Goal: Communication & Community: Share content

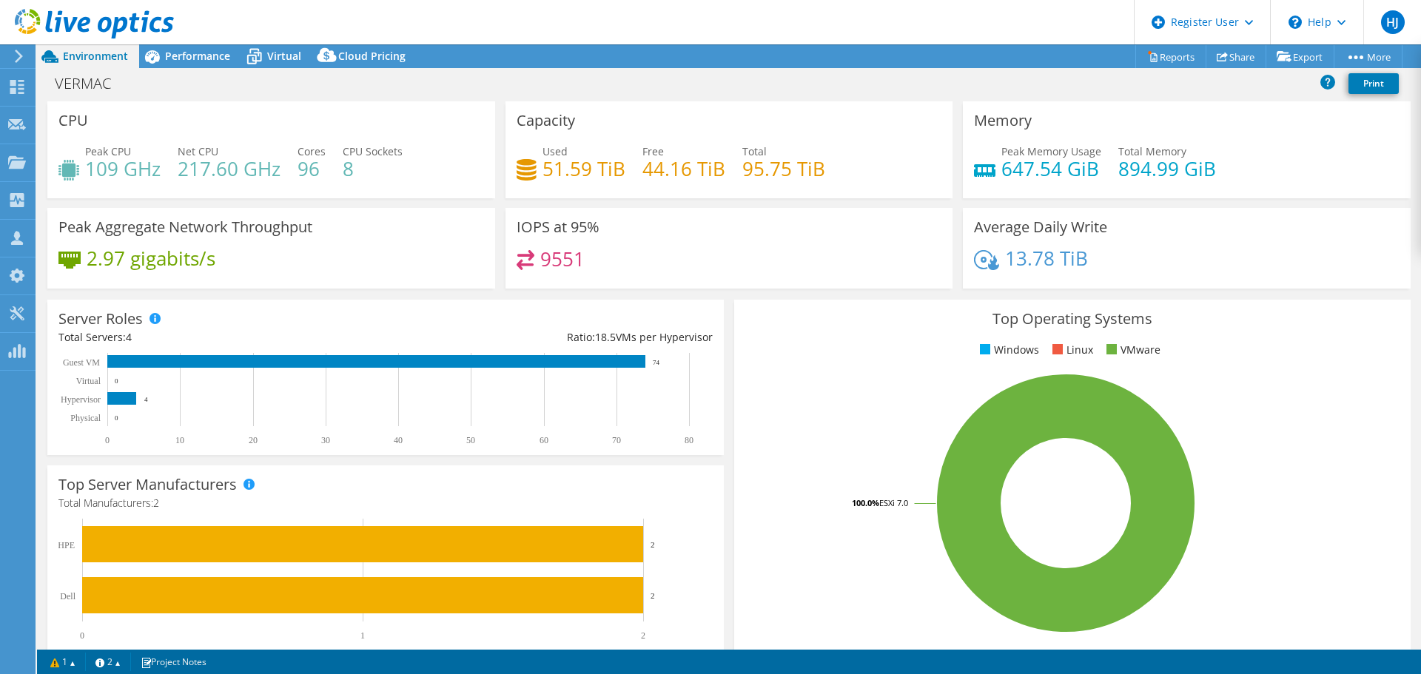
select select "USEast"
select select "CAD"
drag, startPoint x: 177, startPoint y: 52, endPoint x: 162, endPoint y: 55, distance: 15.1
click at [177, 52] on span "Performance" at bounding box center [197, 56] width 65 height 14
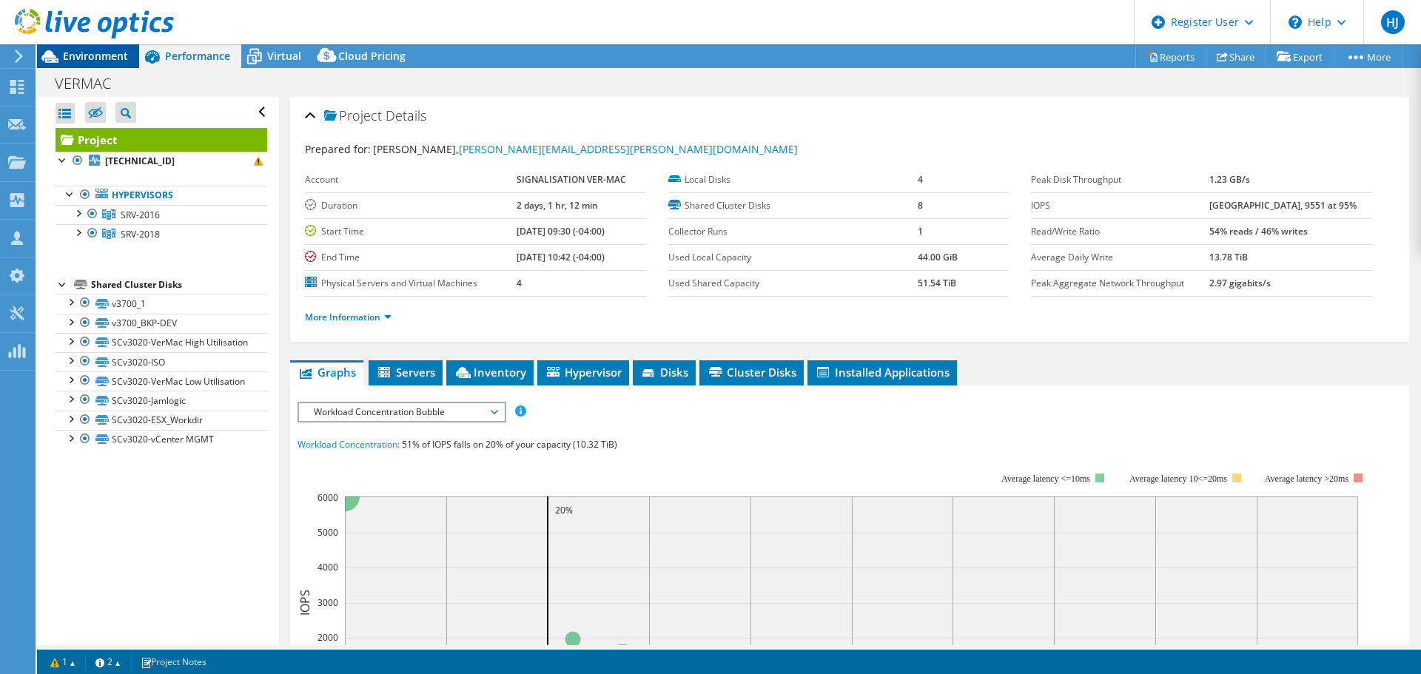
click at [111, 65] on div "Environment" at bounding box center [88, 56] width 102 height 24
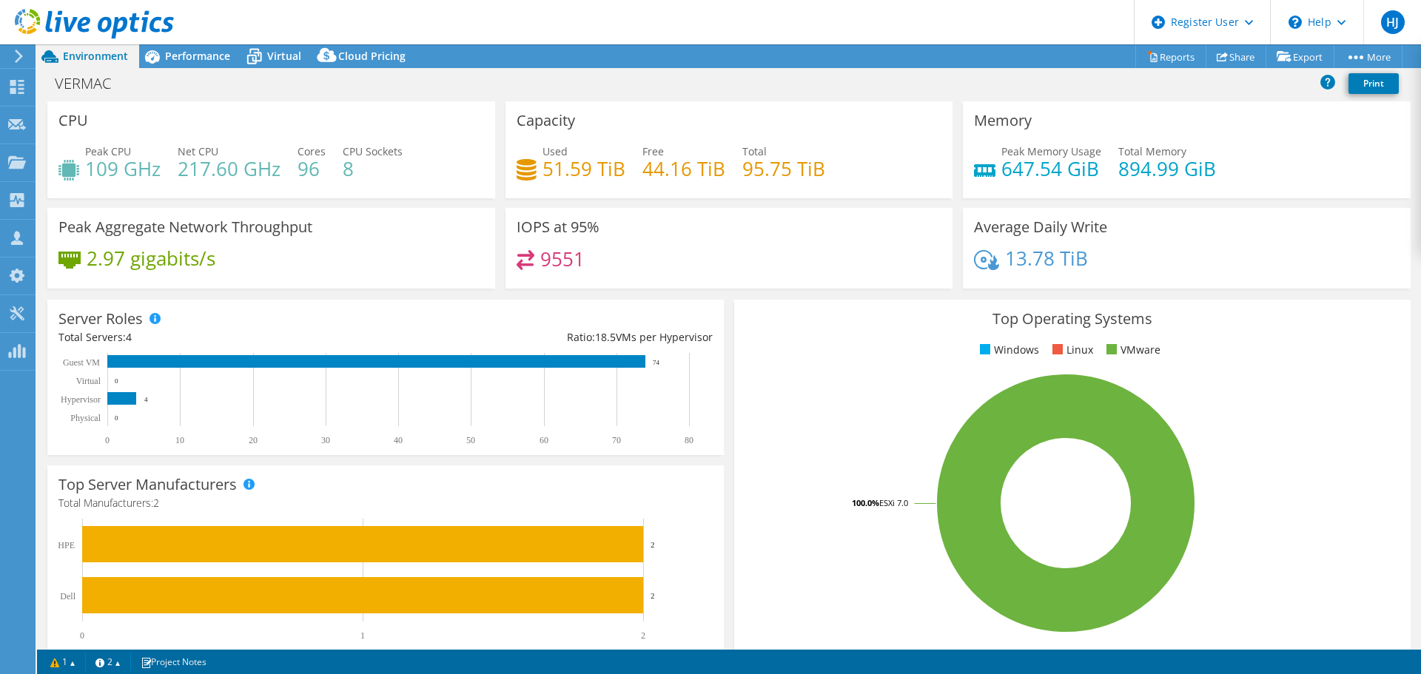
click at [201, 72] on div "VERMAC Print" at bounding box center [729, 83] width 1384 height 27
click at [204, 56] on span "Performance" at bounding box center [197, 56] width 65 height 14
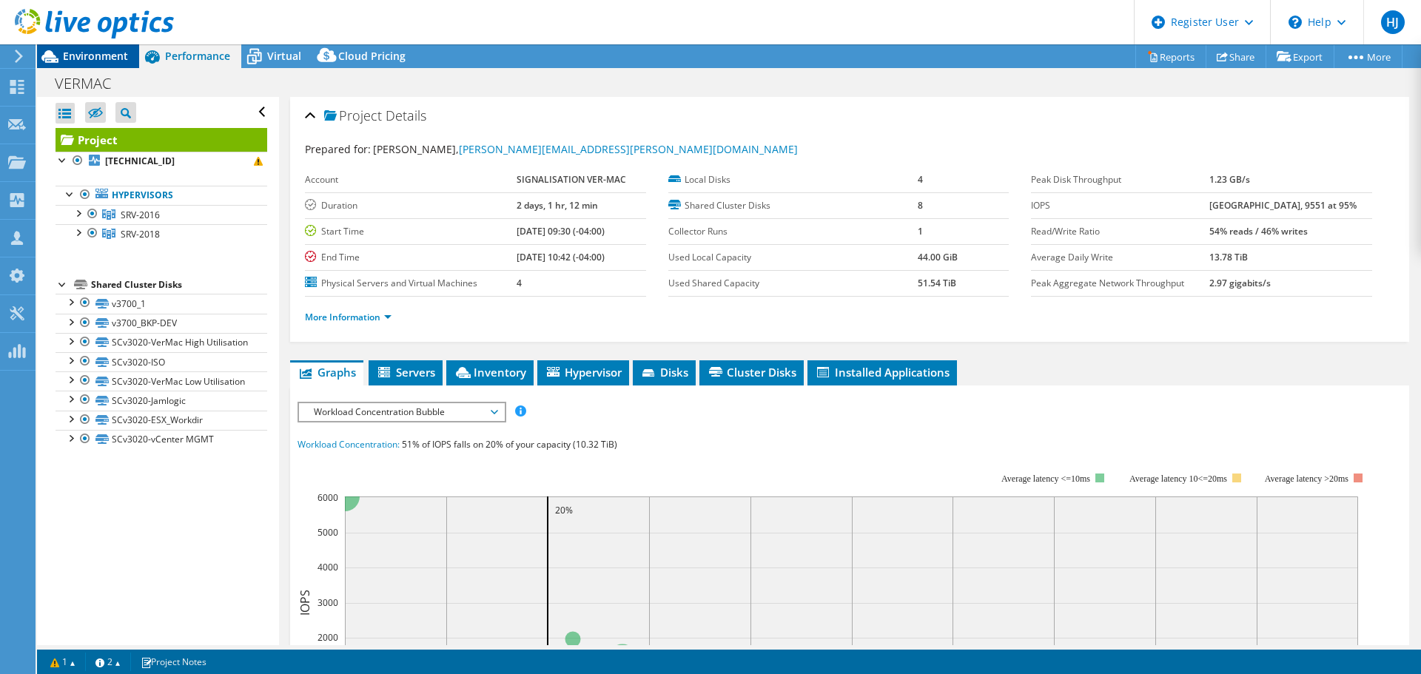
click at [90, 52] on span "Environment" at bounding box center [95, 56] width 65 height 14
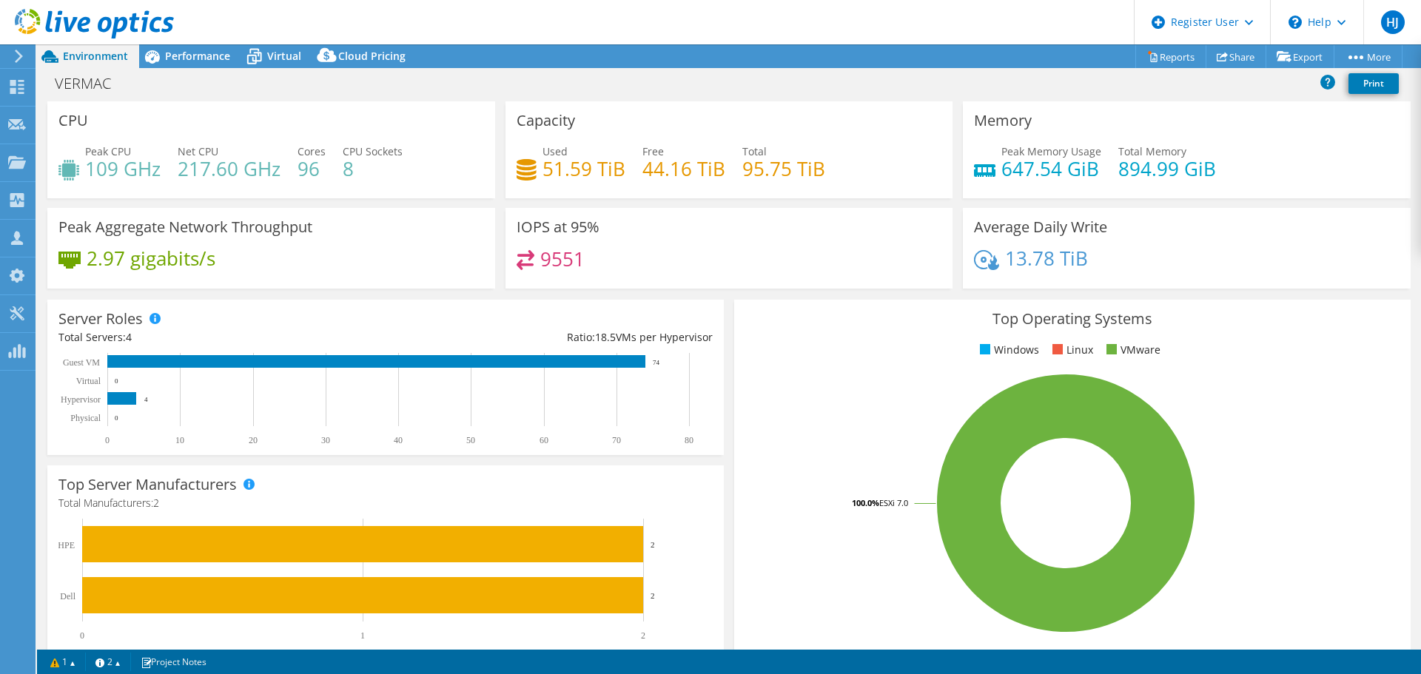
click at [207, 70] on div "VERMAC Print" at bounding box center [729, 84] width 1384 height 33
click at [207, 64] on div "Performance" at bounding box center [190, 56] width 102 height 24
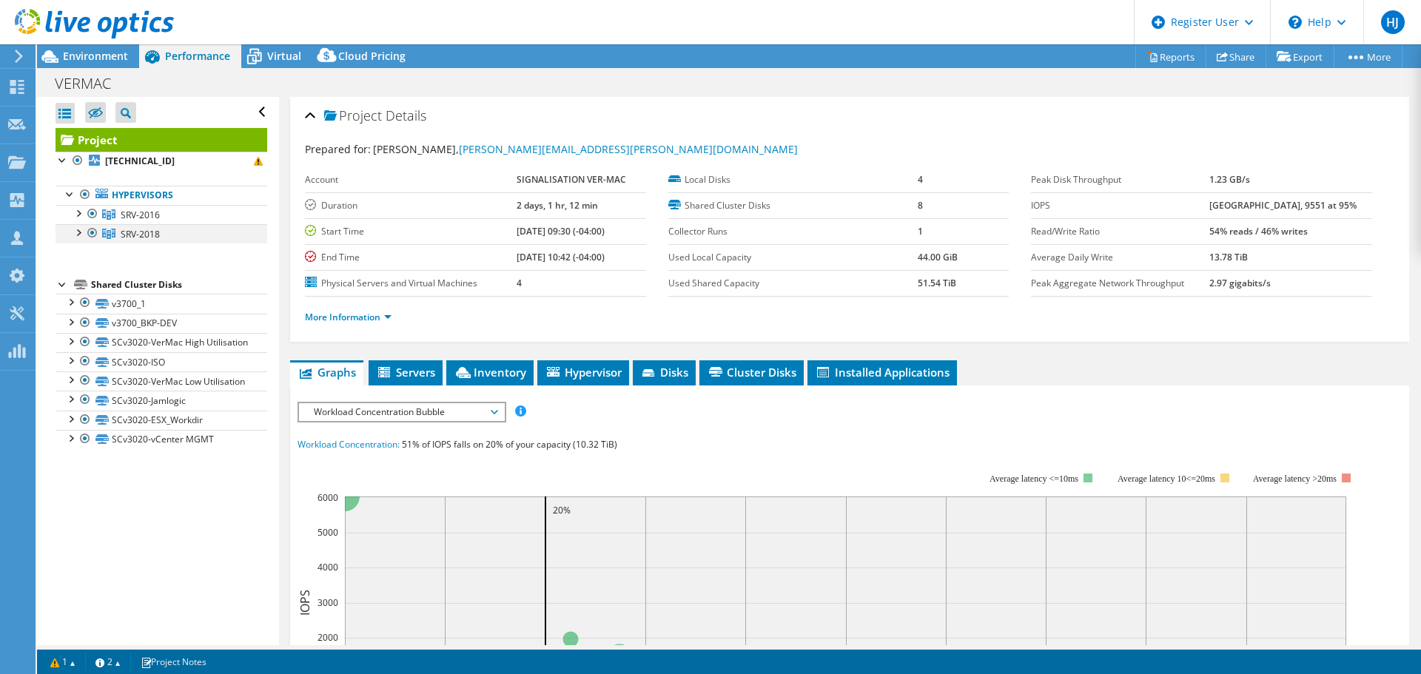
click at [88, 235] on div at bounding box center [92, 233] width 15 height 18
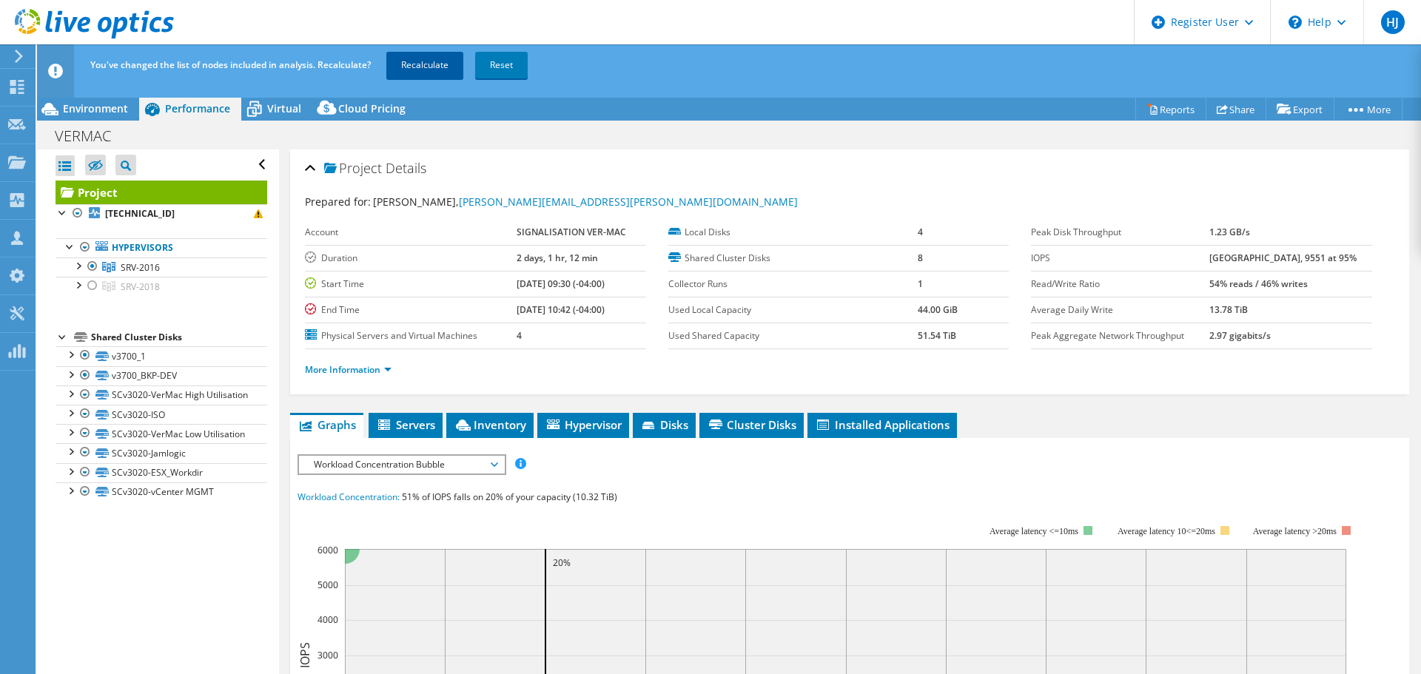
click at [419, 64] on link "Recalculate" at bounding box center [424, 65] width 77 height 27
click at [127, 112] on span "Environment" at bounding box center [95, 108] width 65 height 14
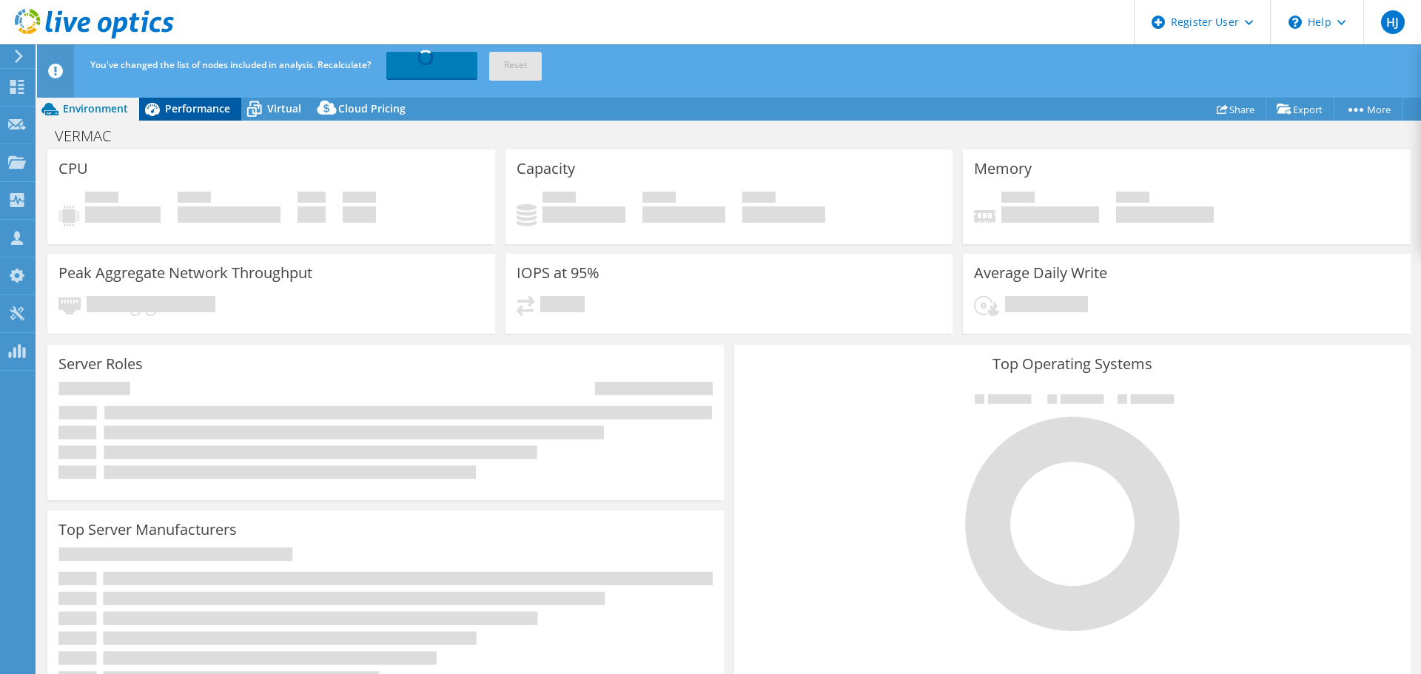
click at [195, 112] on span "Performance" at bounding box center [197, 108] width 65 height 14
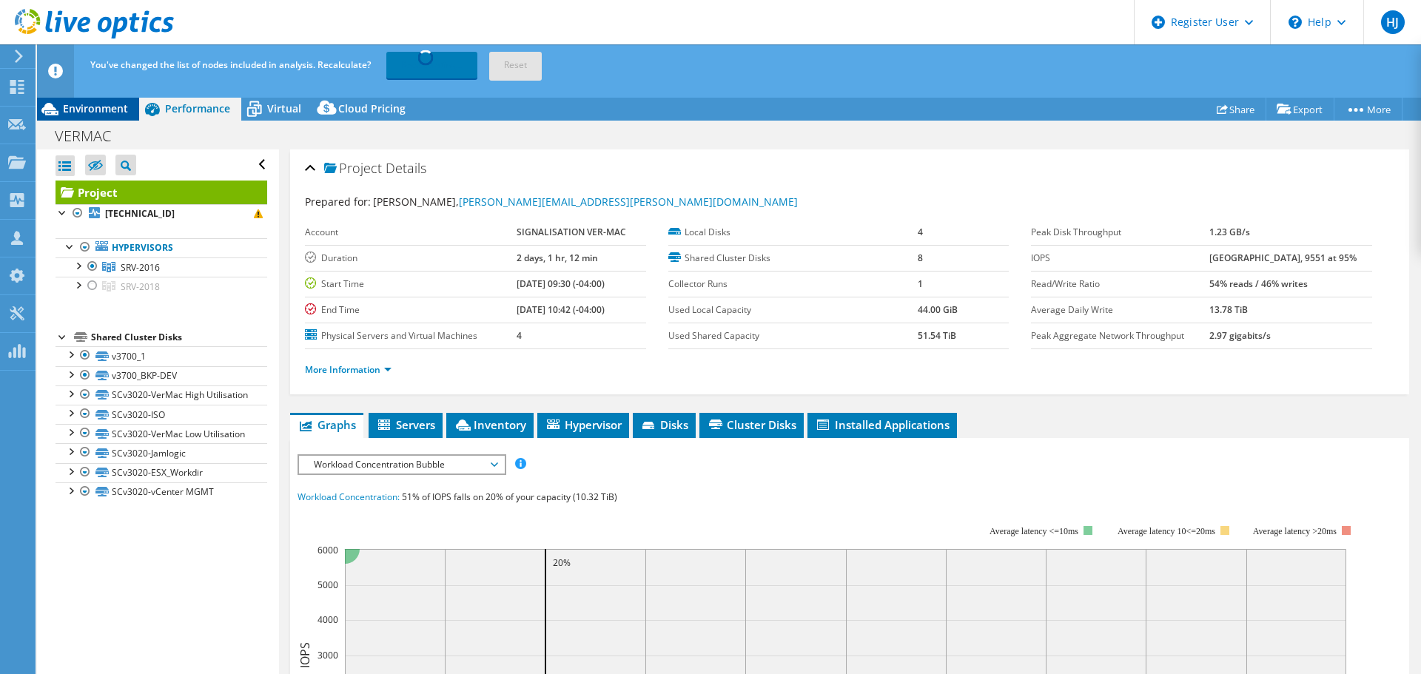
click at [90, 118] on div "Environment" at bounding box center [88, 109] width 102 height 24
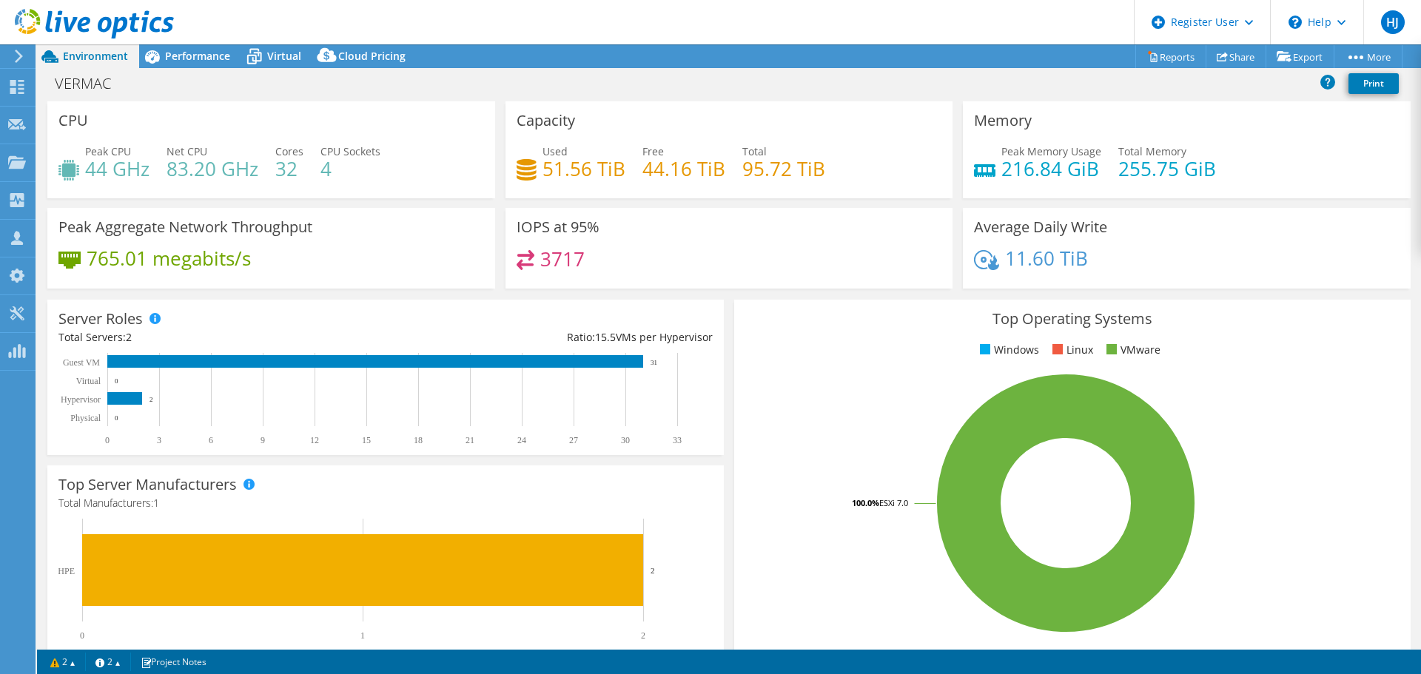
click at [398, 197] on div "CPU Peak CPU 44 GHz Net CPU 83.20 GHz Cores 32 CPU Sockets 4" at bounding box center [271, 149] width 448 height 97
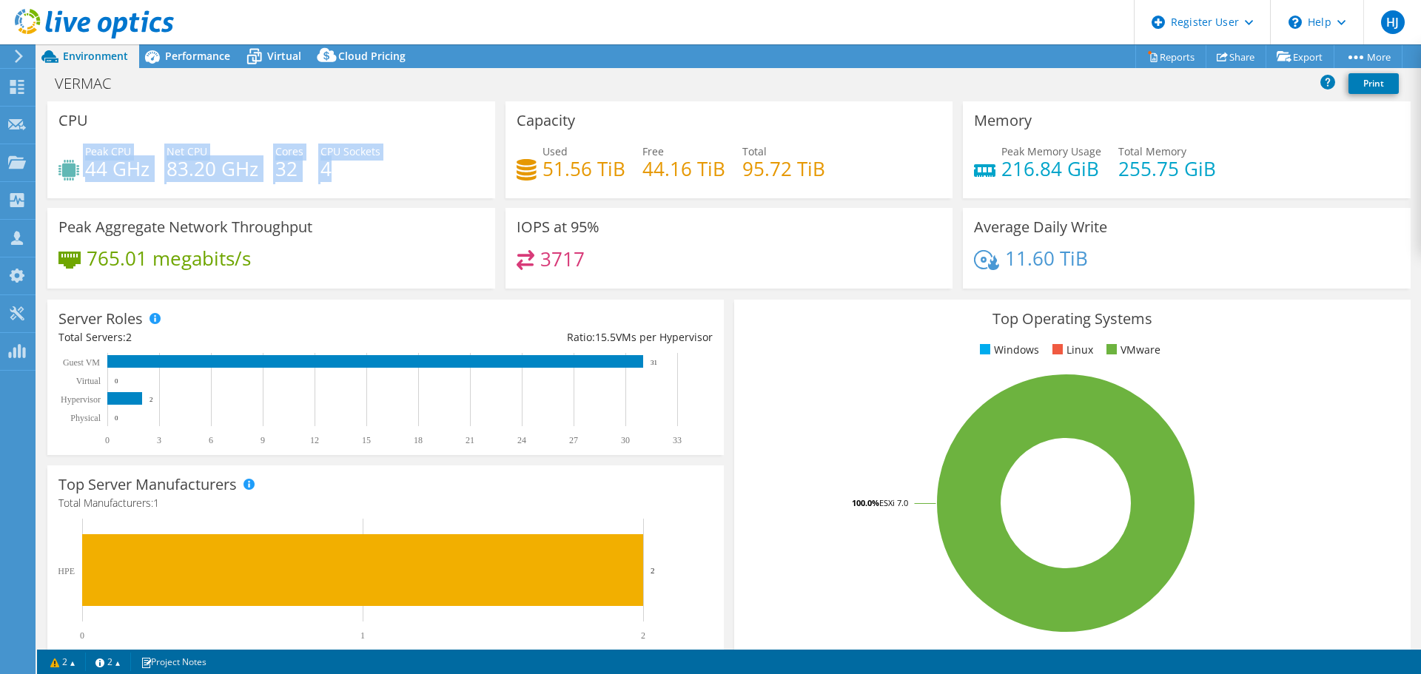
drag, startPoint x: 383, startPoint y: 177, endPoint x: 78, endPoint y: 168, distance: 305.8
click at [78, 168] on div "Peak CPU 44 GHz Net CPU 83.20 GHz Cores 32 CPU Sockets 4" at bounding box center [271, 168] width 426 height 48
click at [81, 167] on div "Peak CPU 44 GHz" at bounding box center [103, 160] width 91 height 33
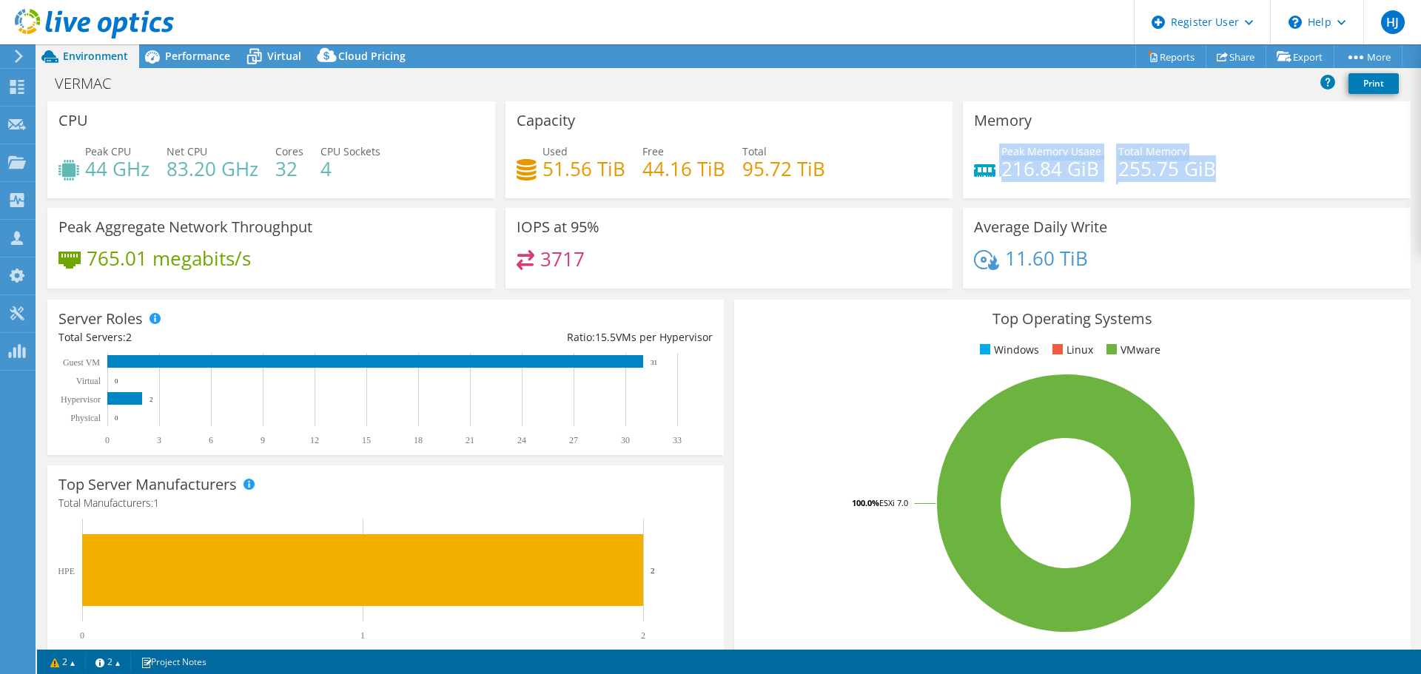
drag, startPoint x: 1055, startPoint y: 181, endPoint x: 990, endPoint y: 173, distance: 65.6
click at [990, 173] on div "Peak Memory Usage 216.84 GiB Total Memory 255.75 GiB" at bounding box center [1187, 168] width 426 height 48
click at [1231, 173] on div "Peak Memory Usage 216.84 GiB Total Memory 255.75 GiB" at bounding box center [1187, 168] width 426 height 48
drag, startPoint x: 1222, startPoint y: 172, endPoint x: 1000, endPoint y: 171, distance: 222.0
click at [1000, 171] on div "Peak Memory Usage 216.84 GiB Total Memory 255.75 GiB" at bounding box center [1187, 168] width 426 height 48
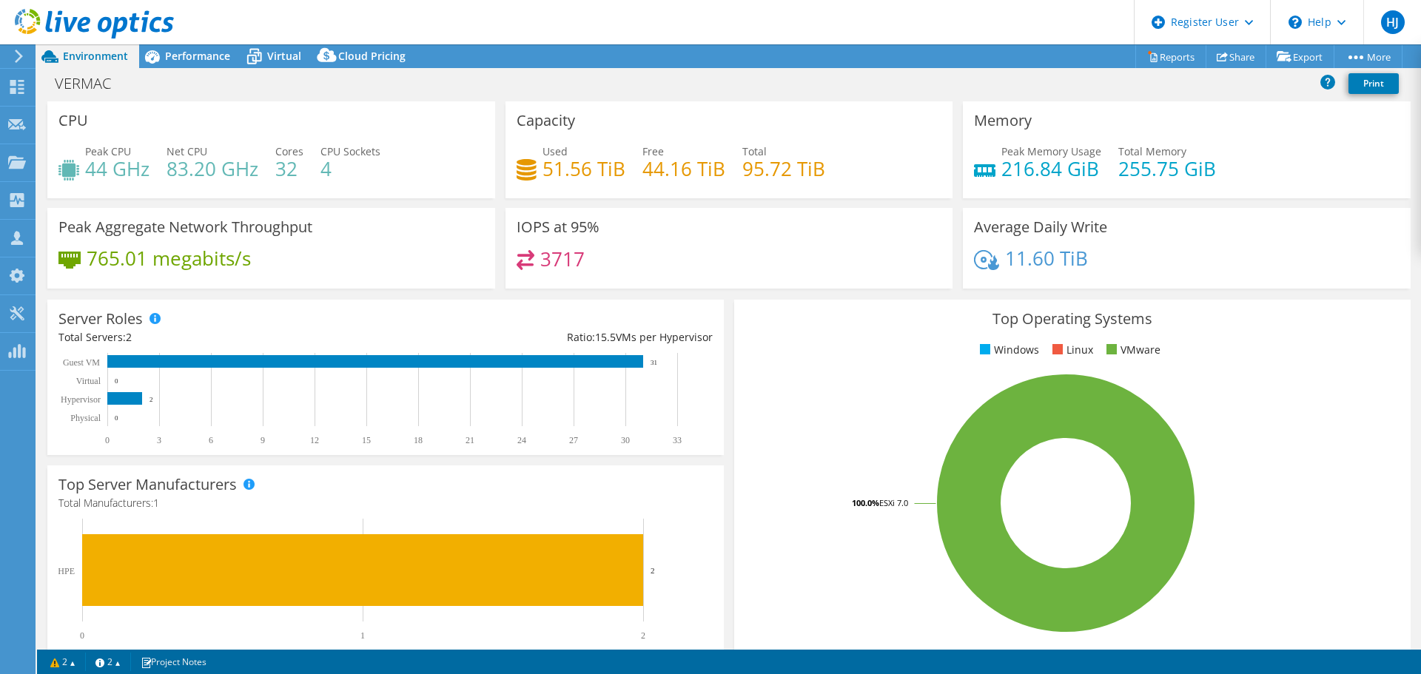
click at [215, 55] on span "Performance" at bounding box center [197, 56] width 65 height 14
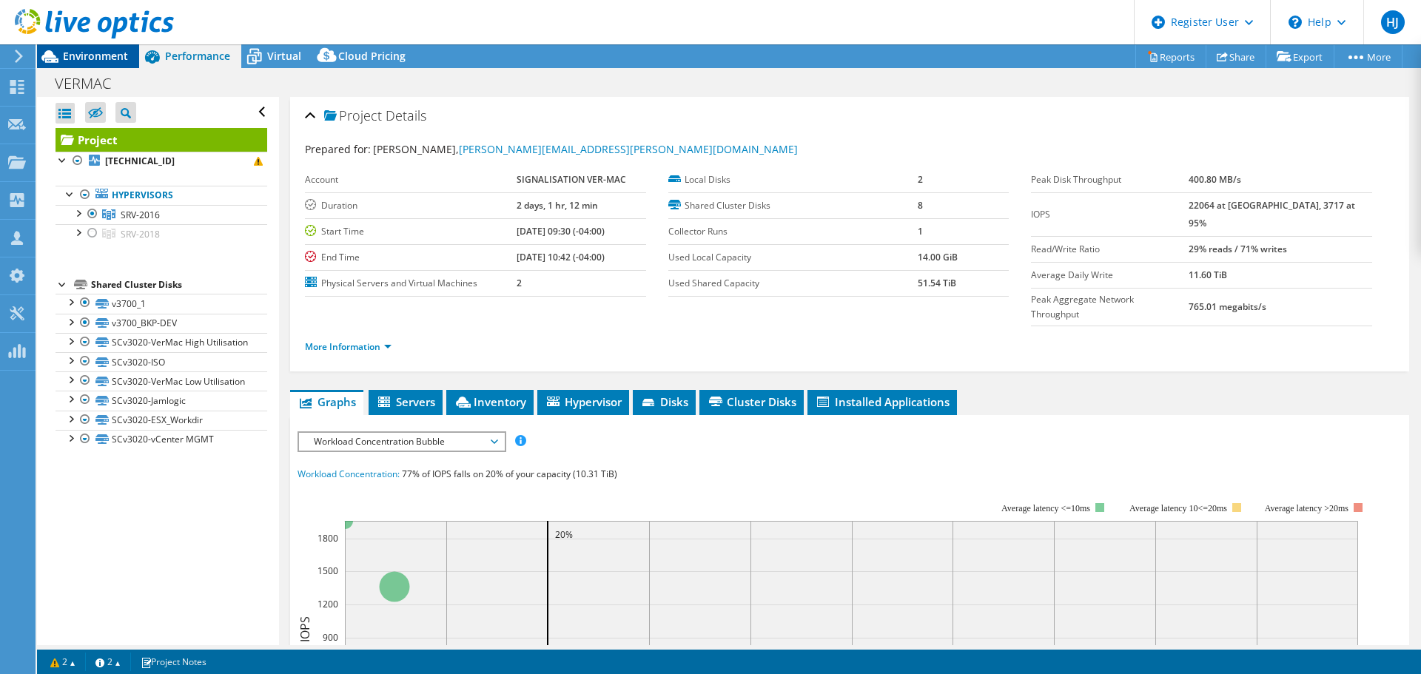
click at [103, 64] on div "Environment" at bounding box center [88, 56] width 102 height 24
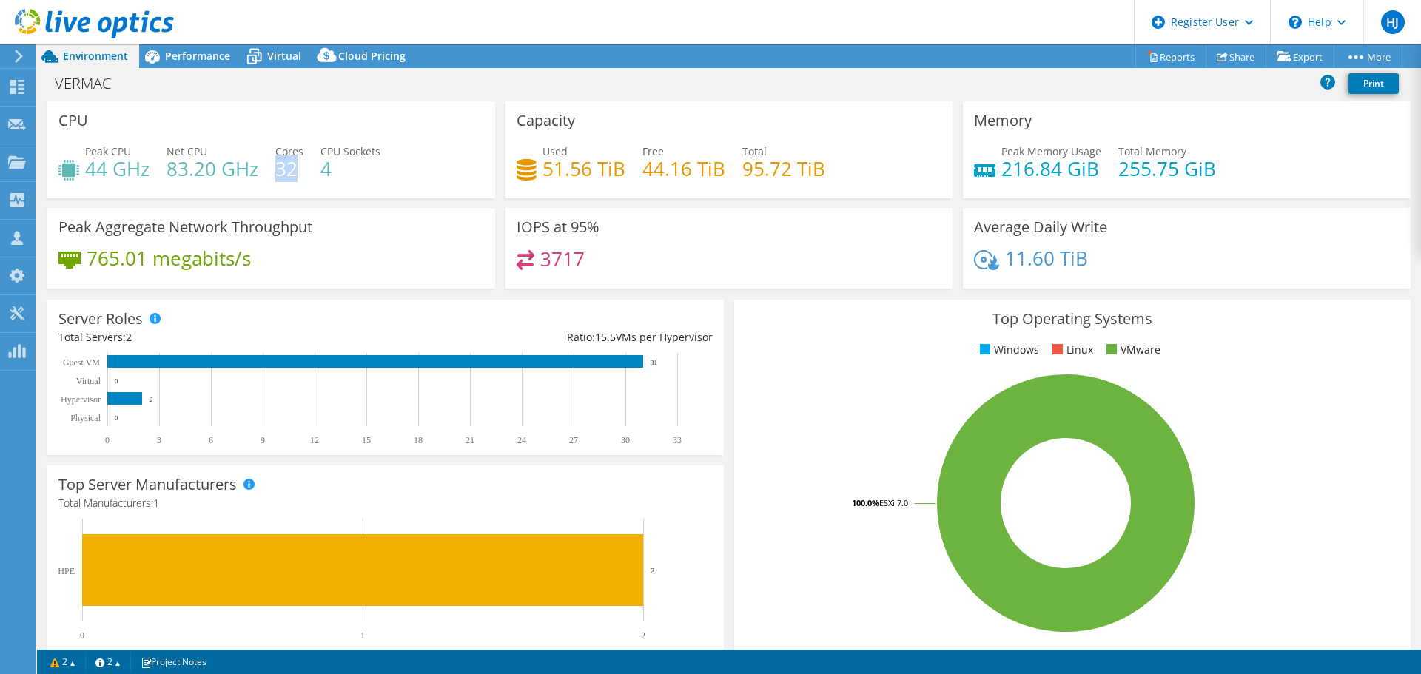
drag, startPoint x: 289, startPoint y: 166, endPoint x: 195, endPoint y: 108, distance: 110.9
click at [275, 169] on h4 "32" at bounding box center [289, 169] width 28 height 16
click at [179, 57] on span "Performance" at bounding box center [197, 56] width 65 height 14
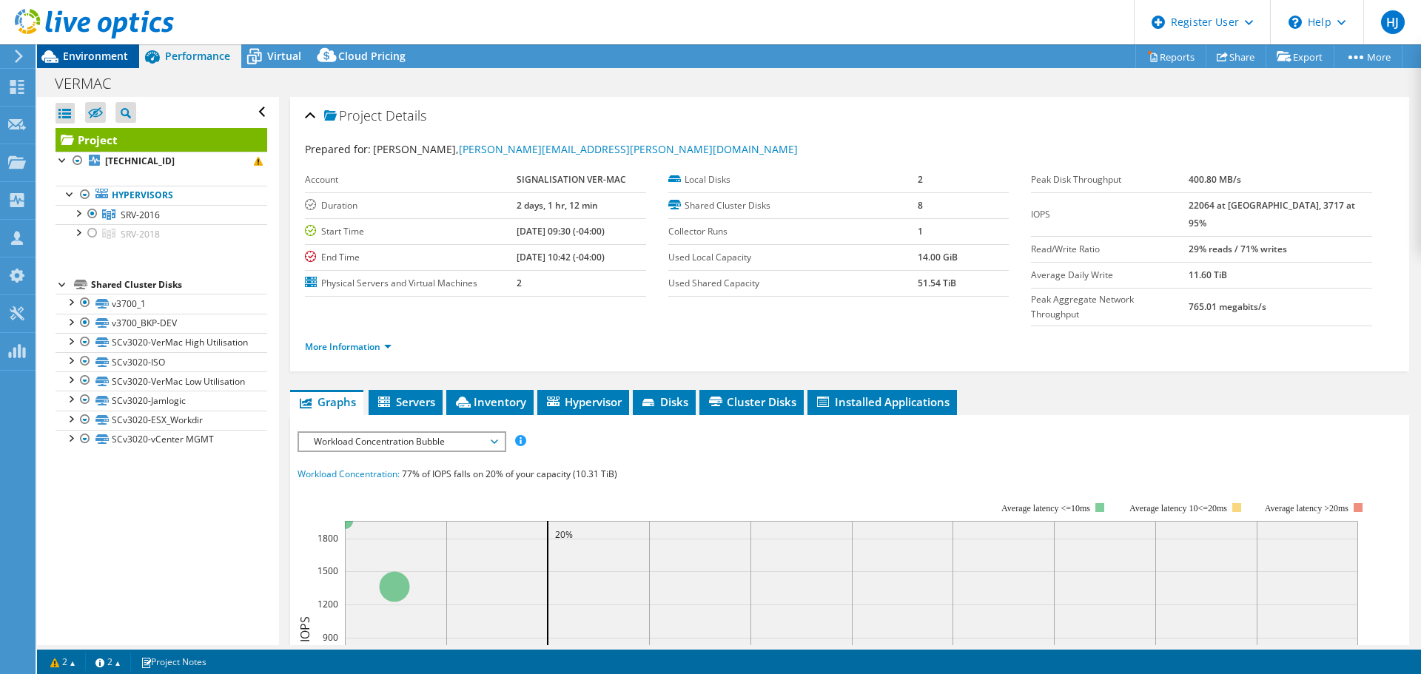
click at [117, 56] on span "Environment" at bounding box center [95, 56] width 65 height 14
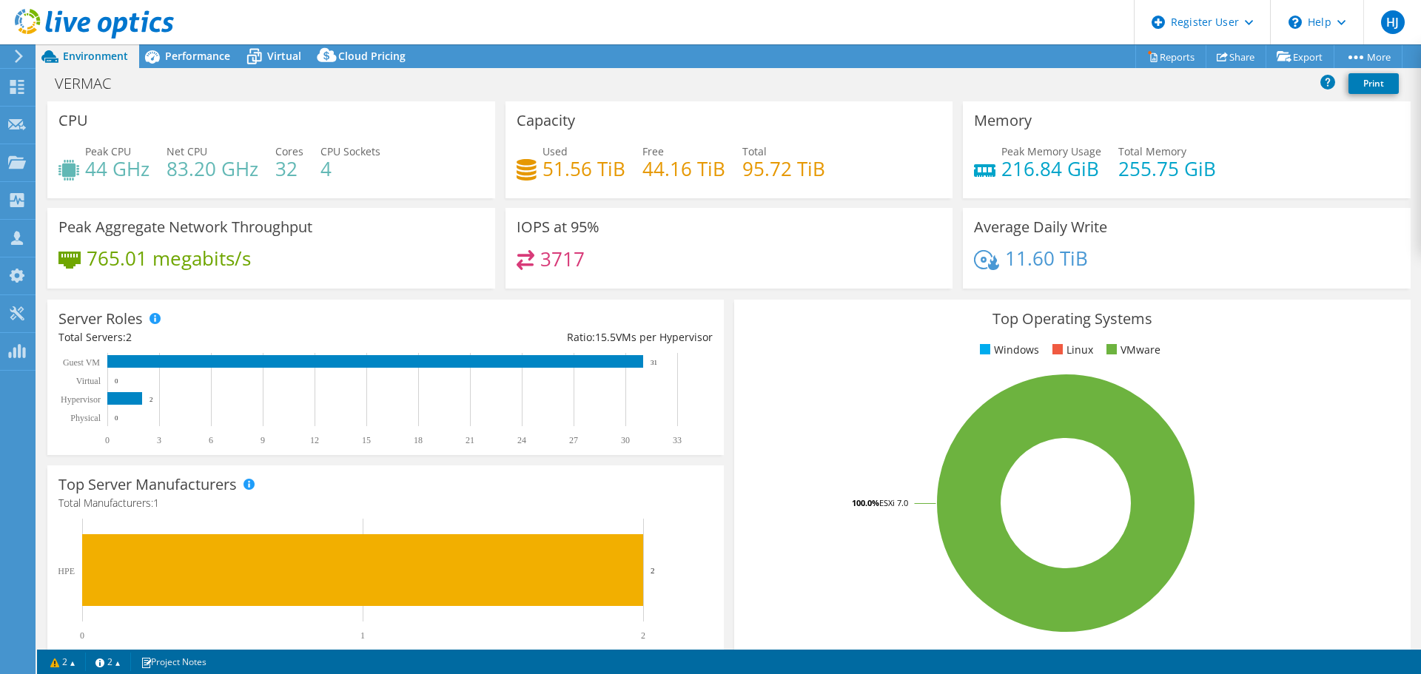
drag, startPoint x: 204, startPoint y: 56, endPoint x: 207, endPoint y: 228, distance: 172.4
click at [204, 56] on span "Performance" at bounding box center [197, 56] width 65 height 14
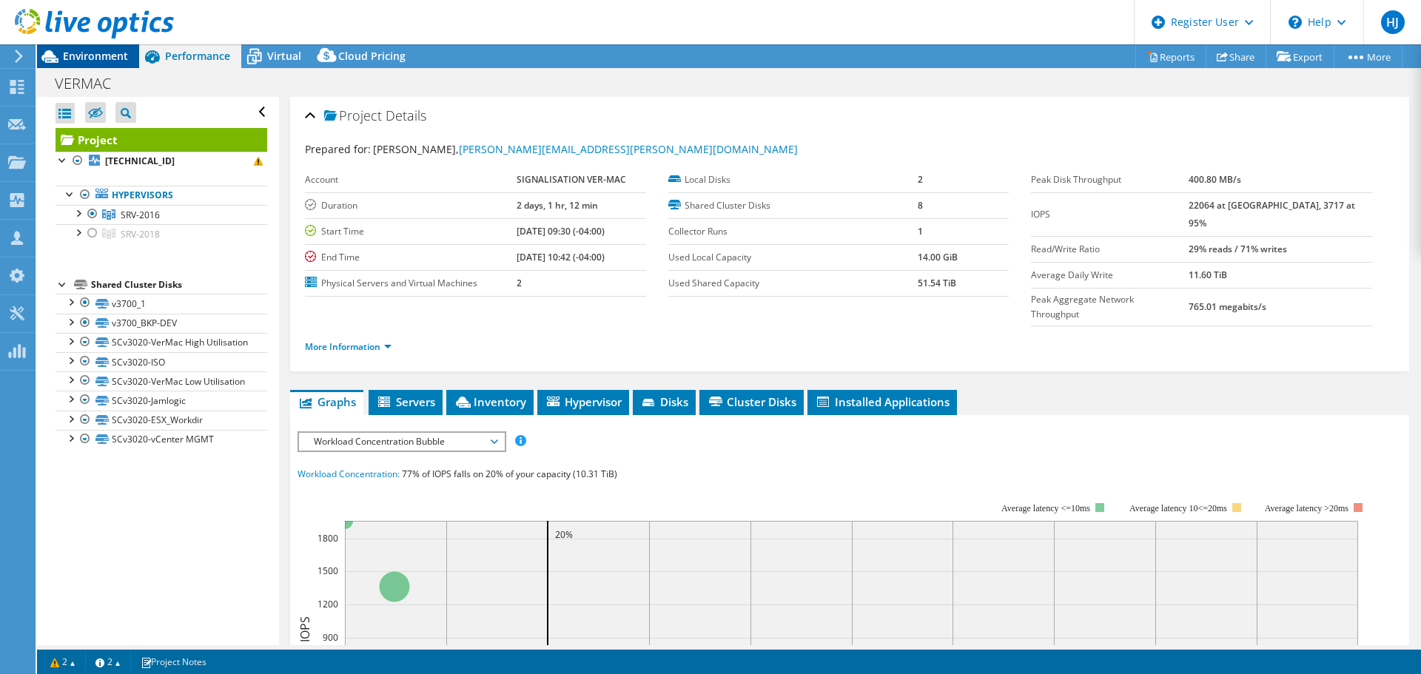
click at [93, 53] on span "Environment" at bounding box center [95, 56] width 65 height 14
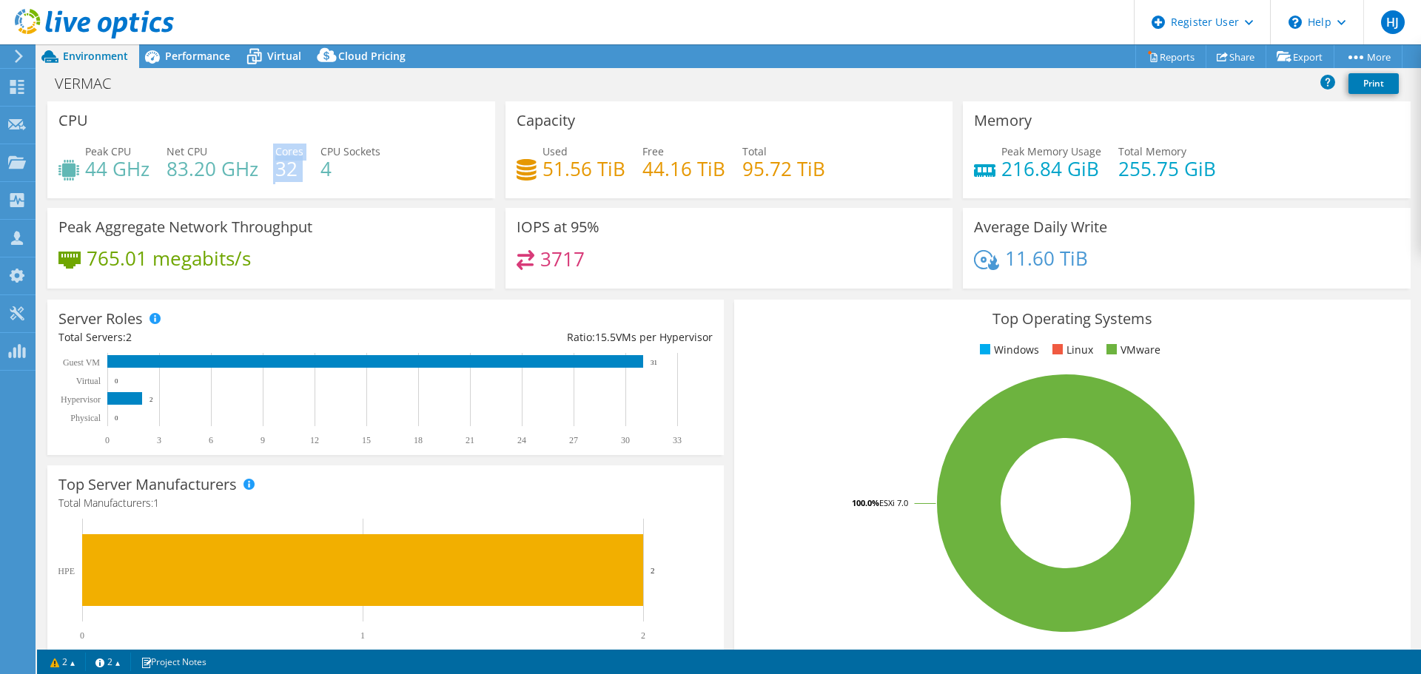
drag, startPoint x: 308, startPoint y: 169, endPoint x: 317, endPoint y: 173, distance: 9.9
click at [309, 169] on div "Peak CPU 44 GHz Net CPU 83.20 GHz Cores 32 CPU Sockets 4" at bounding box center [271, 168] width 426 height 48
click at [319, 174] on div "Peak CPU 44 GHz Net CPU 83.20 GHz Cores 32 CPU Sockets 4" at bounding box center [271, 168] width 426 height 48
drag, startPoint x: 320, startPoint y: 172, endPoint x: 340, endPoint y: 170, distance: 19.4
click at [340, 170] on h4 "4" at bounding box center [350, 169] width 60 height 16
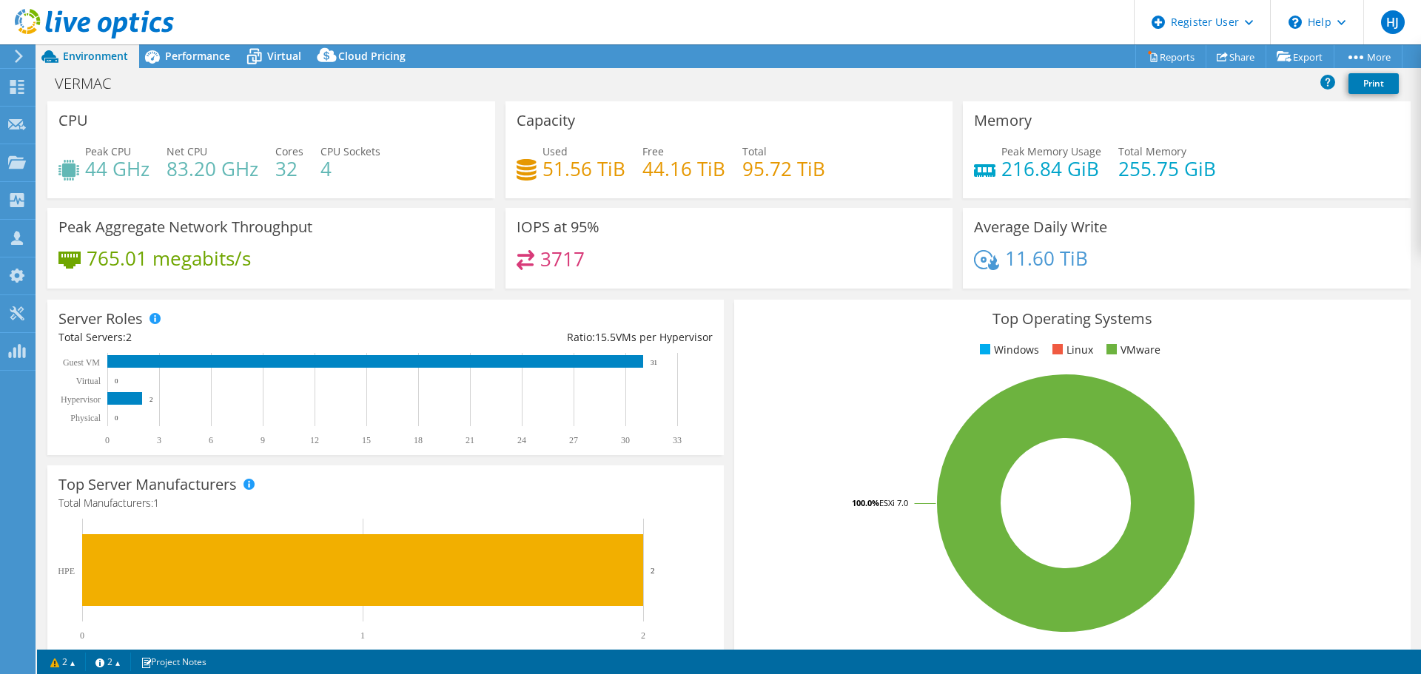
click at [272, 172] on div "Peak CPU 44 GHz Net CPU 83.20 GHz Cores 32 CPU Sockets 4" at bounding box center [271, 168] width 426 height 48
drag, startPoint x: 281, startPoint y: 164, endPoint x: 295, endPoint y: 167, distance: 14.4
click at [295, 167] on h4 "32" at bounding box center [289, 169] width 28 height 16
click at [294, 169] on h4 "32" at bounding box center [289, 169] width 28 height 16
drag, startPoint x: 189, startPoint y: 172, endPoint x: 214, endPoint y: 193, distance: 32.6
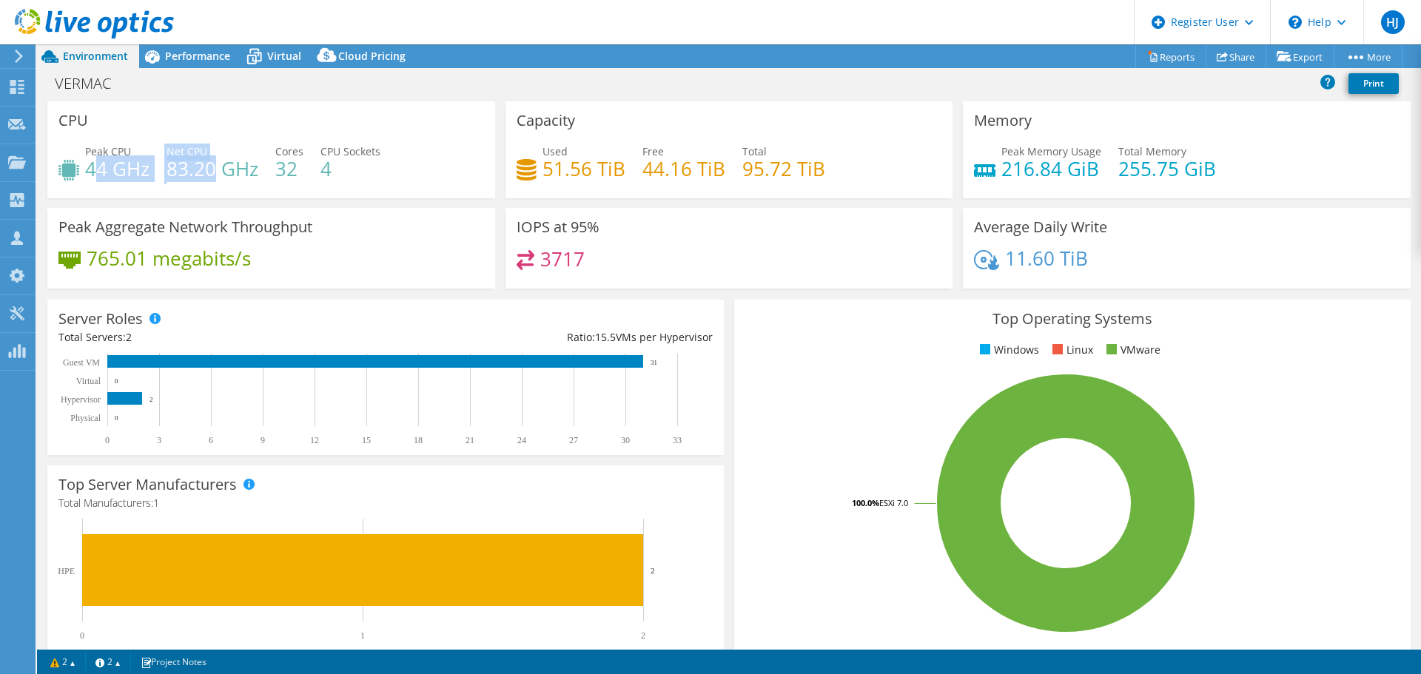
click at [218, 173] on div "Peak CPU 44 GHz Net CPU 83.20 GHz Cores 32 CPU Sockets 4" at bounding box center [271, 168] width 426 height 48
drag, startPoint x: 257, startPoint y: 167, endPoint x: 284, endPoint y: 167, distance: 27.4
click at [284, 167] on div "Peak CPU 44 GHz Net CPU 83.20 GHz Cores 32 CPU Sockets 4" at bounding box center [271, 168] width 426 height 48
click at [234, 184] on div "Peak CPU 44 GHz Net CPU 83.20 GHz Cores 32 CPU Sockets 4" at bounding box center [271, 168] width 426 height 48
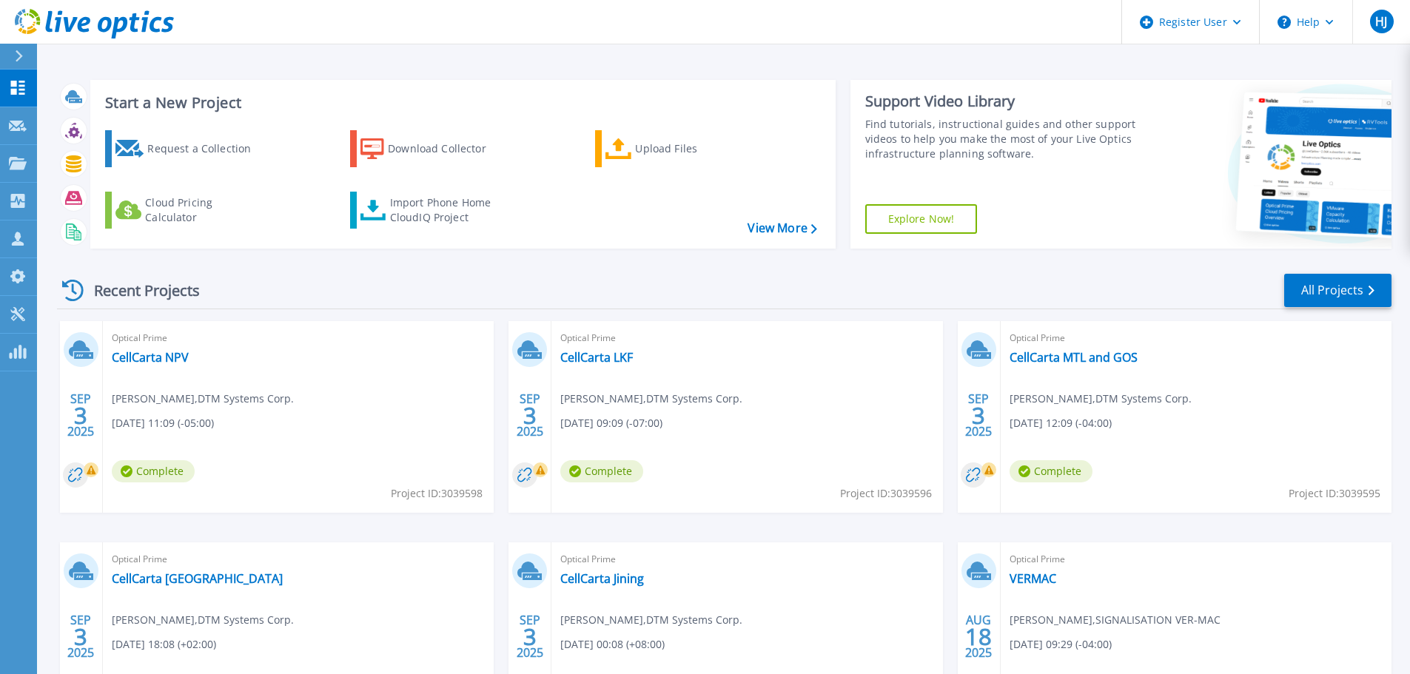
click at [460, 301] on div "Recent Projects All Projects" at bounding box center [724, 290] width 1334 height 37
click at [457, 308] on div "Recent Projects All Projects" at bounding box center [724, 290] width 1334 height 37
click at [1100, 363] on link "CellCarta MTL and GOS" at bounding box center [1073, 357] width 128 height 15
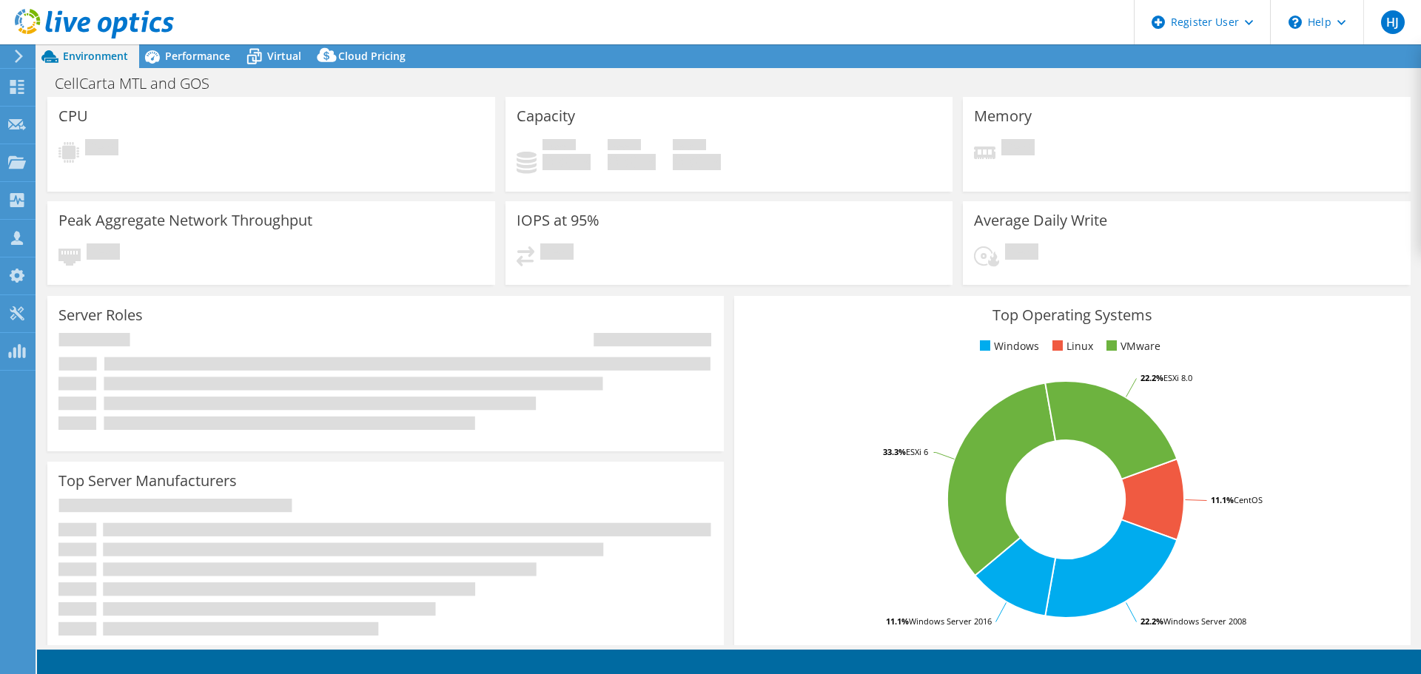
select select "USD"
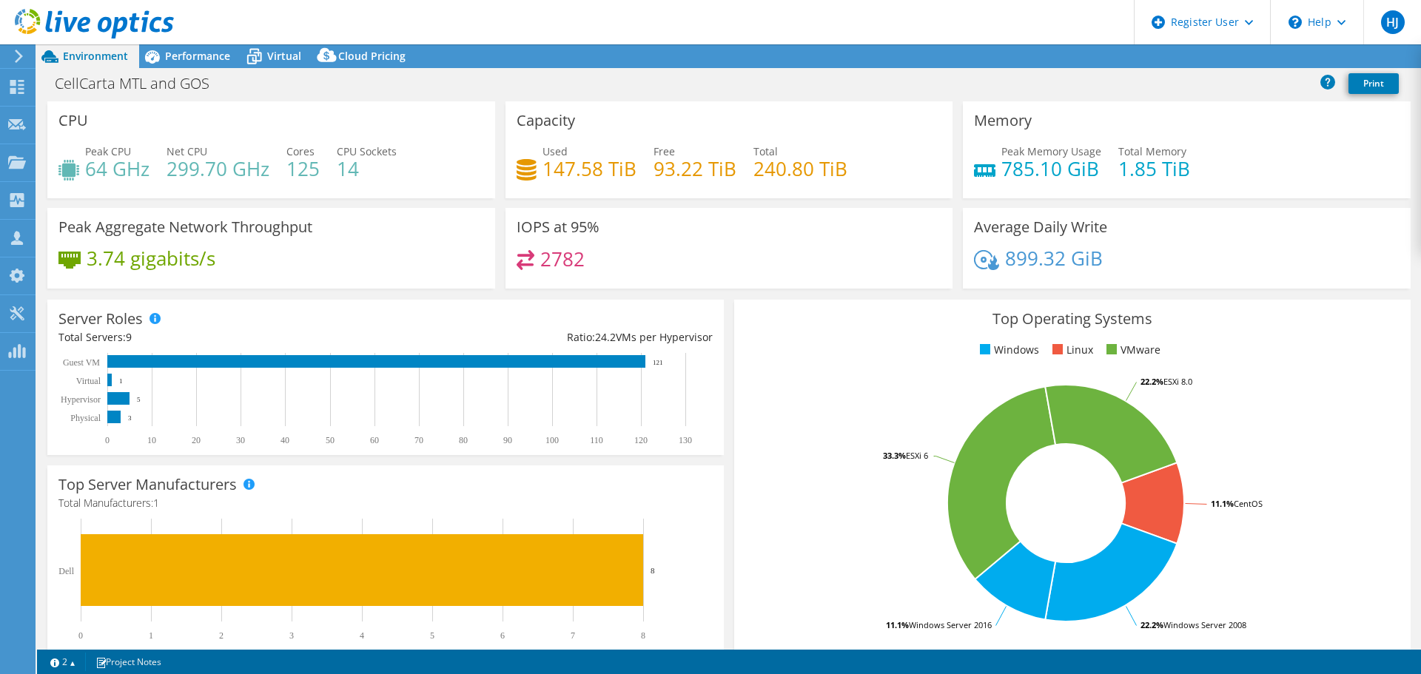
click at [169, 43] on div at bounding box center [87, 25] width 174 height 50
click at [175, 46] on div "Performance" at bounding box center [190, 56] width 102 height 24
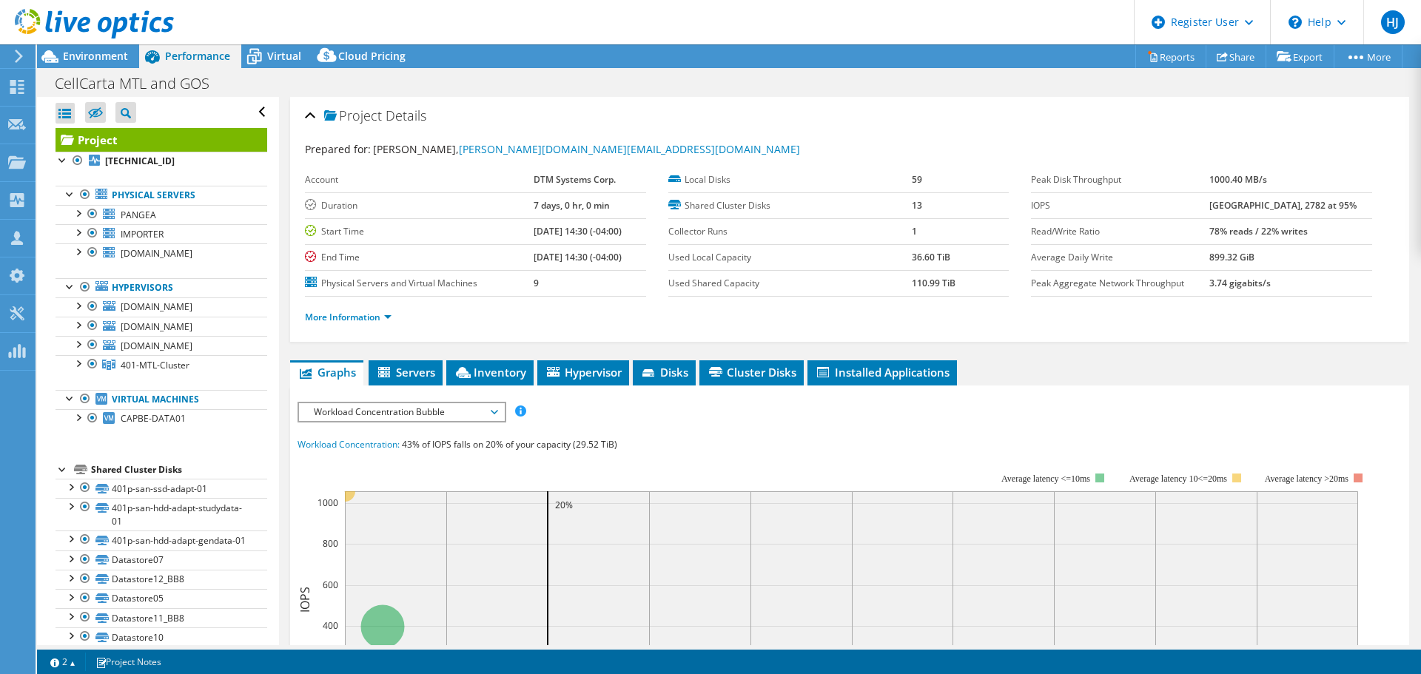
click at [108, 49] on div at bounding box center [87, 25] width 174 height 50
click at [112, 52] on span "Environment" at bounding box center [95, 56] width 65 height 14
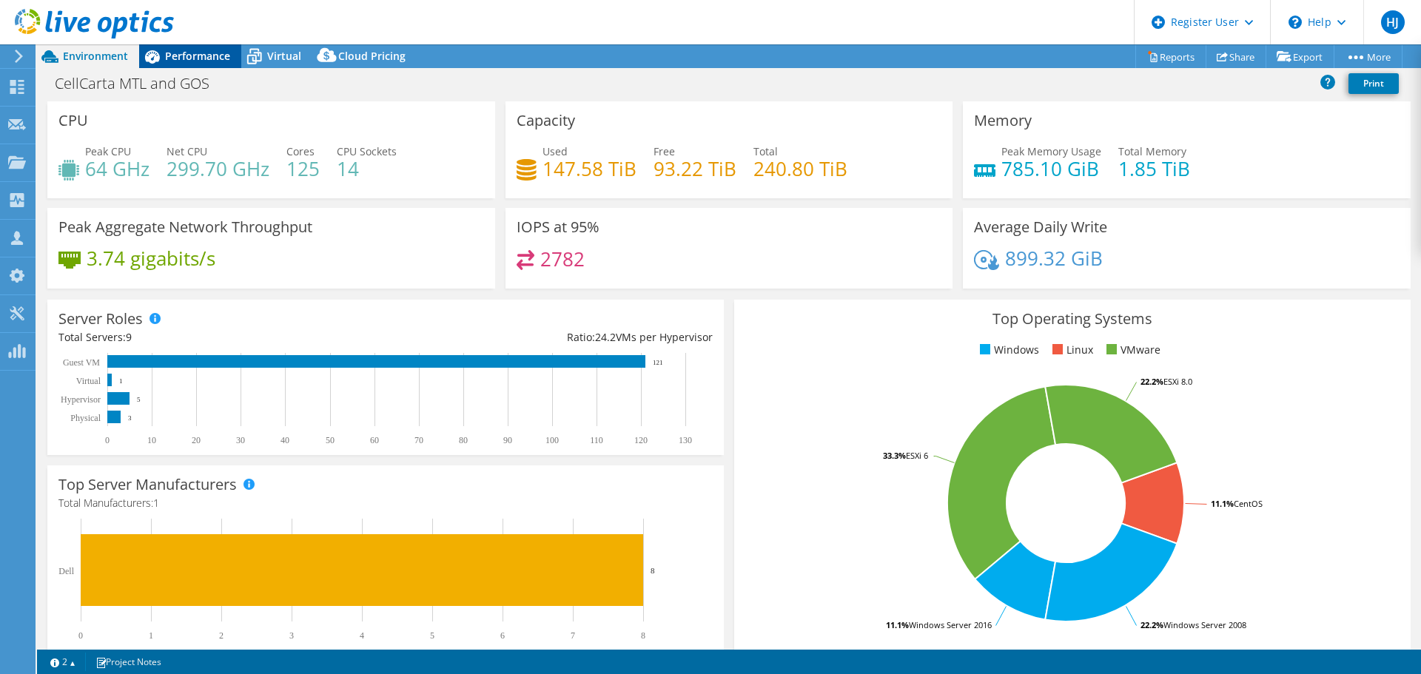
click at [198, 62] on span "Performance" at bounding box center [197, 56] width 65 height 14
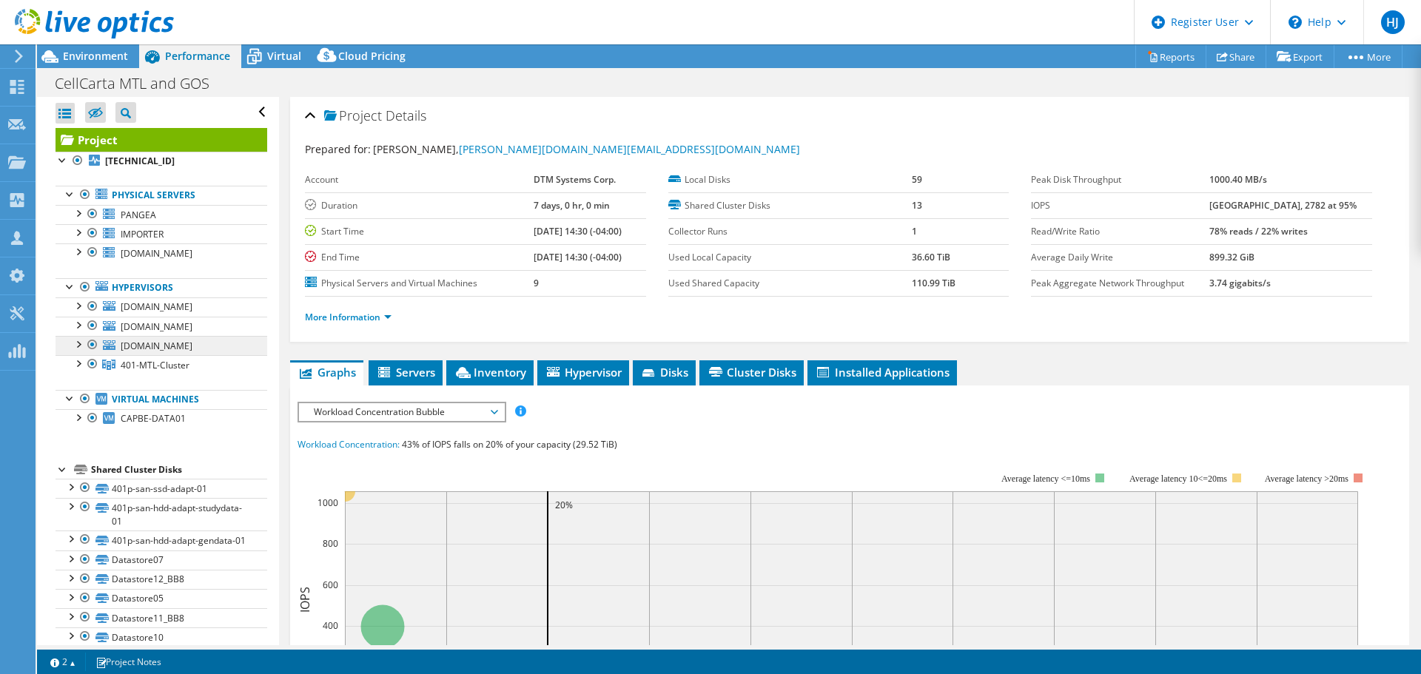
scroll to position [130, 0]
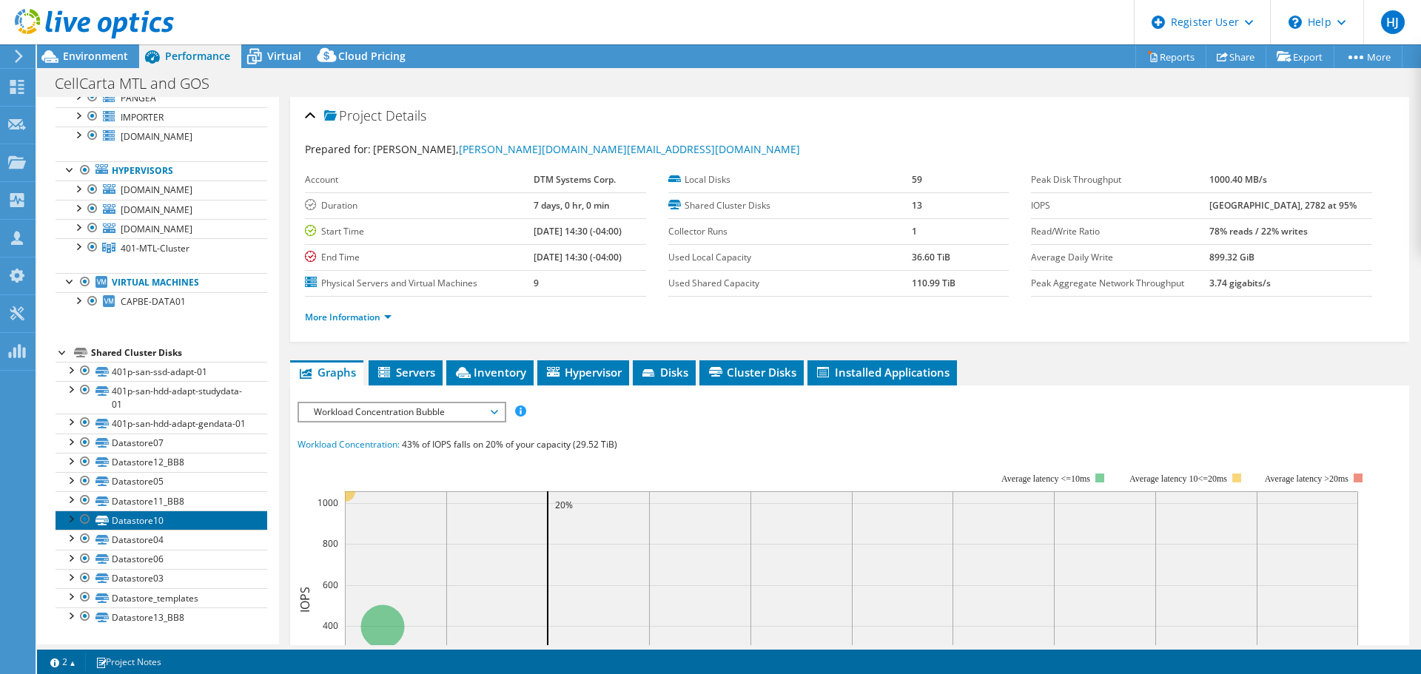
click at [179, 526] on link "Datastore10" at bounding box center [162, 520] width 212 height 19
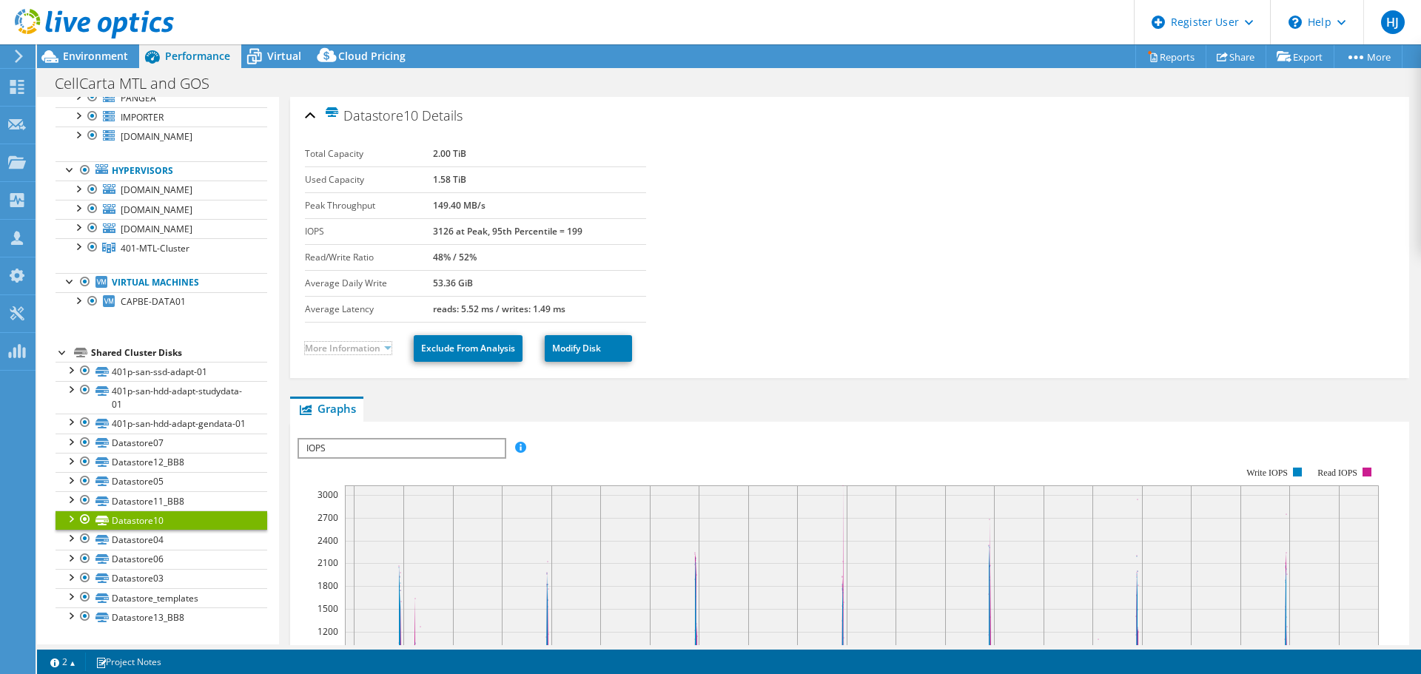
click at [377, 346] on link "More Information" at bounding box center [348, 348] width 87 height 13
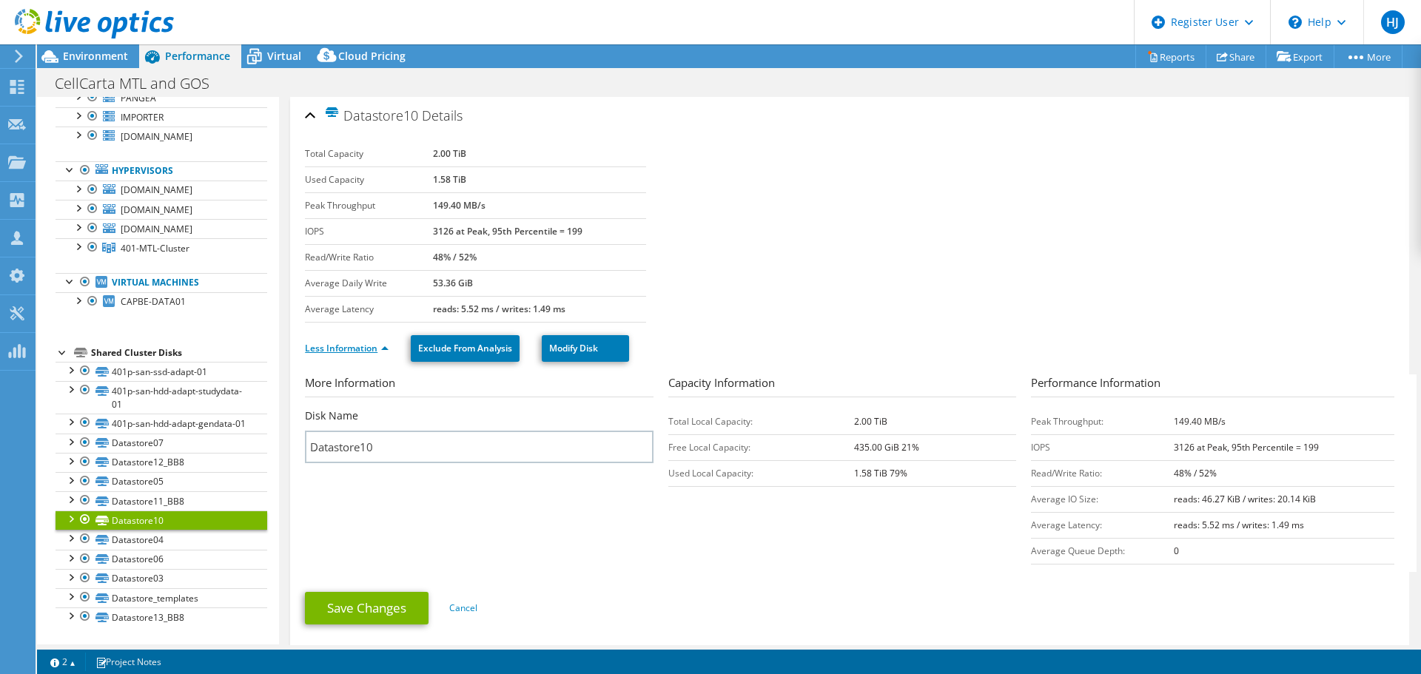
click at [376, 346] on link "Less Information" at bounding box center [347, 348] width 84 height 13
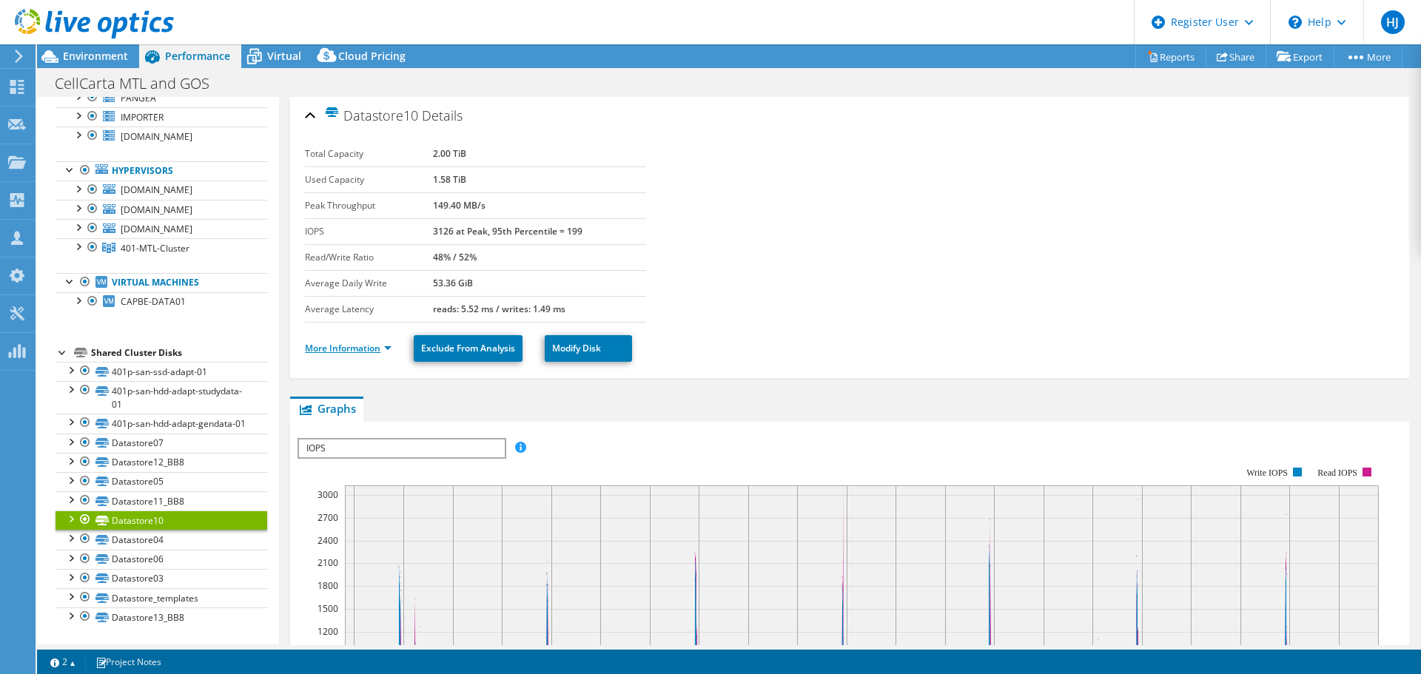
click at [376, 346] on link "More Information" at bounding box center [348, 348] width 87 height 13
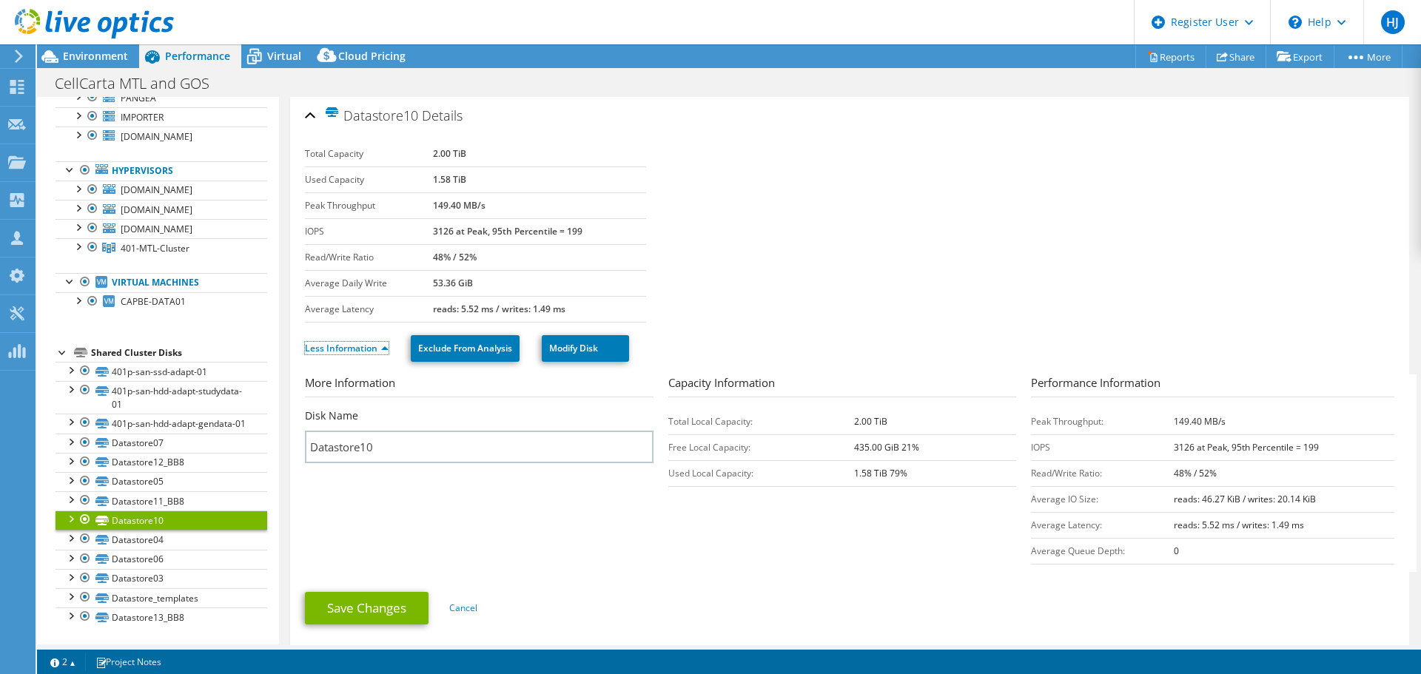
scroll to position [666, 0]
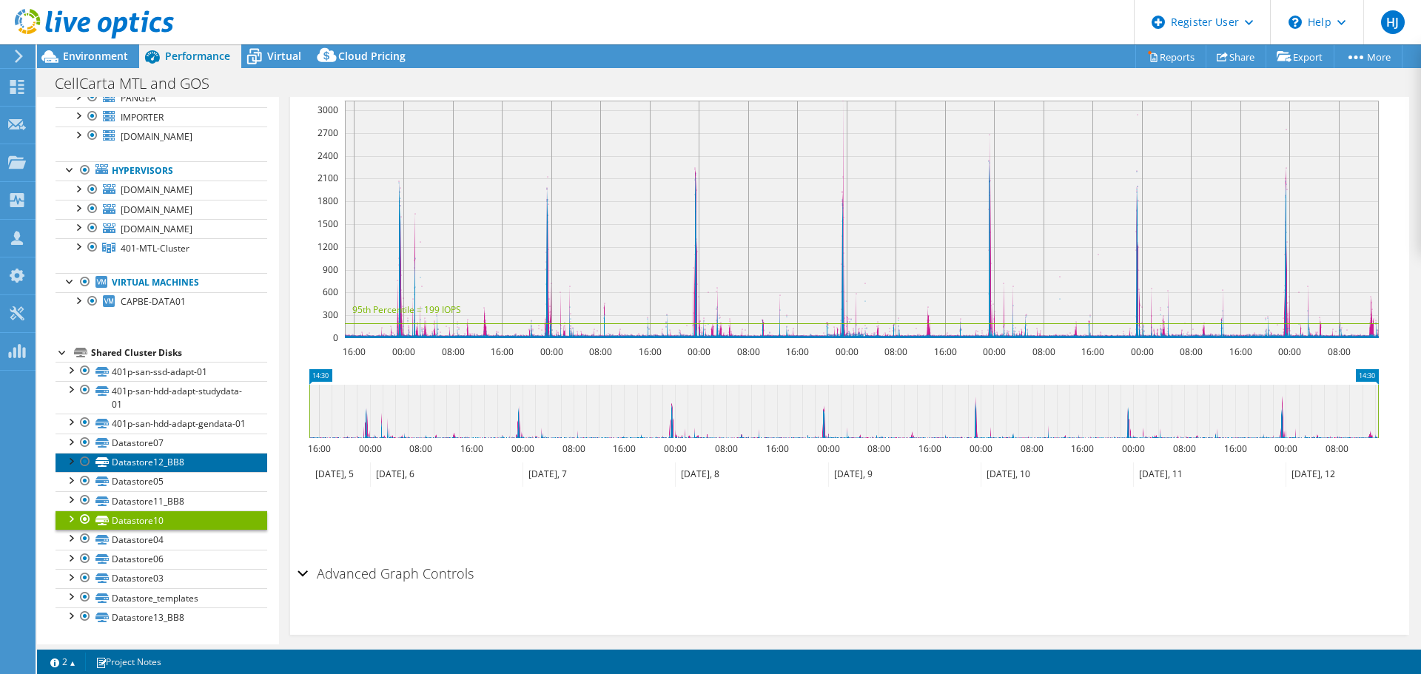
click at [149, 471] on link "Datastore12_BB8" at bounding box center [162, 462] width 212 height 19
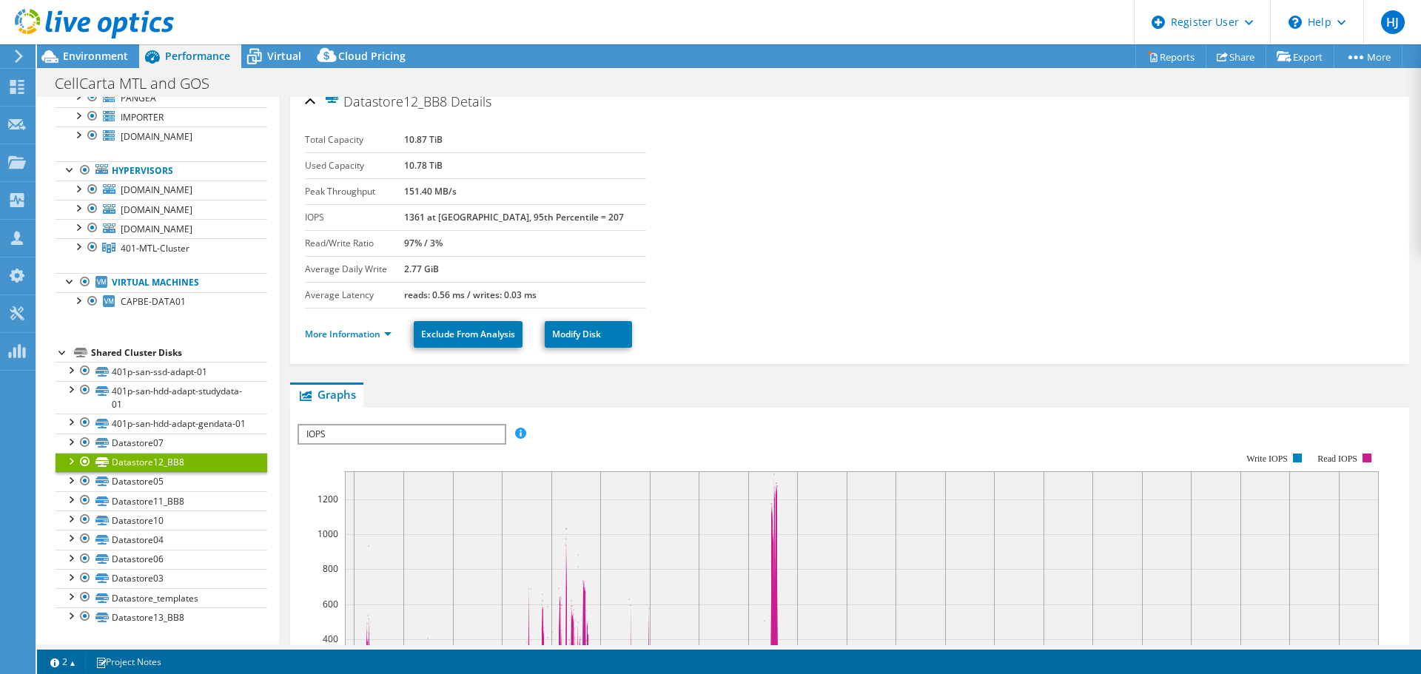
scroll to position [0, 0]
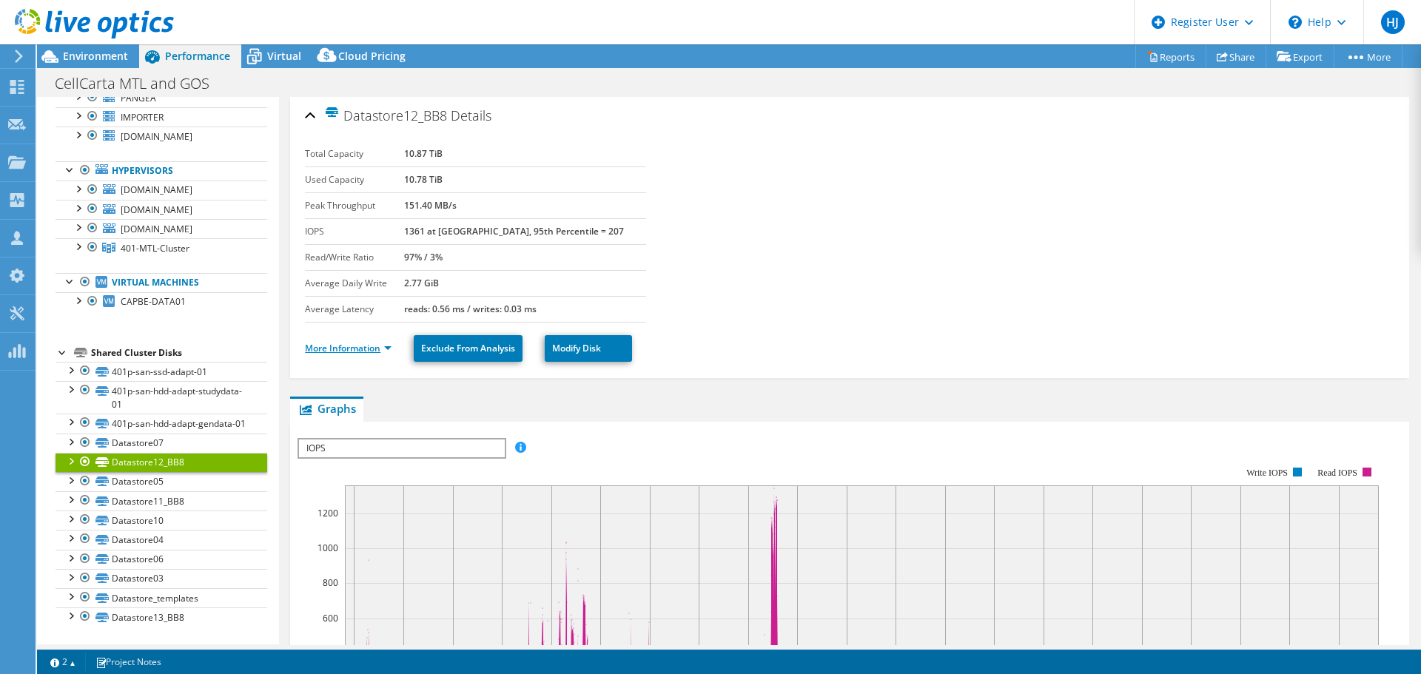
click at [372, 349] on link "More Information" at bounding box center [348, 348] width 87 height 13
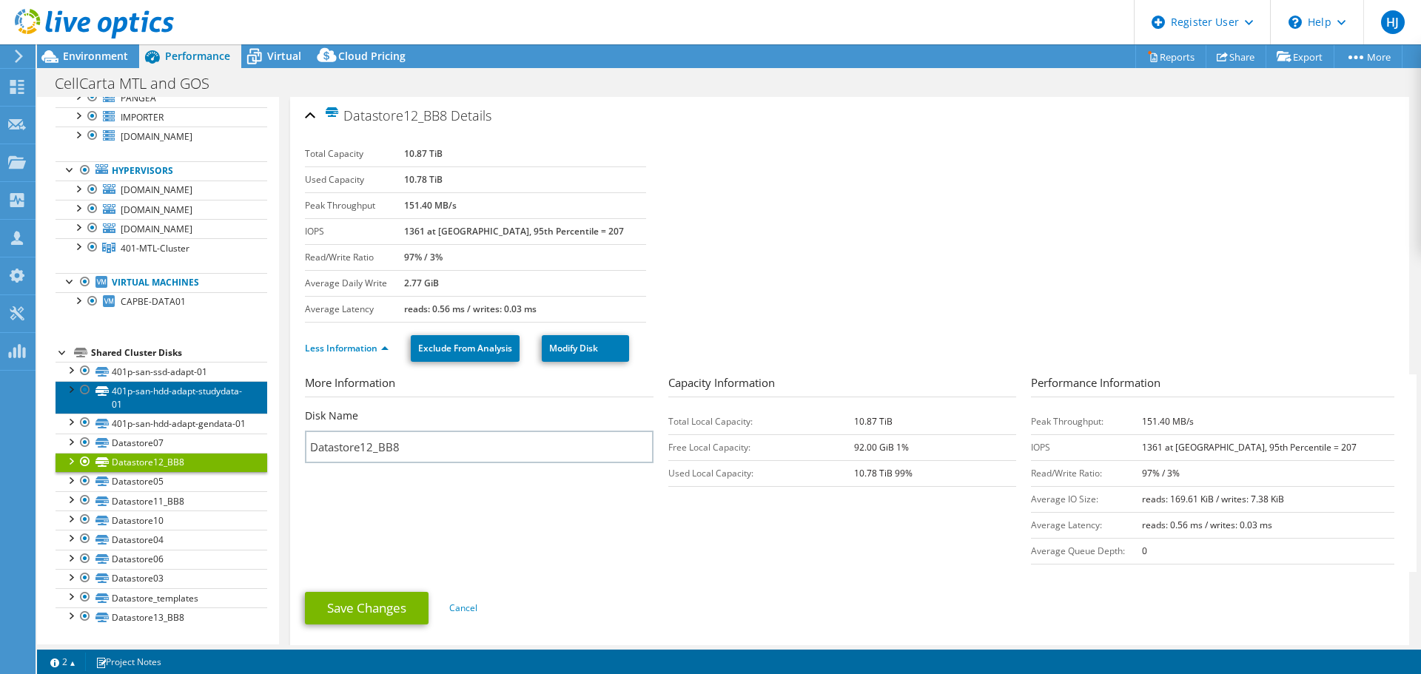
click at [168, 381] on link "401p-san-hdd-adapt-studydata-01" at bounding box center [162, 397] width 212 height 33
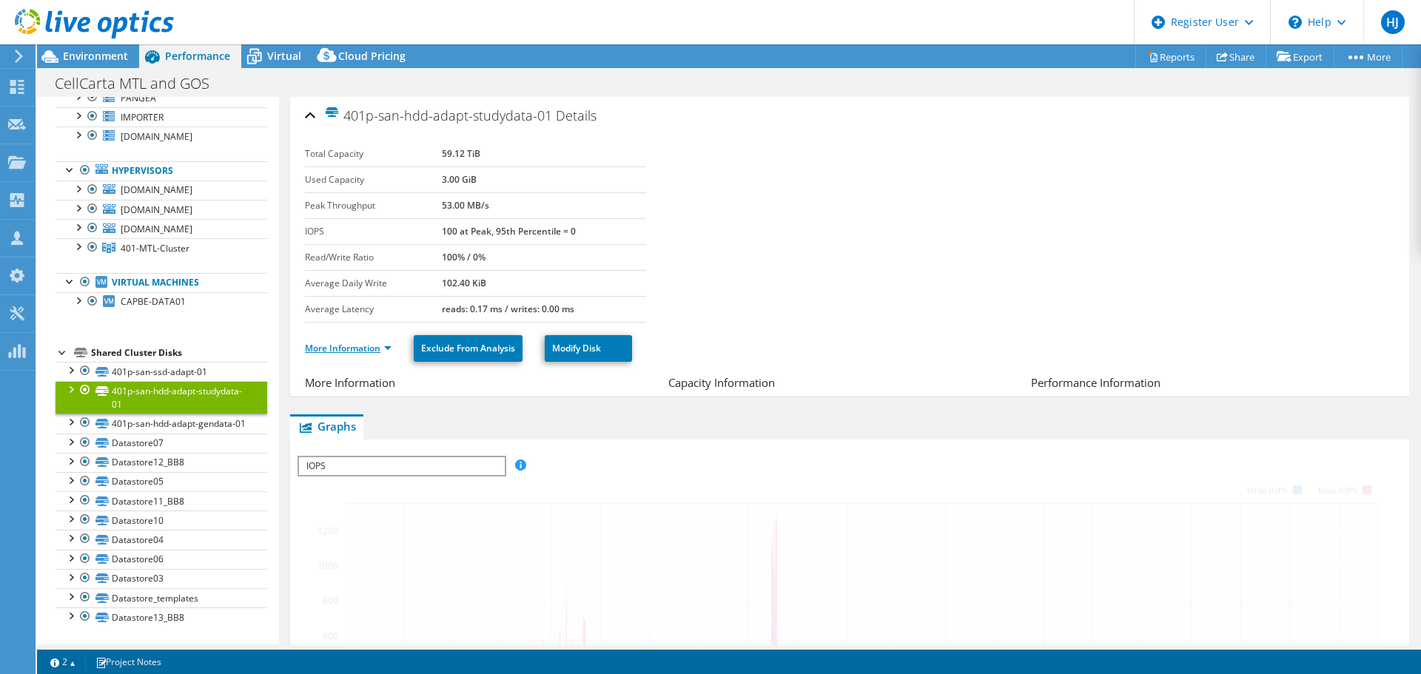
click at [361, 343] on link "More Information" at bounding box center [348, 348] width 87 height 13
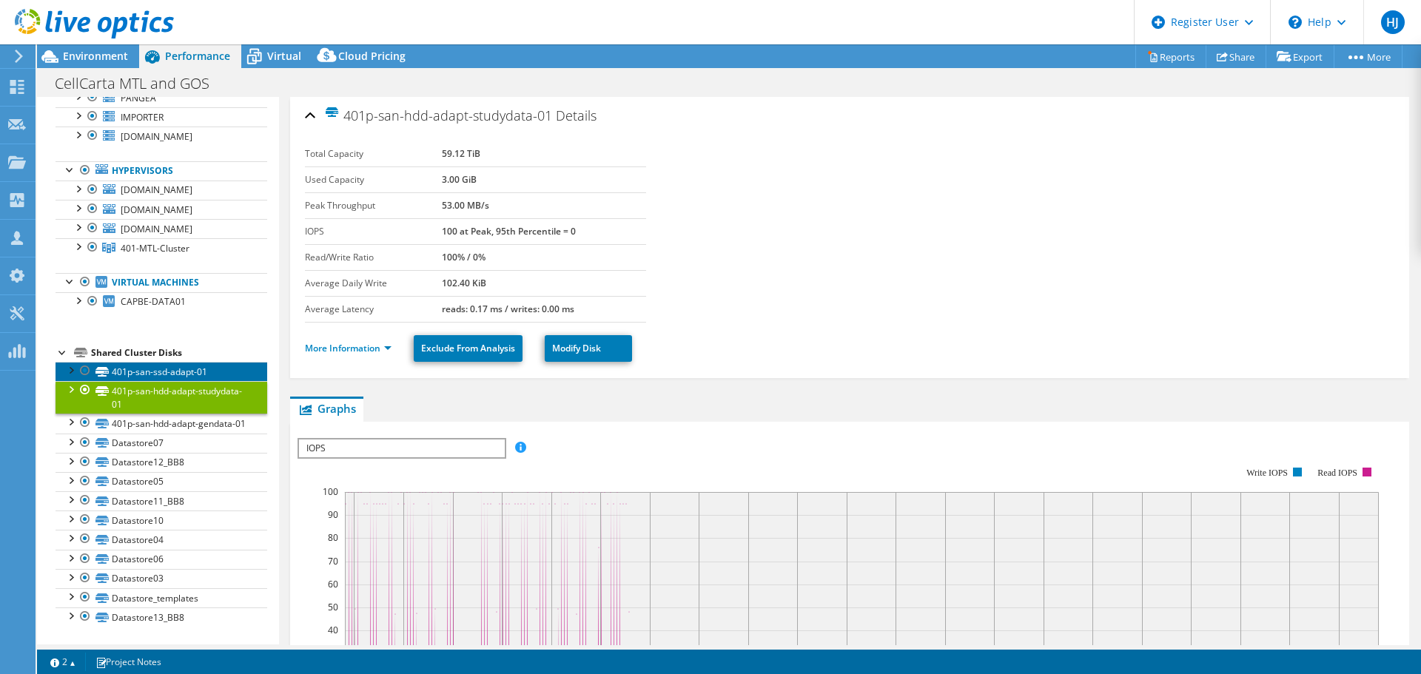
click at [172, 362] on link "401p-san-ssd-adapt-01" at bounding box center [162, 371] width 212 height 19
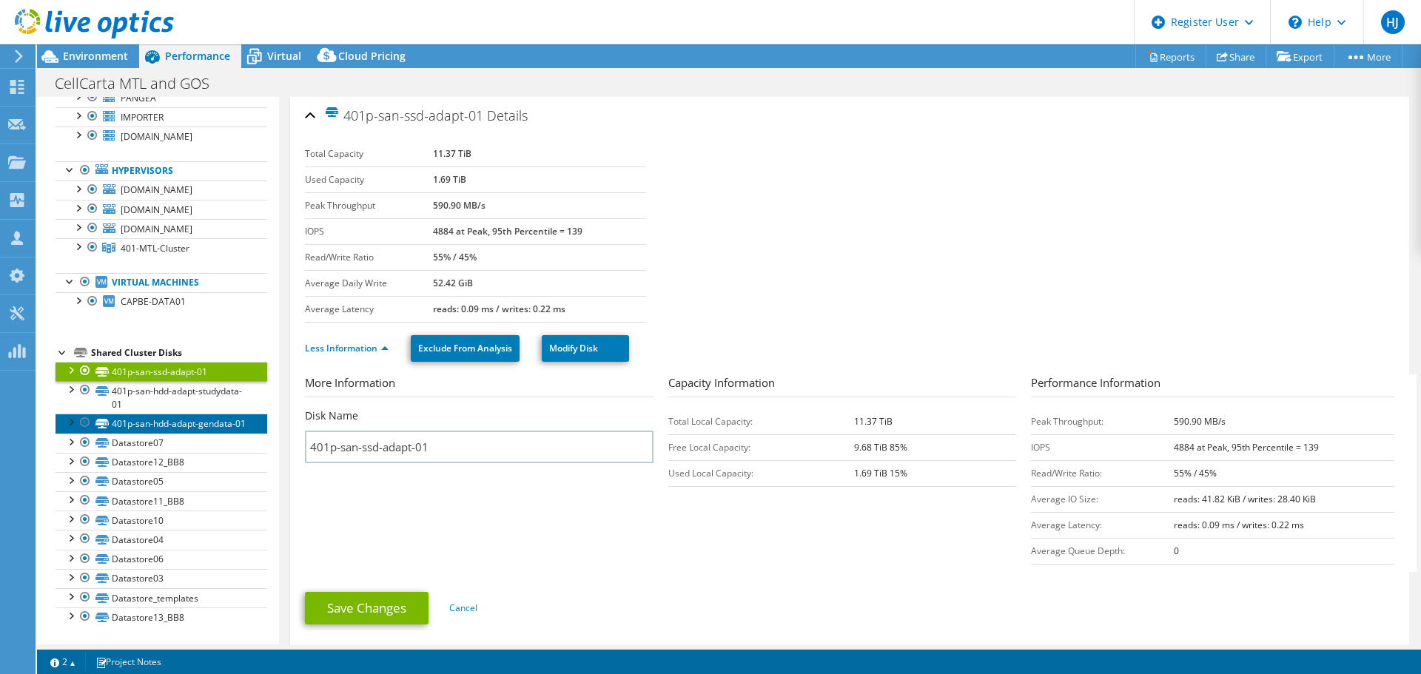
click at [206, 414] on link "401p-san-hdd-adapt-gendata-01" at bounding box center [162, 423] width 212 height 19
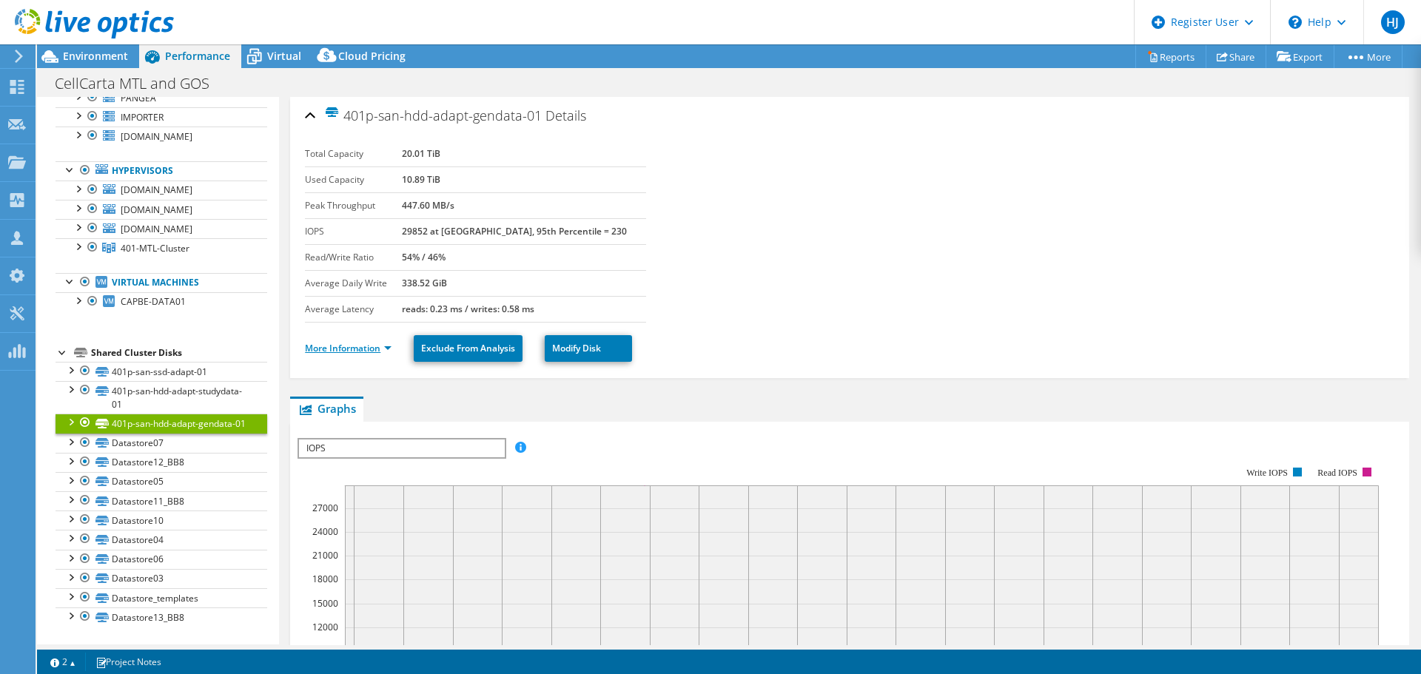
click at [383, 349] on link "More Information" at bounding box center [348, 348] width 87 height 13
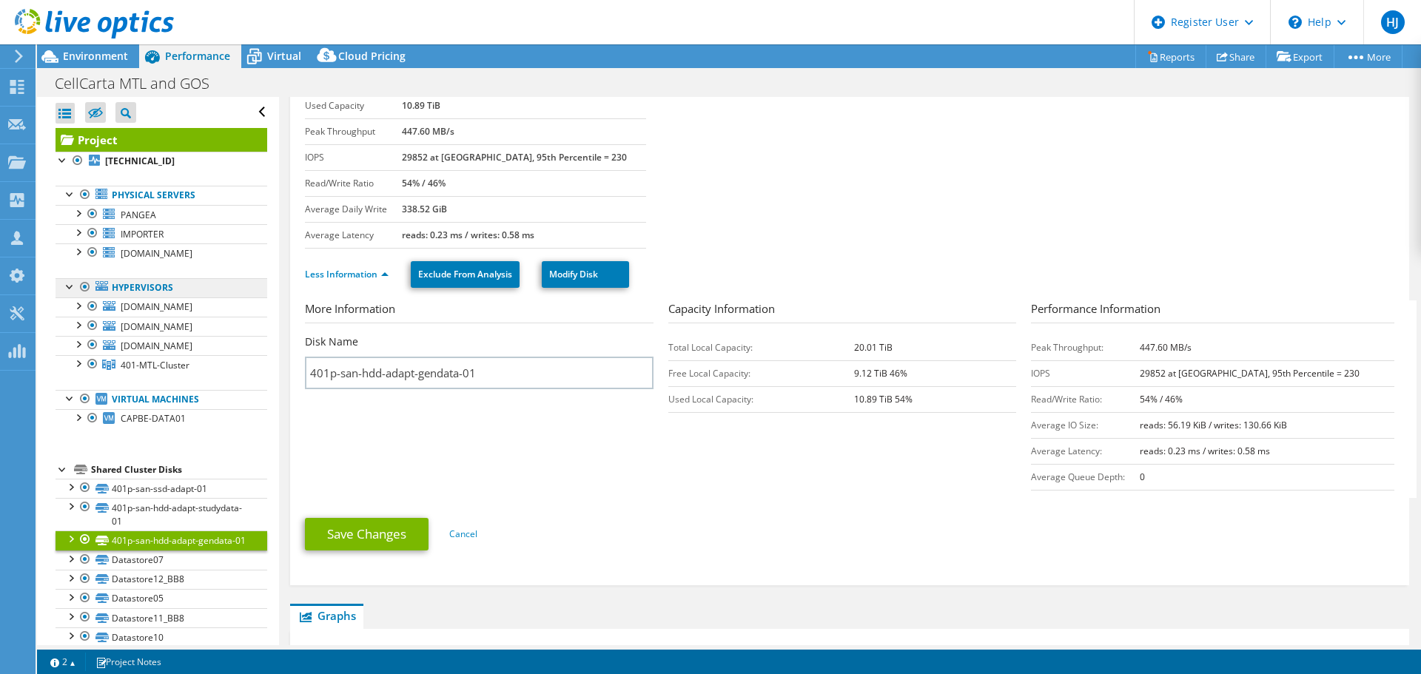
click at [163, 289] on link "Hypervisors" at bounding box center [162, 287] width 212 height 19
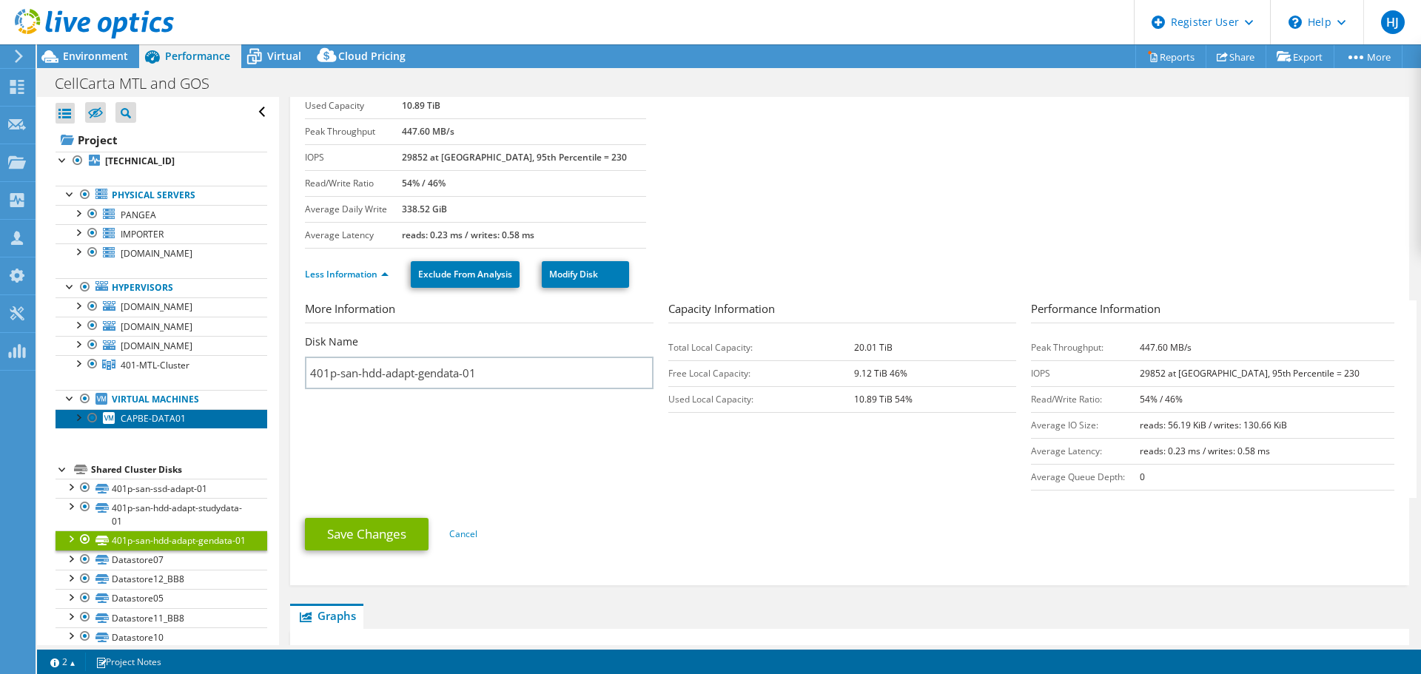
click at [189, 423] on link "CAPBE-DATA01" at bounding box center [162, 418] width 212 height 19
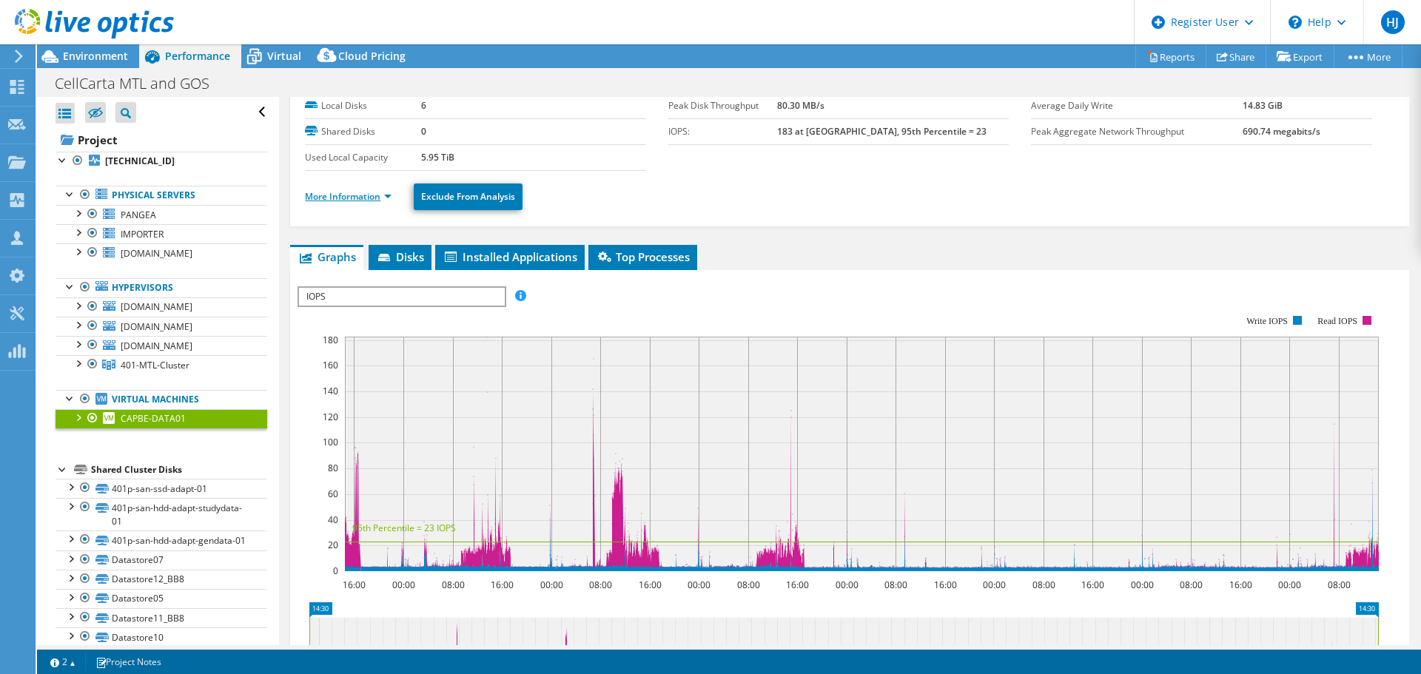
click at [373, 193] on link "More Information" at bounding box center [348, 196] width 87 height 13
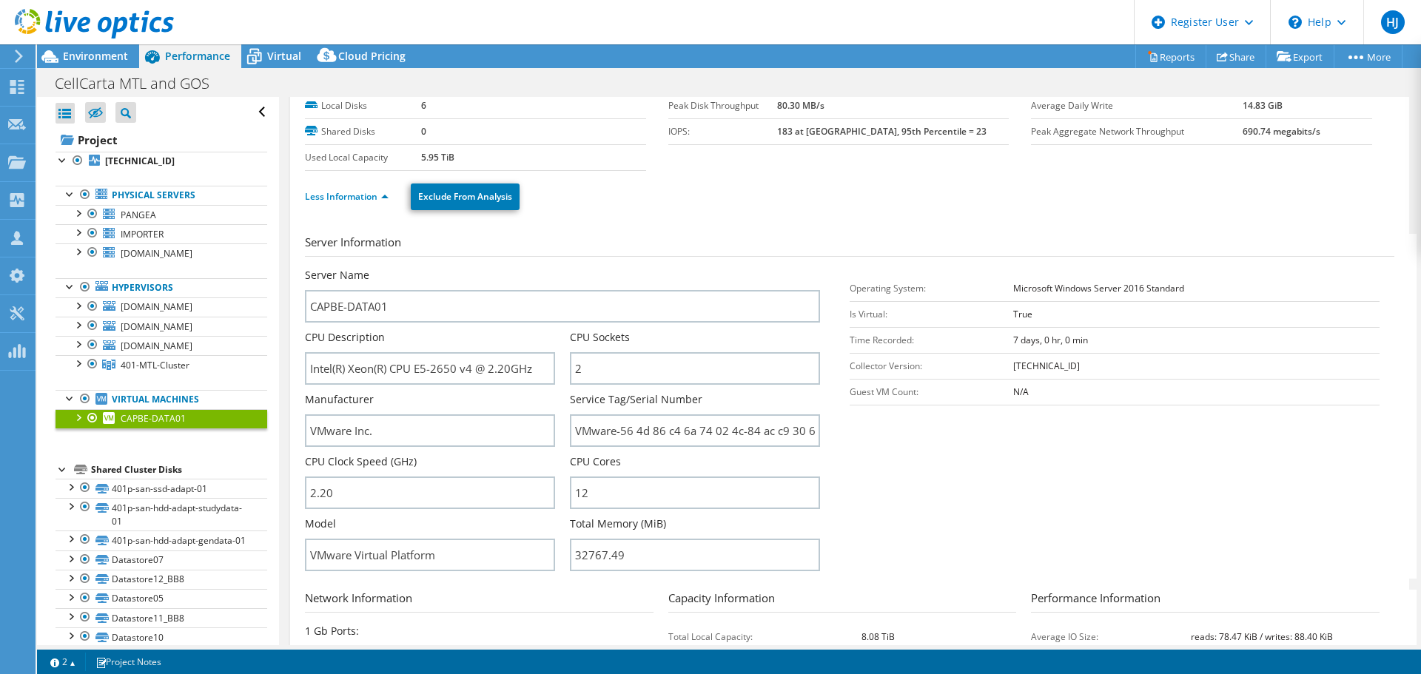
click at [161, 31] on icon at bounding box center [94, 24] width 159 height 30
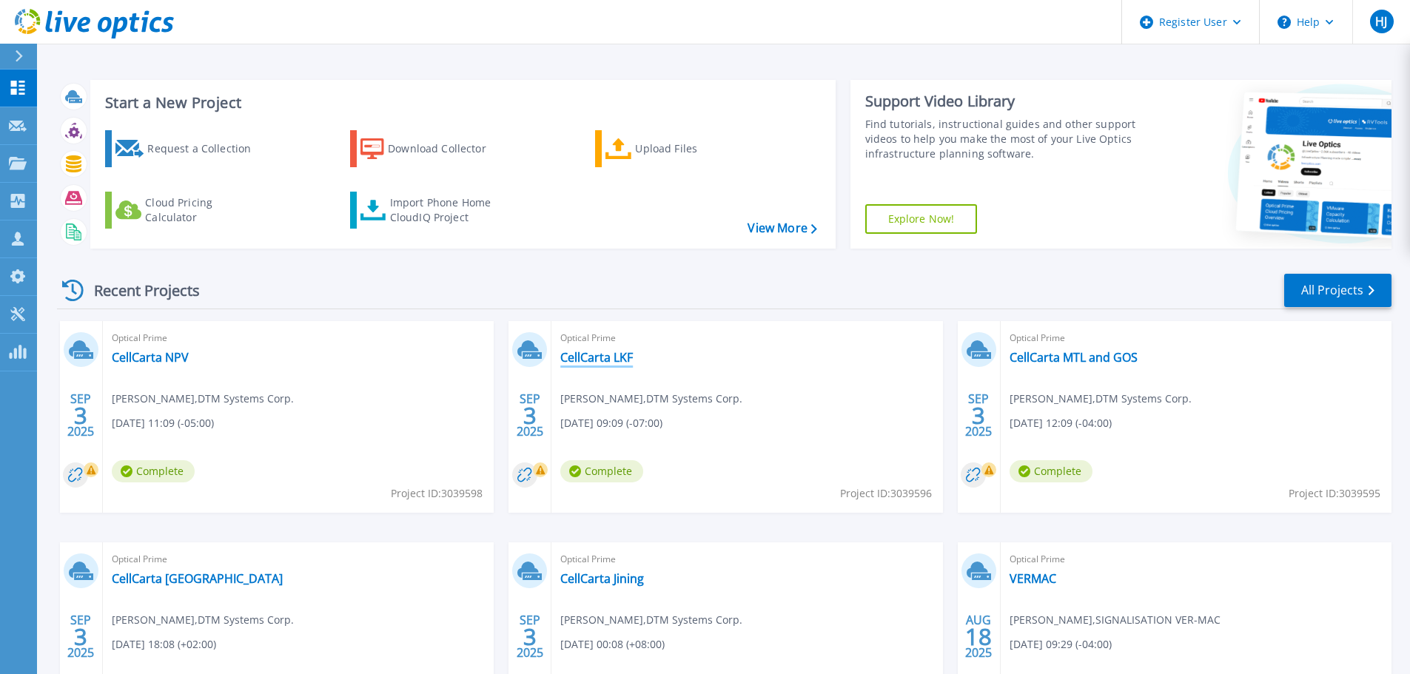
click at [590, 363] on link "CellCarta LKF" at bounding box center [596, 357] width 73 height 15
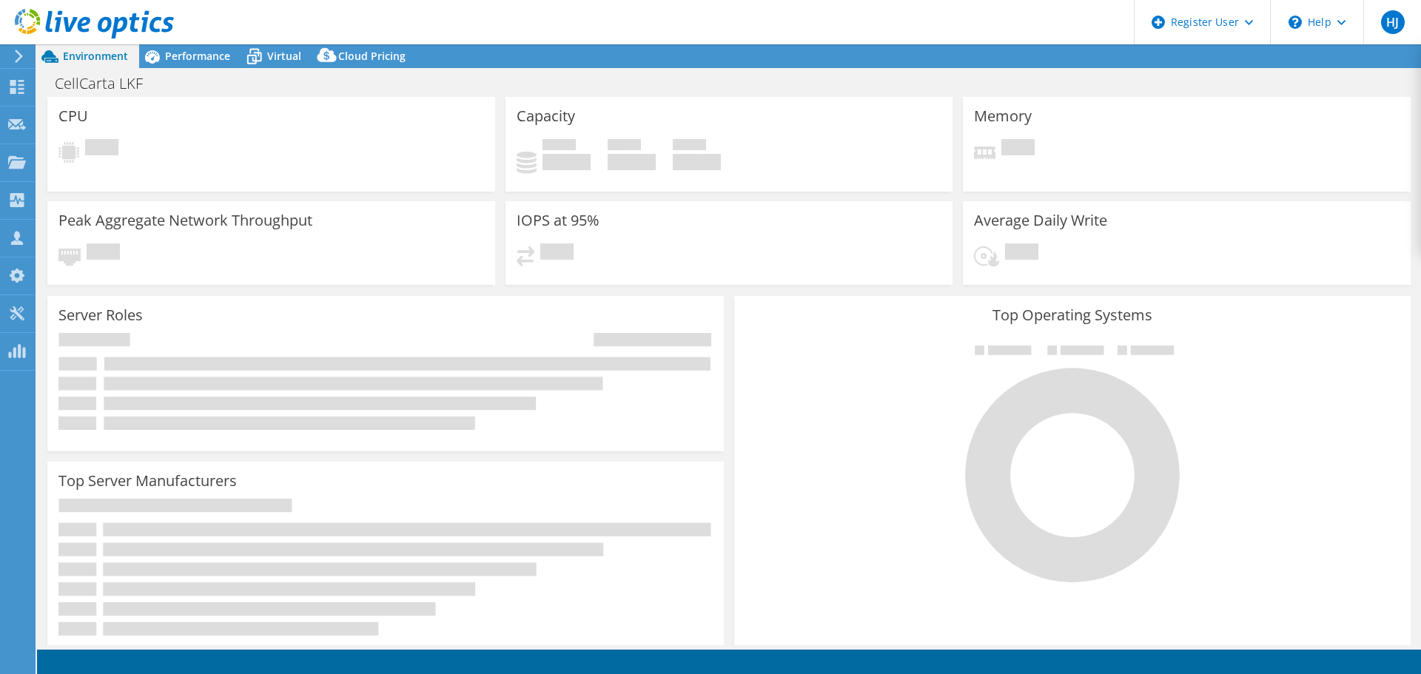
select select "USD"
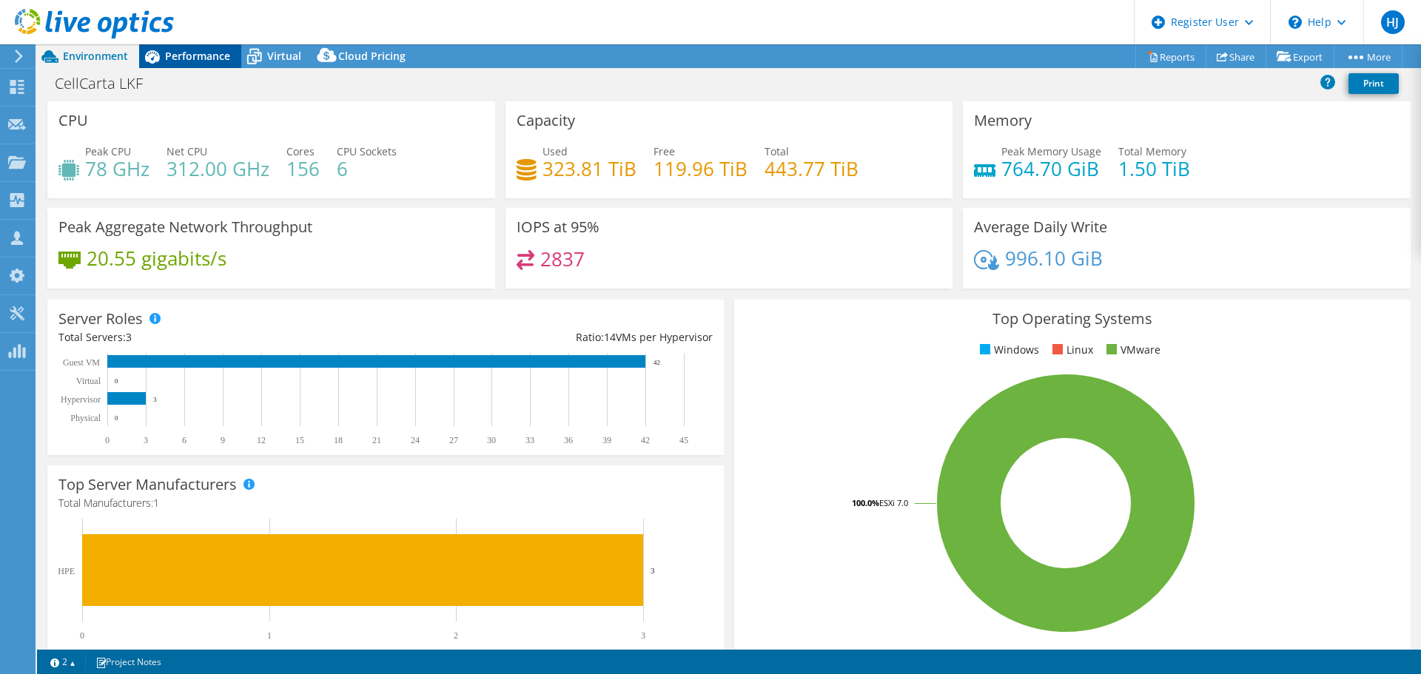
click at [204, 59] on span "Performance" at bounding box center [197, 56] width 65 height 14
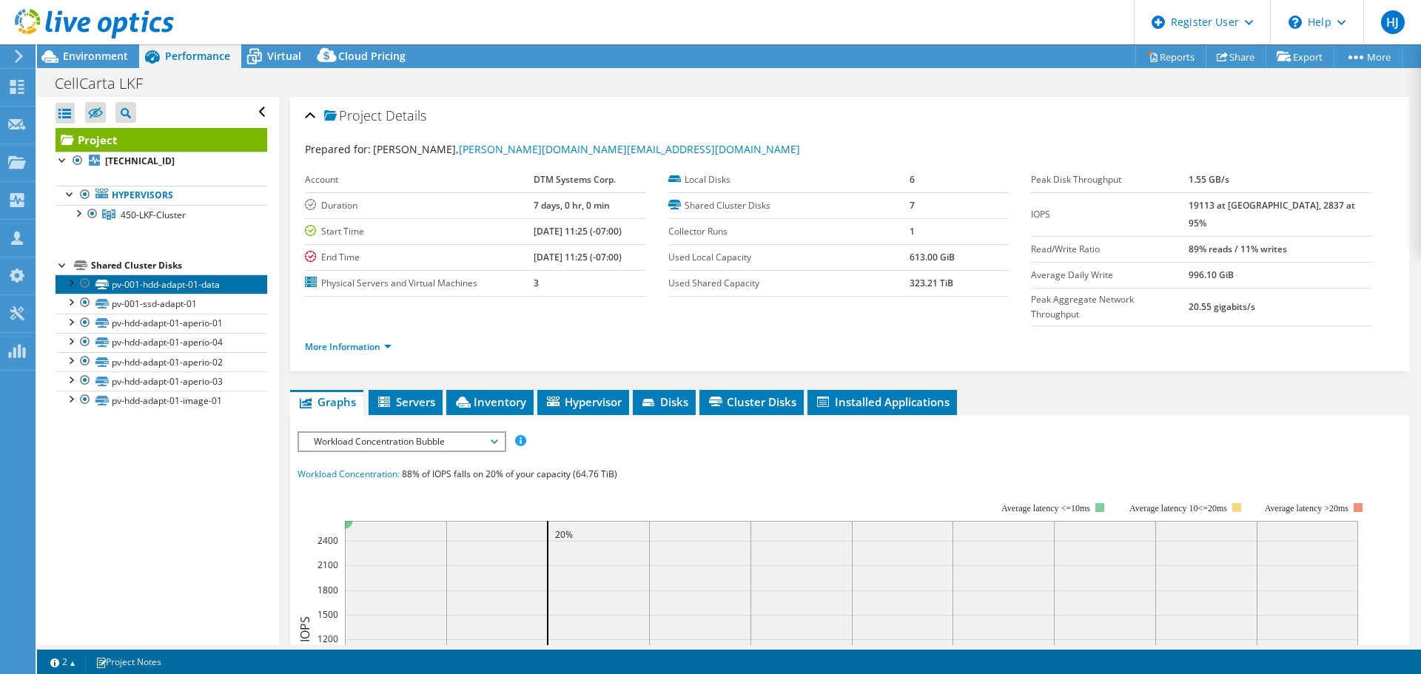
click at [201, 290] on link "pv-001-hdd-adapt-01-data" at bounding box center [162, 284] width 212 height 19
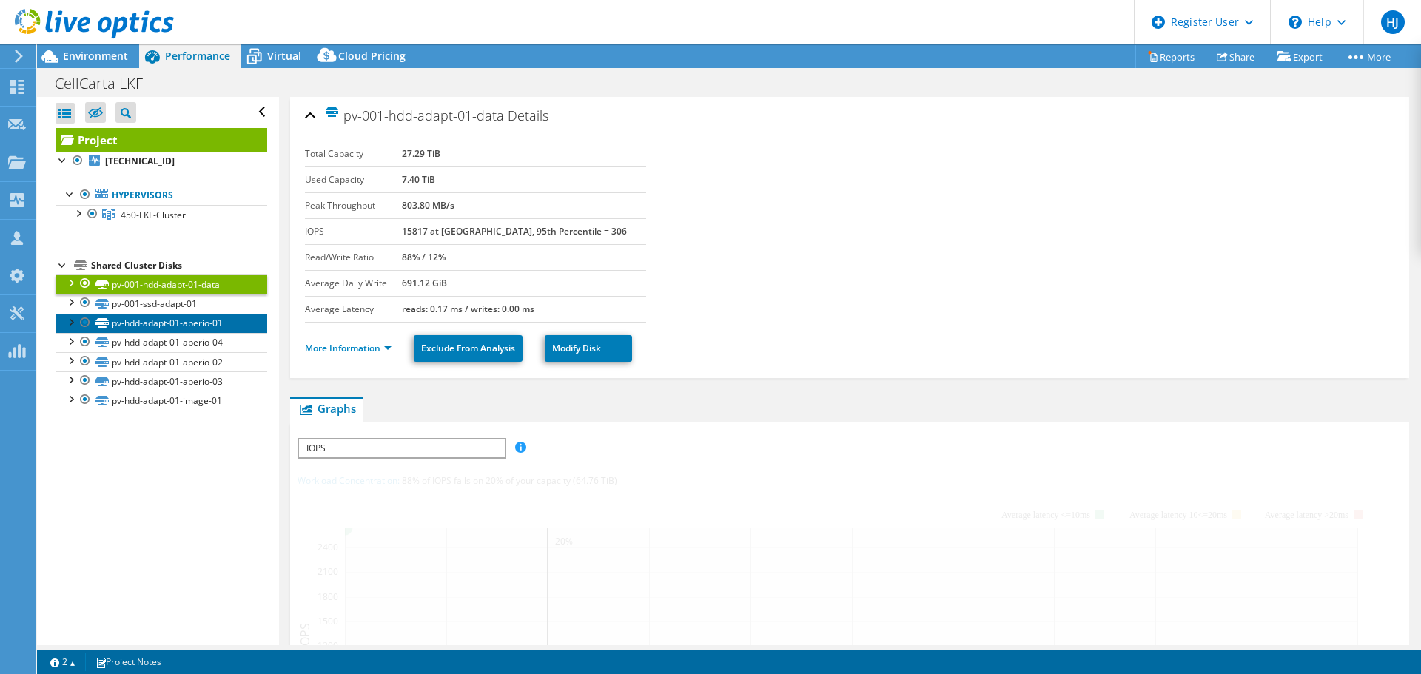
click at [202, 326] on link "pv-hdd-adapt-01-aperio-01" at bounding box center [162, 323] width 212 height 19
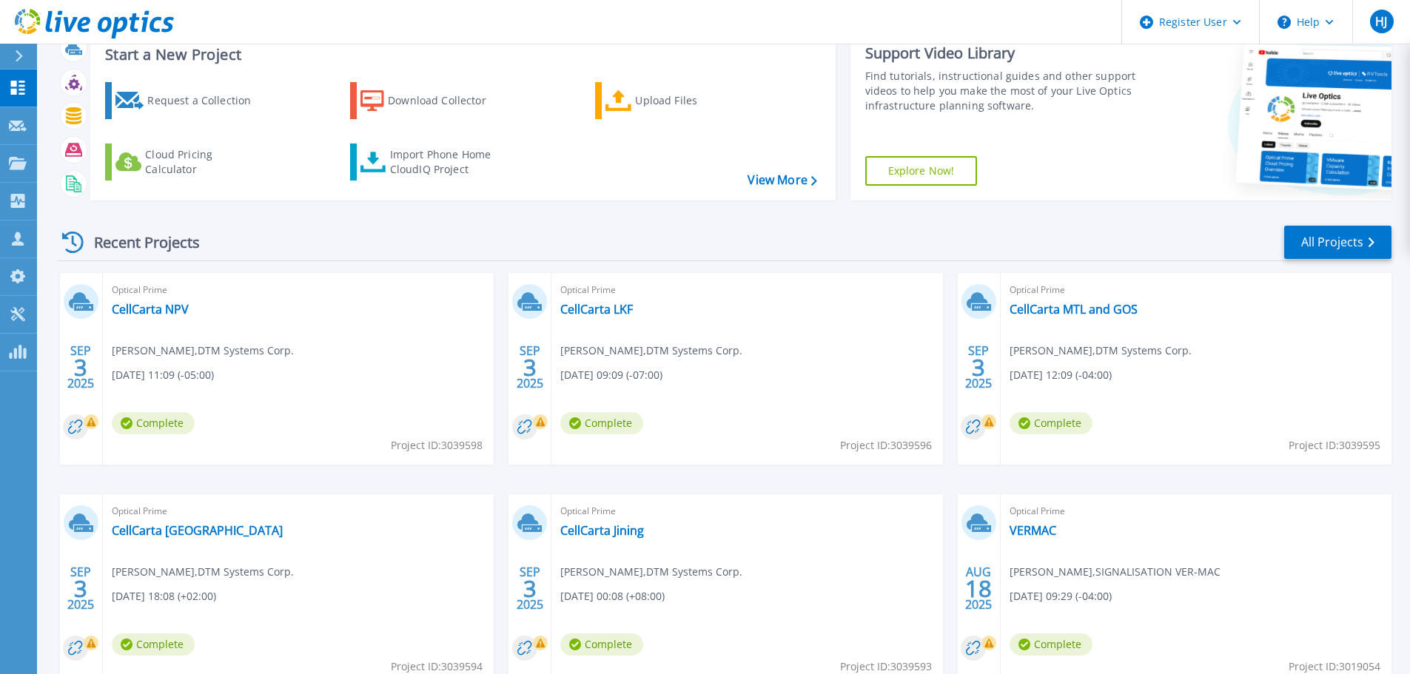
scroll to position [74, 0]
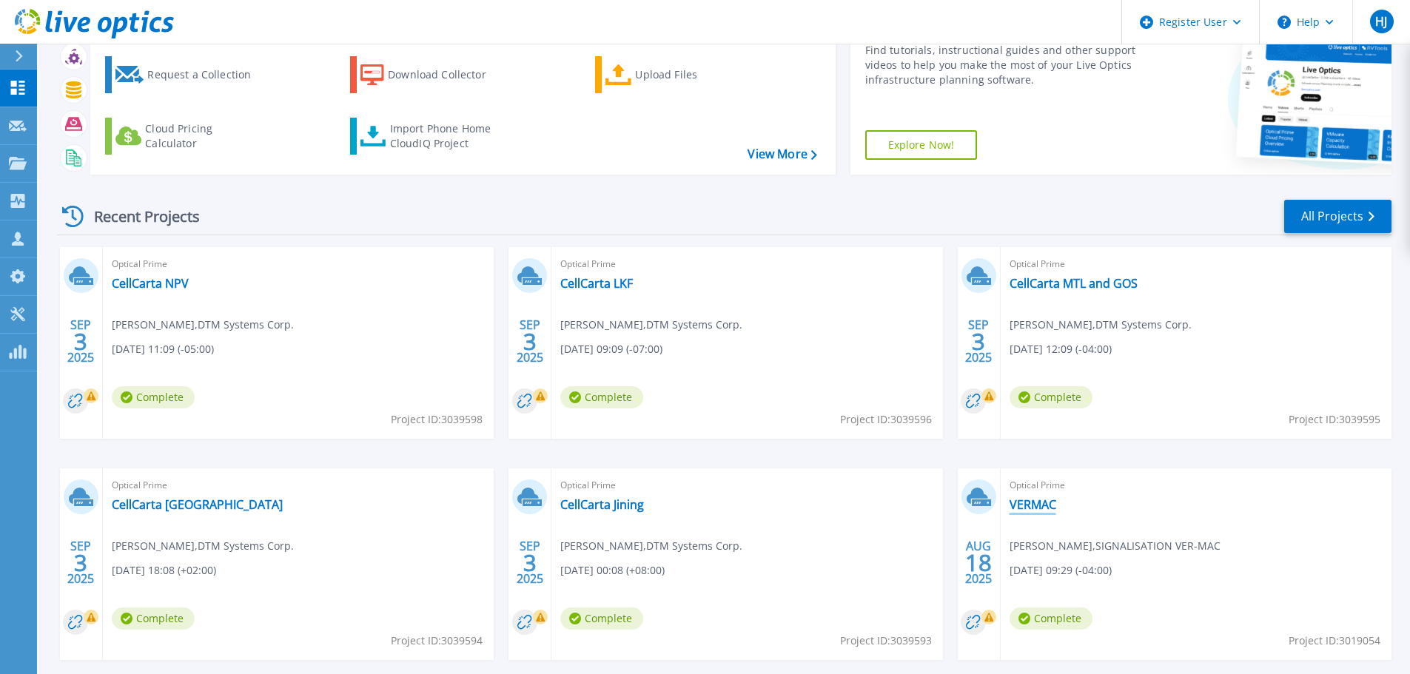
click at [1030, 511] on link "VERMAC" at bounding box center [1032, 504] width 47 height 15
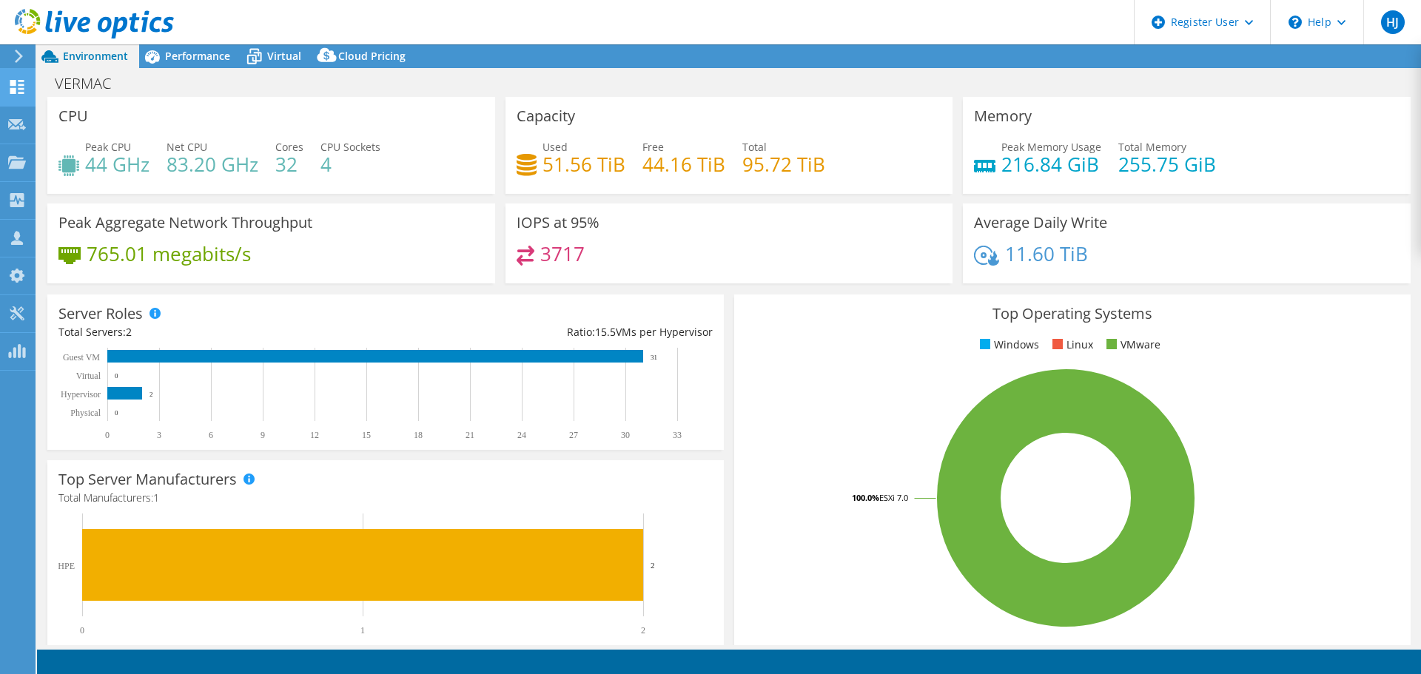
select select "USEast"
select select "USD"
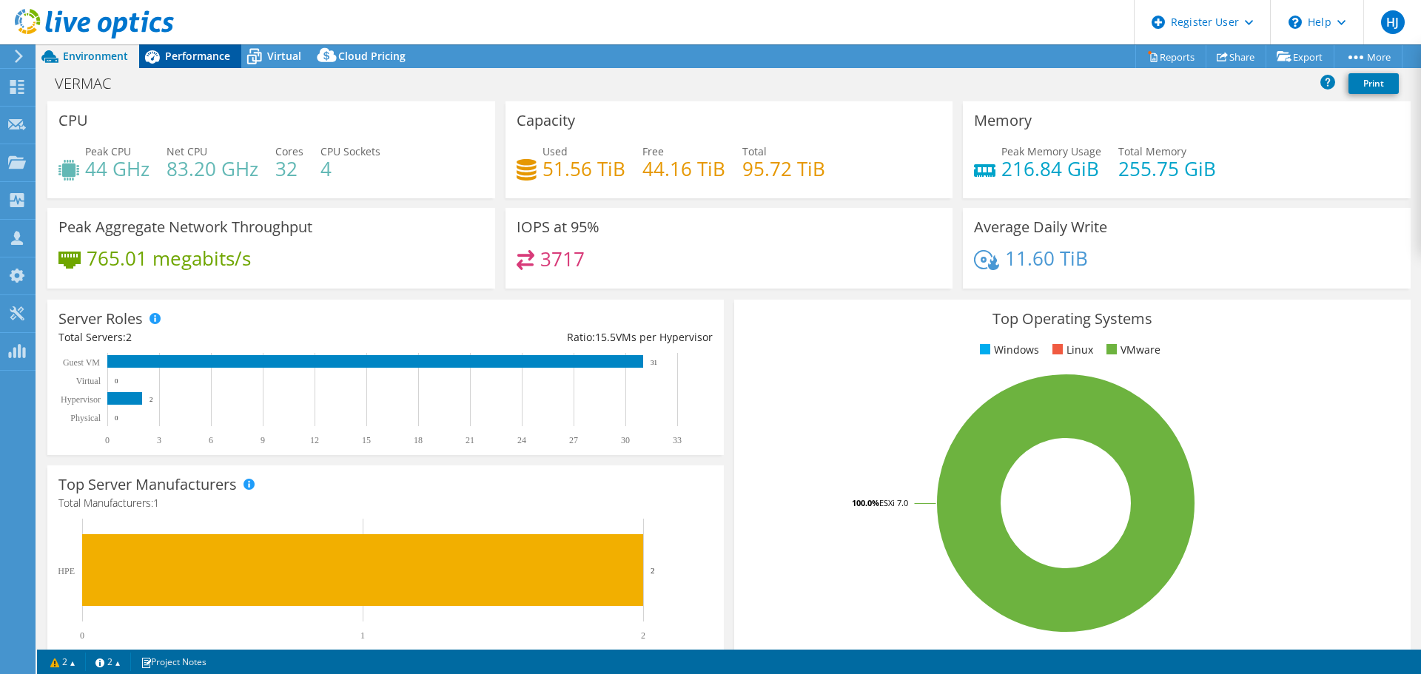
click at [181, 63] on div "Performance" at bounding box center [190, 56] width 102 height 24
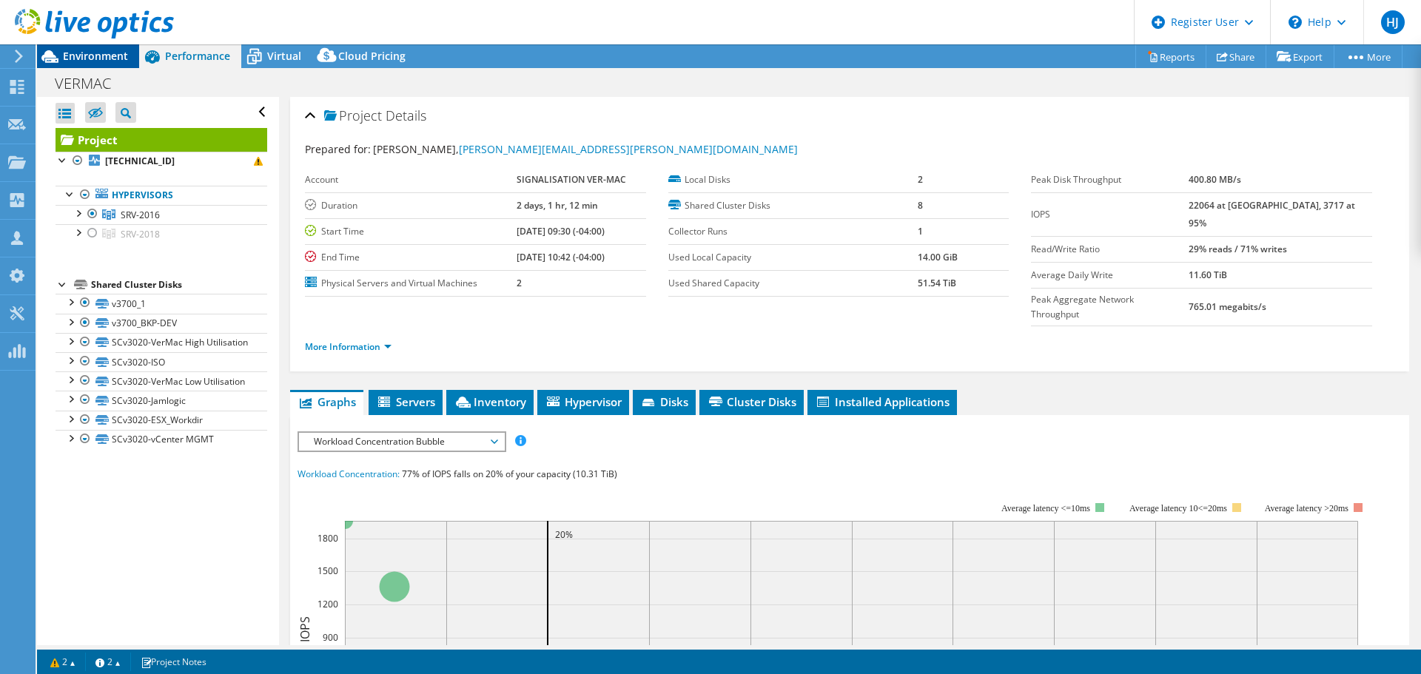
click at [109, 60] on span "Environment" at bounding box center [95, 56] width 65 height 14
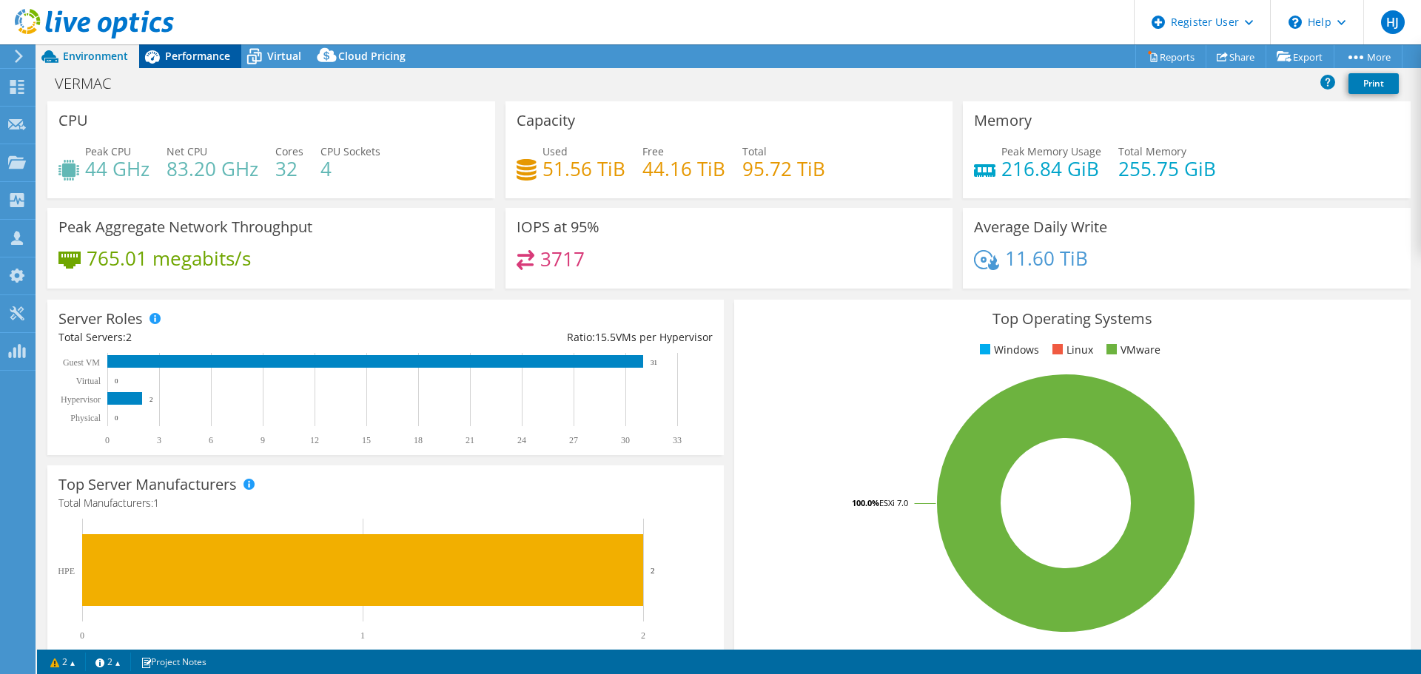
click at [175, 66] on div "Performance" at bounding box center [190, 56] width 102 height 24
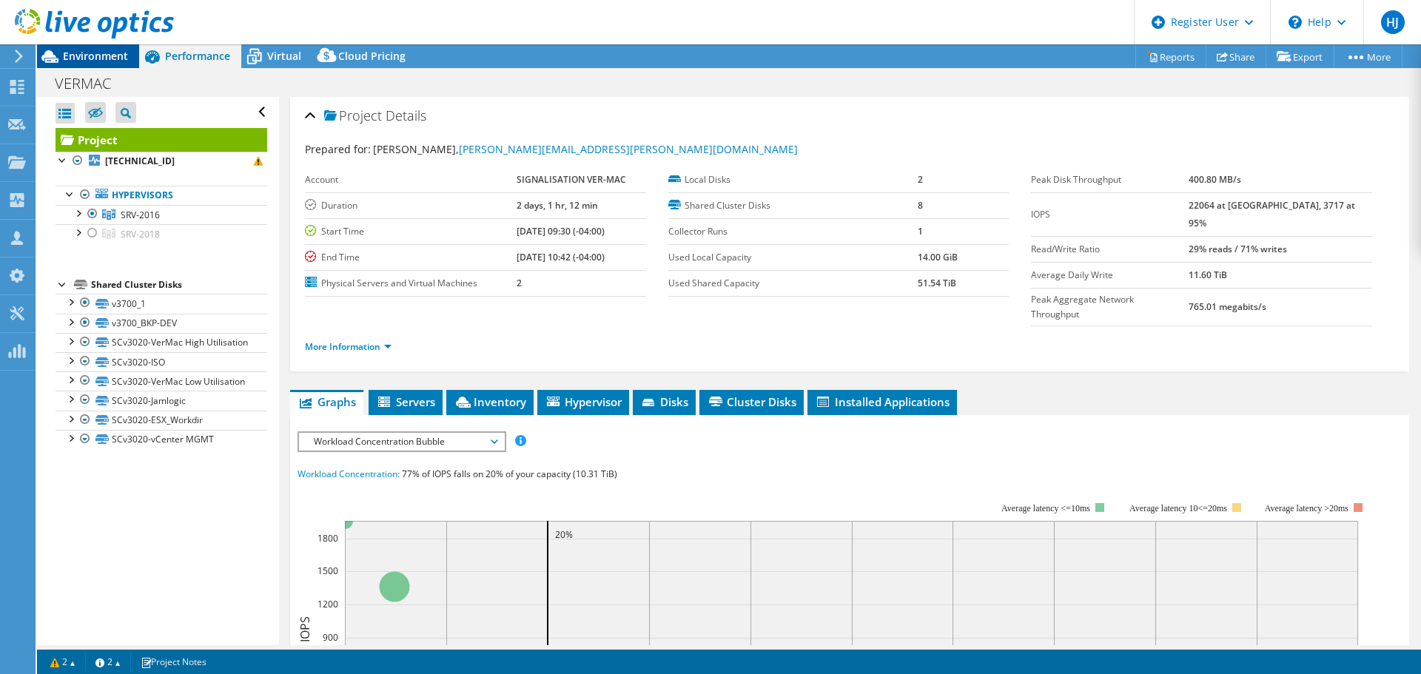
click at [119, 62] on div "Environment" at bounding box center [88, 56] width 102 height 24
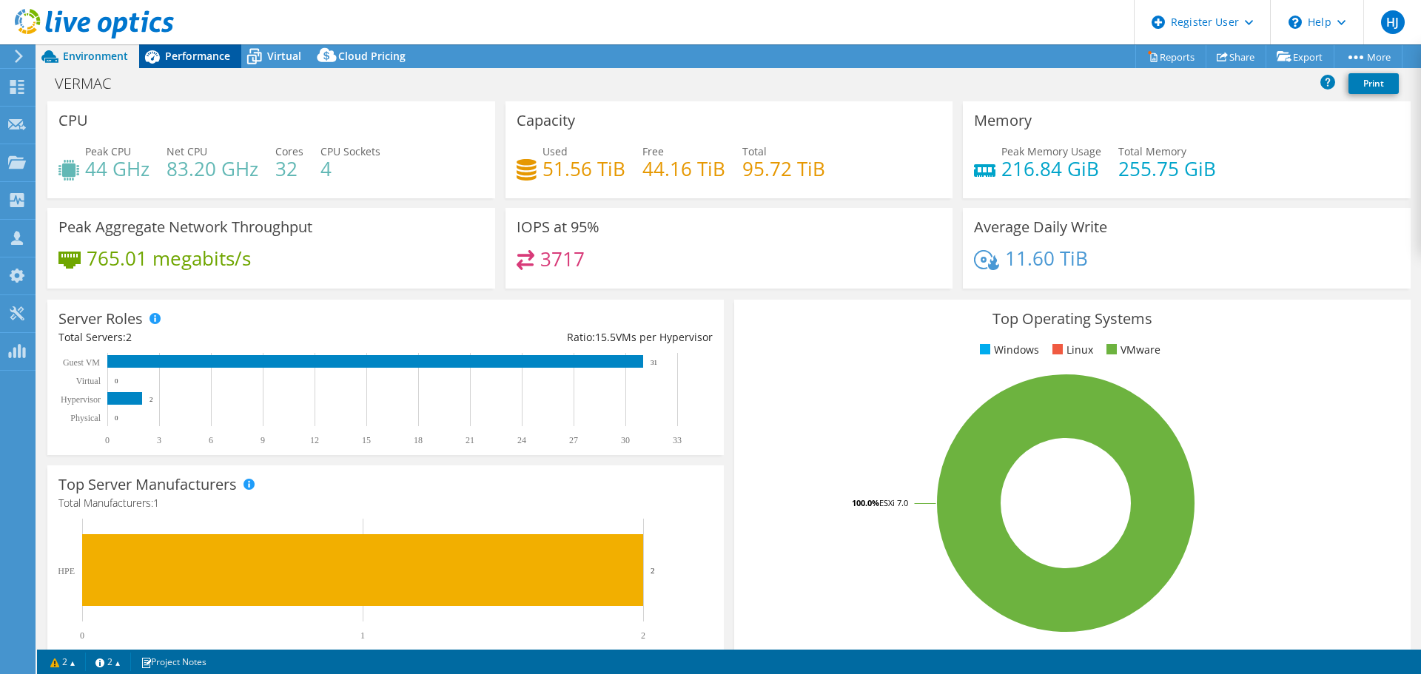
click at [215, 56] on span "Performance" at bounding box center [197, 56] width 65 height 14
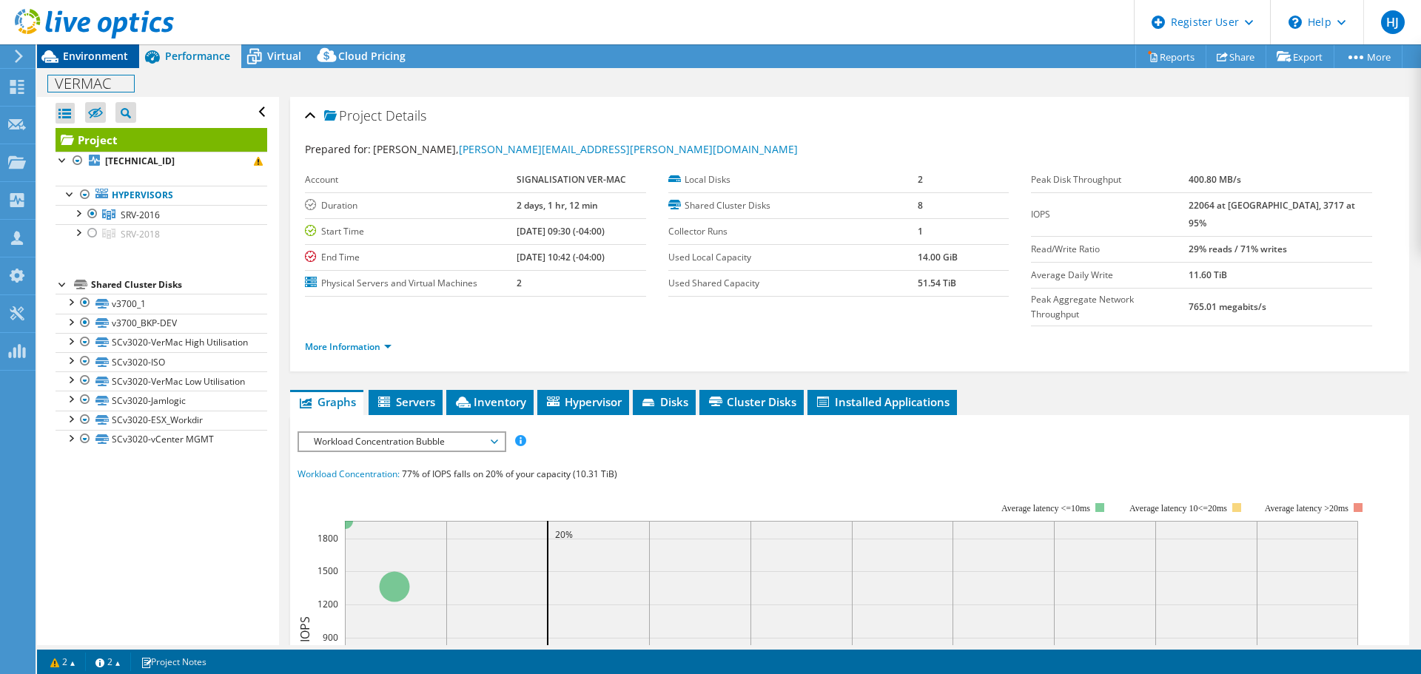
click at [110, 64] on div "Project Actions Project Actions Reports Share Export vSAN ReadyNode Sizer" at bounding box center [729, 359] width 1384 height 630
click at [111, 58] on span "Environment" at bounding box center [95, 56] width 65 height 14
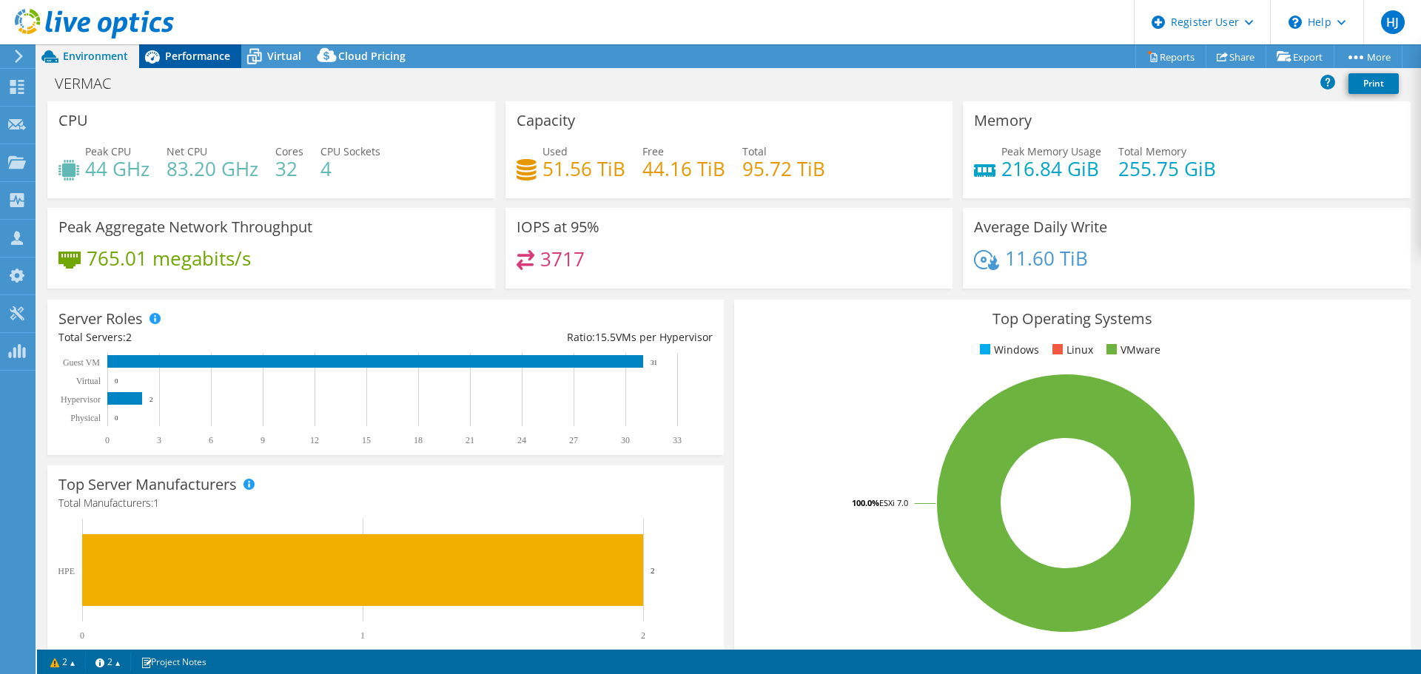
click at [223, 56] on span "Performance" at bounding box center [197, 56] width 65 height 14
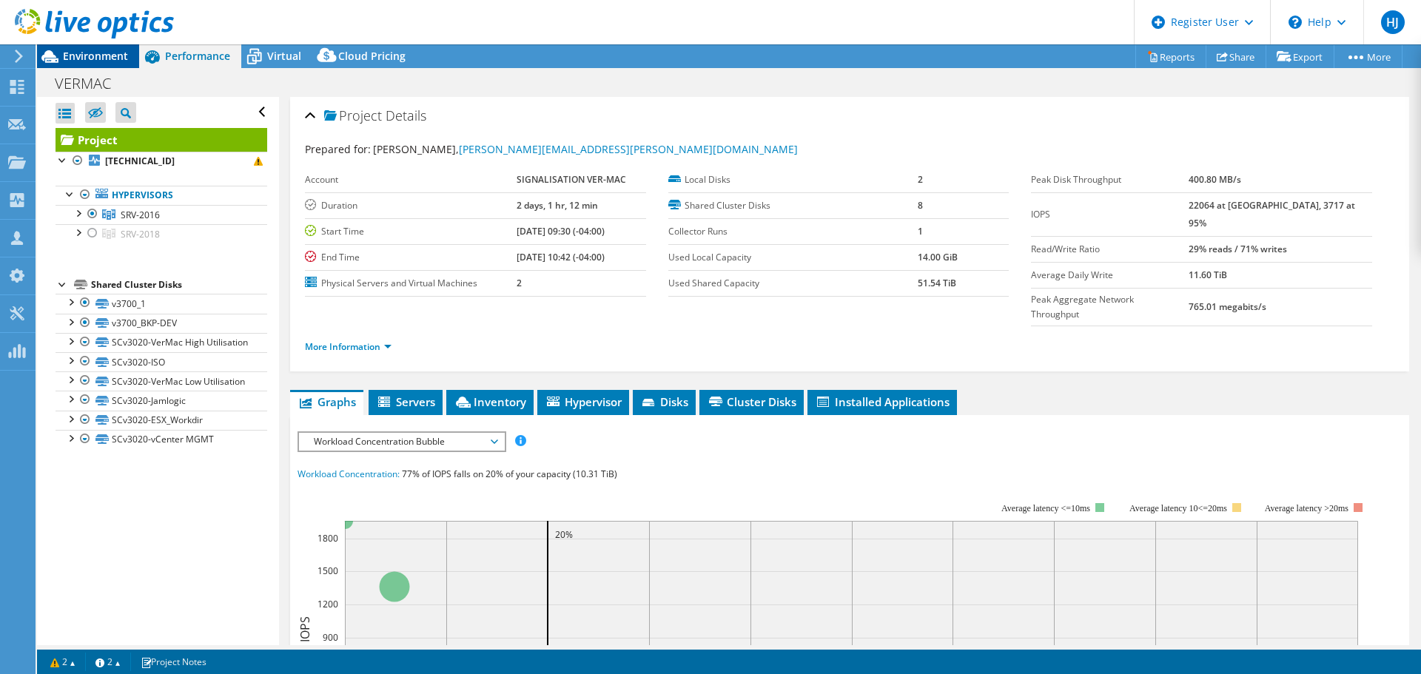
click at [109, 50] on span "Environment" at bounding box center [95, 56] width 65 height 14
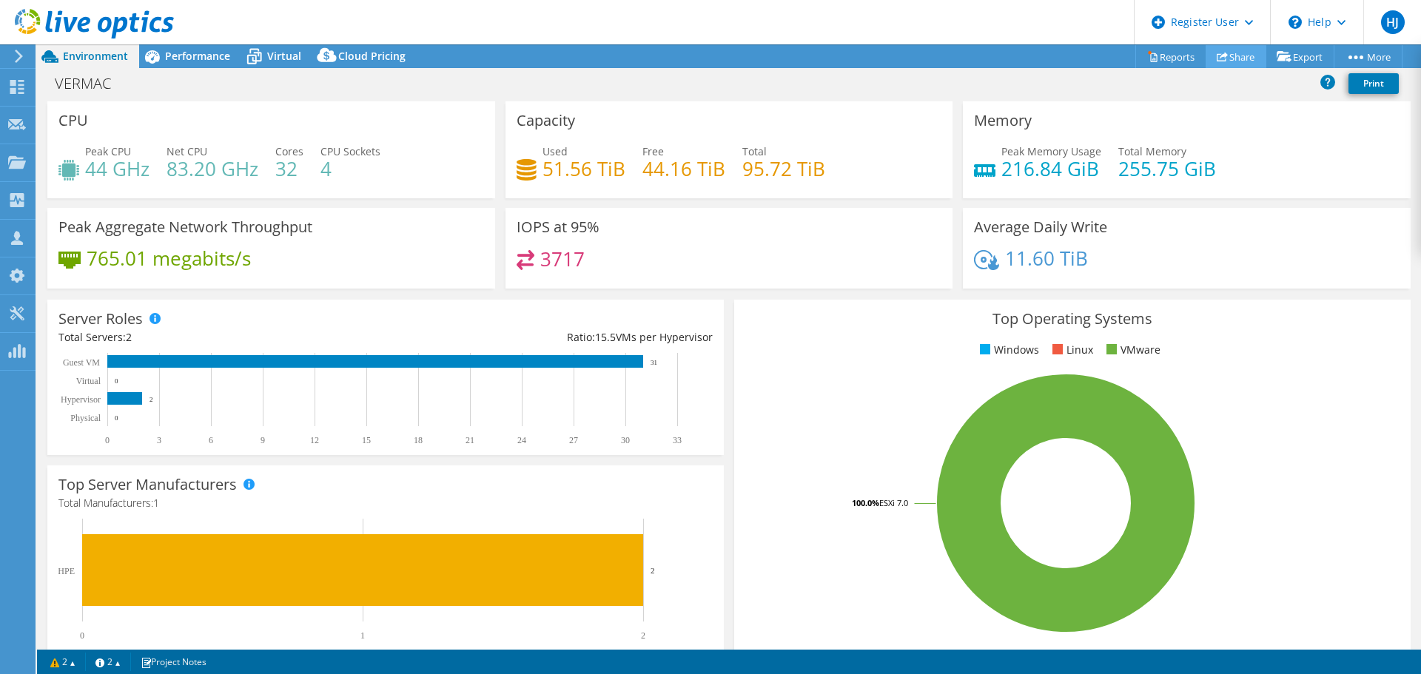
click at [1225, 52] on link "Share" at bounding box center [1235, 56] width 61 height 23
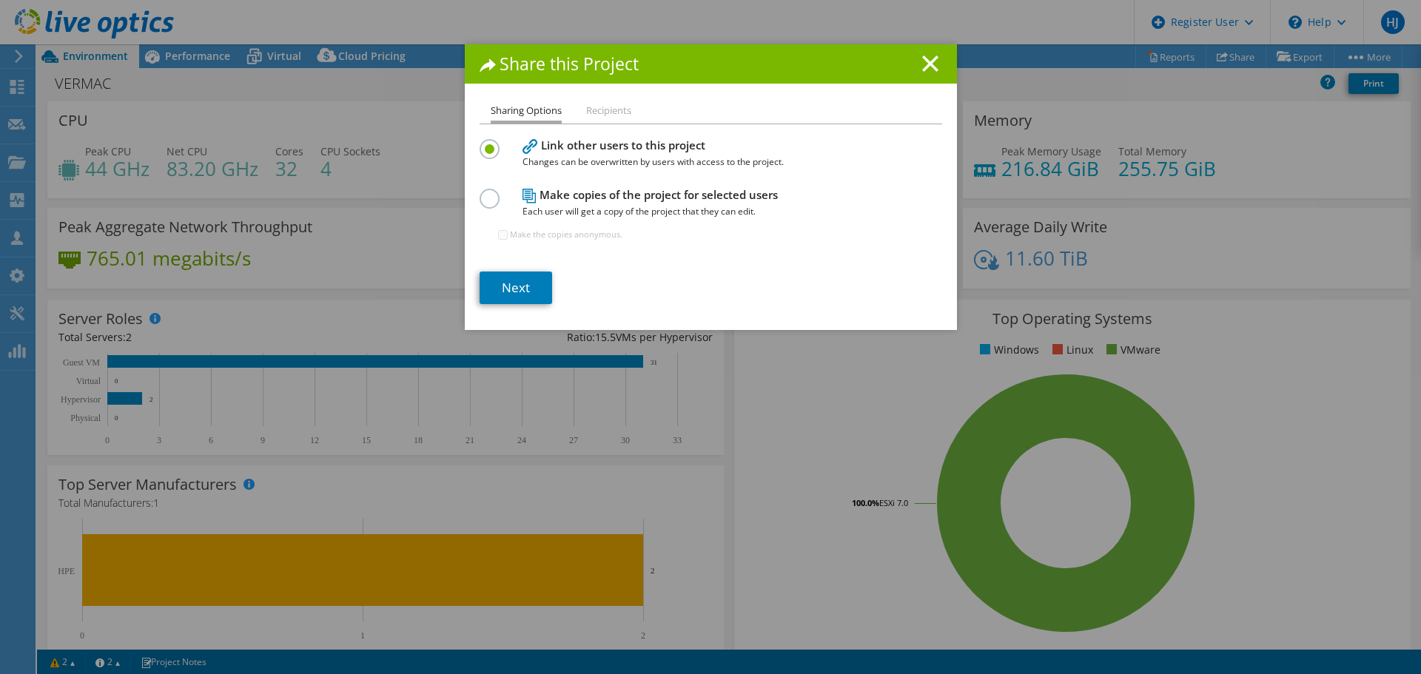
click at [266, 138] on div "Share this Project Sharing Options Recipients Link other users to this project …" at bounding box center [710, 336] width 1421 height 585
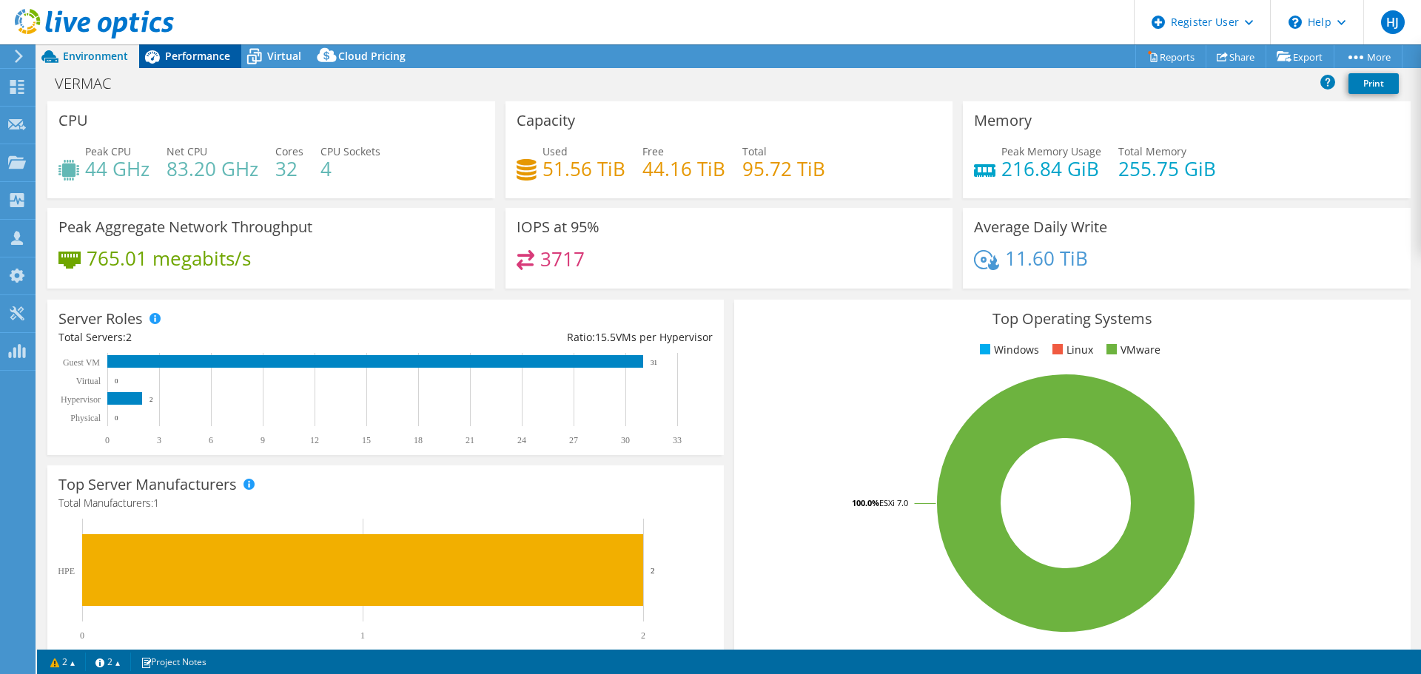
click at [209, 47] on div "Performance" at bounding box center [190, 56] width 102 height 24
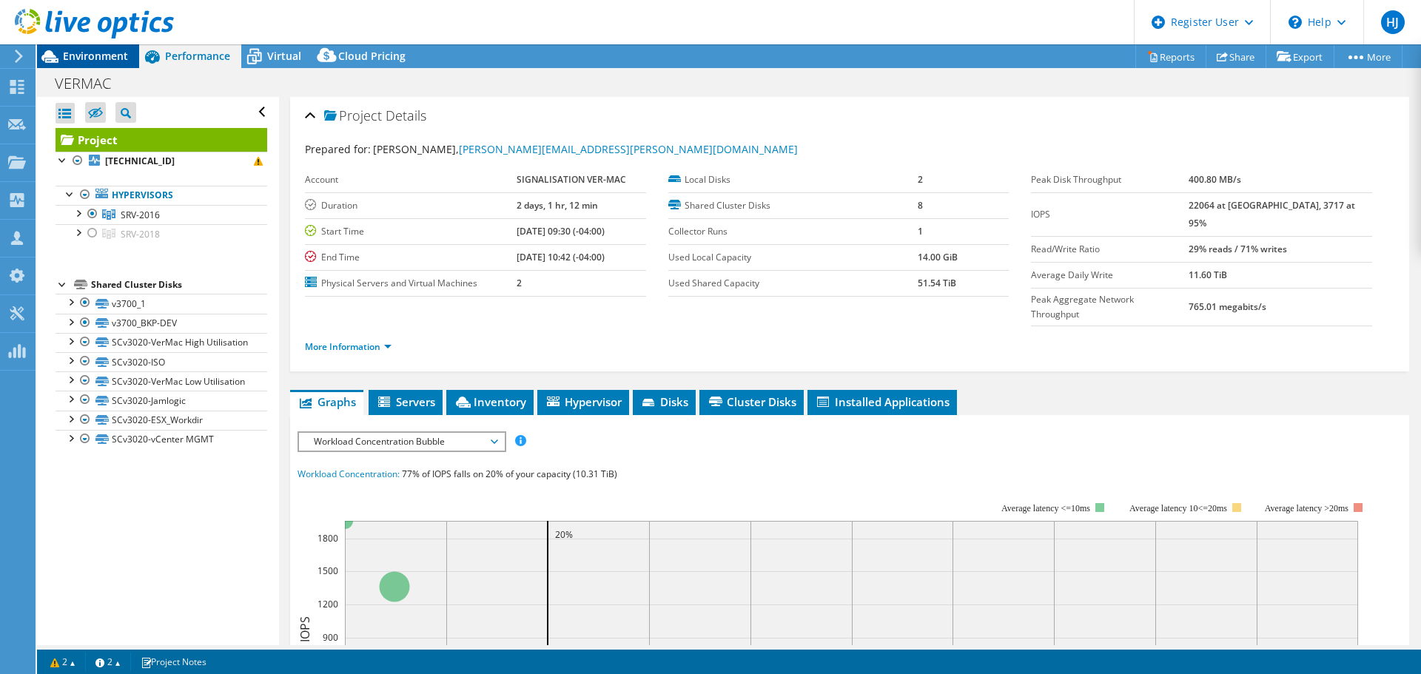
click at [93, 56] on span "Environment" at bounding box center [95, 56] width 65 height 14
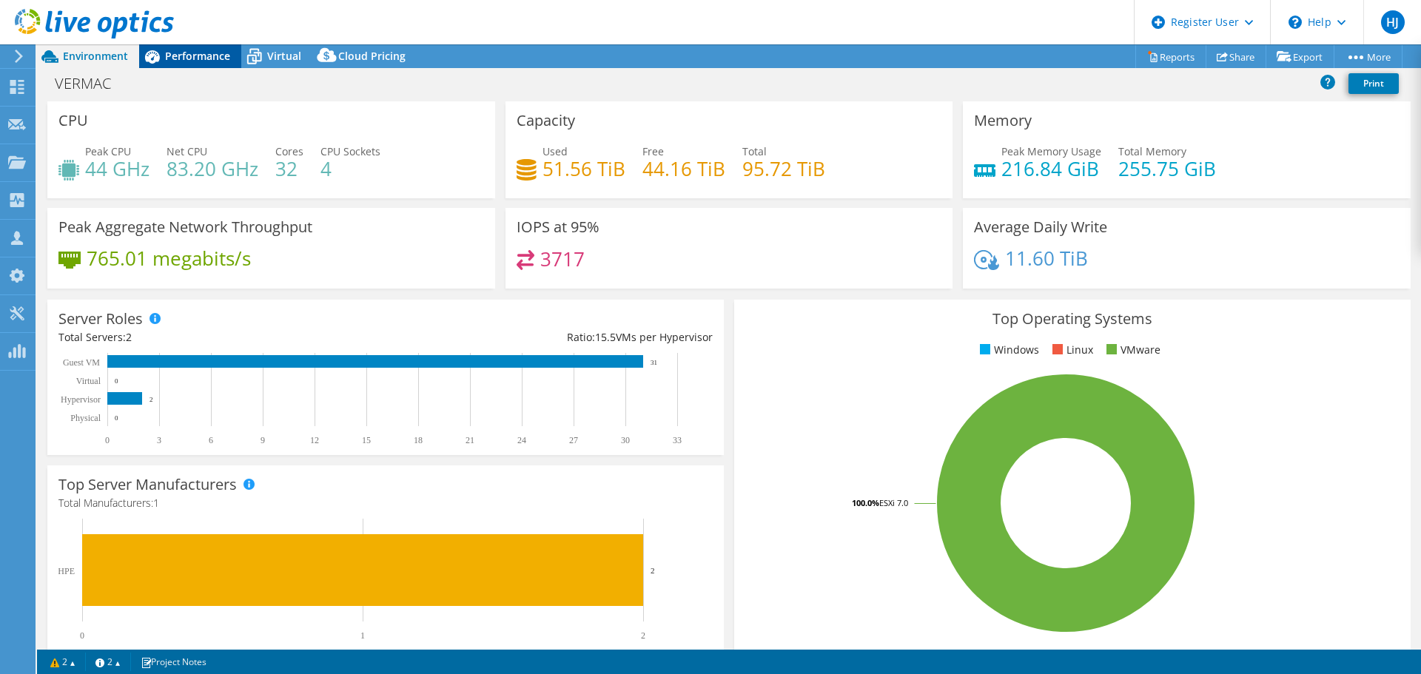
click at [163, 57] on icon at bounding box center [152, 57] width 26 height 26
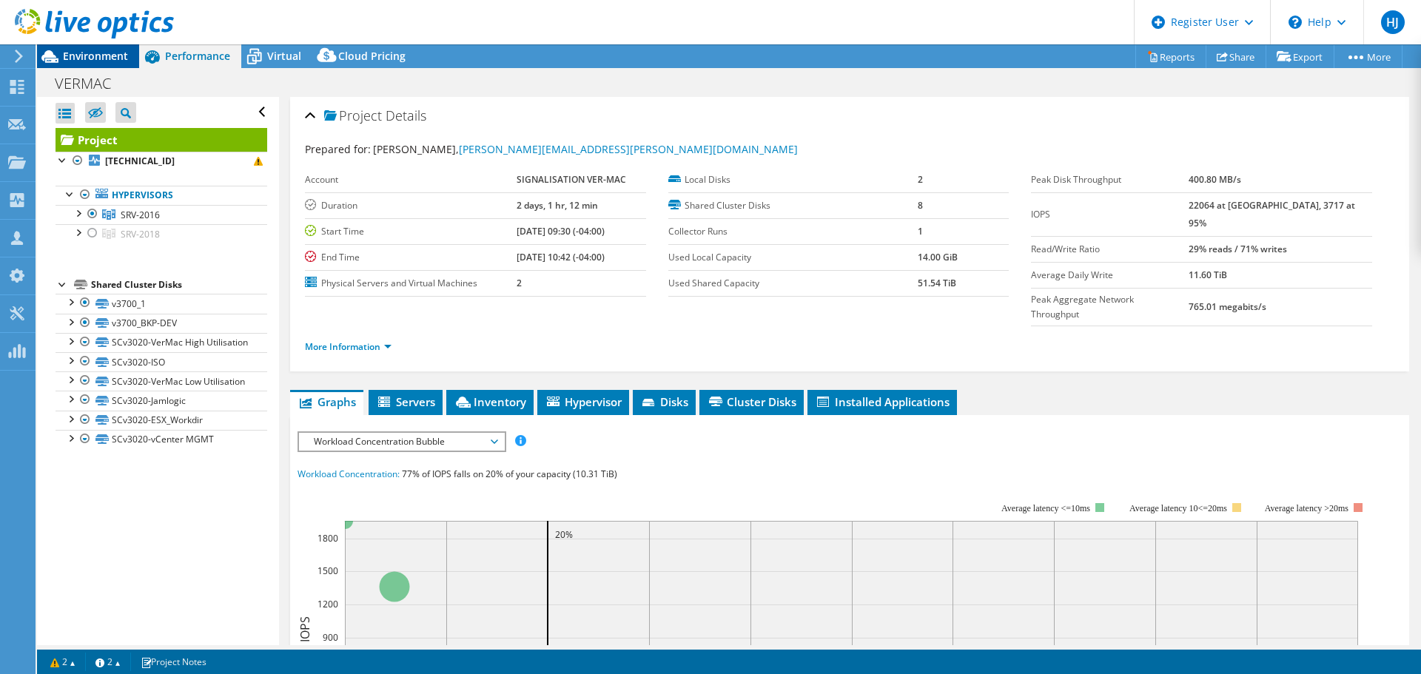
click at [103, 50] on span "Environment" at bounding box center [95, 56] width 65 height 14
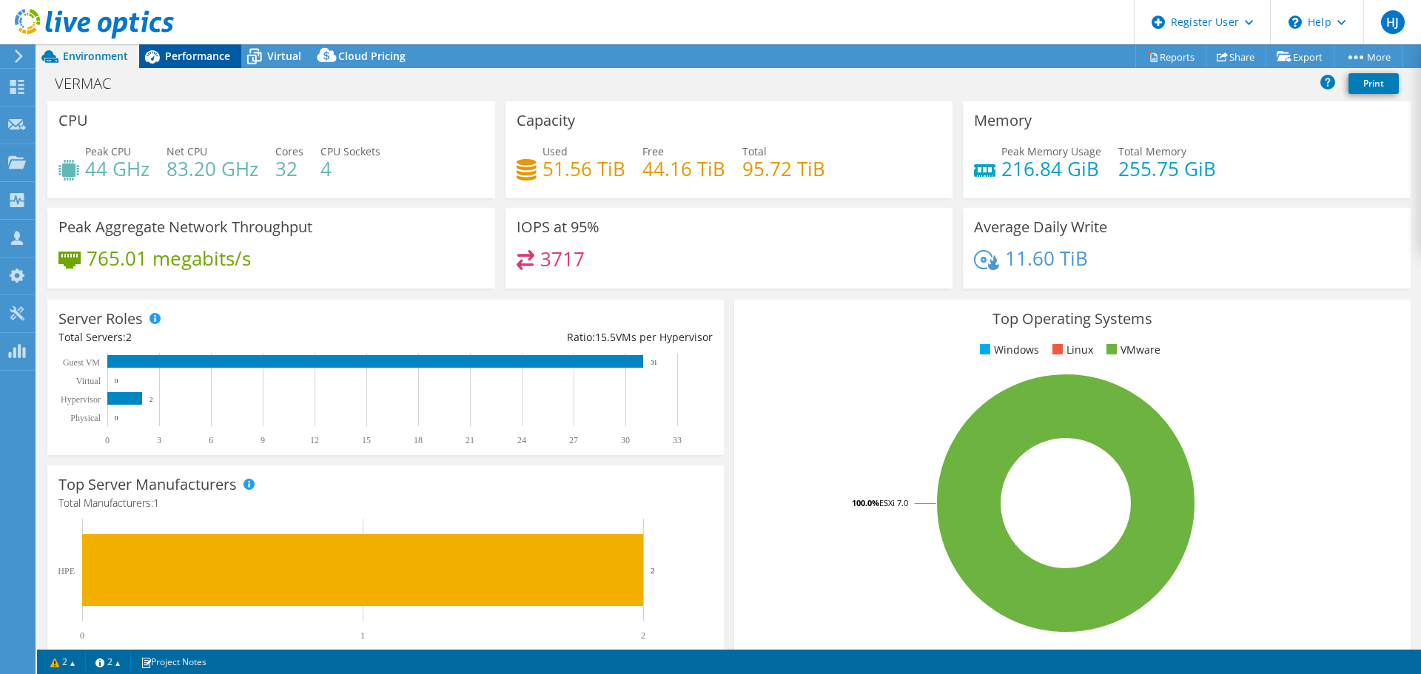
click at [140, 56] on icon at bounding box center [152, 57] width 26 height 26
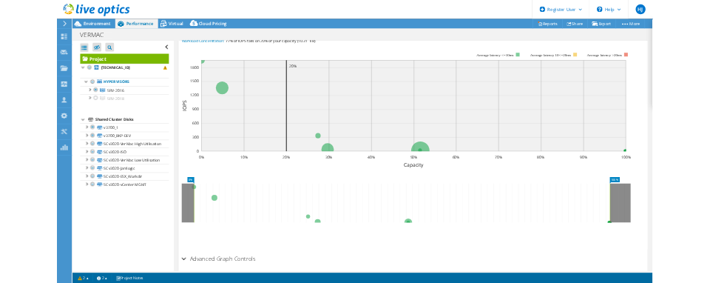
scroll to position [406, 0]
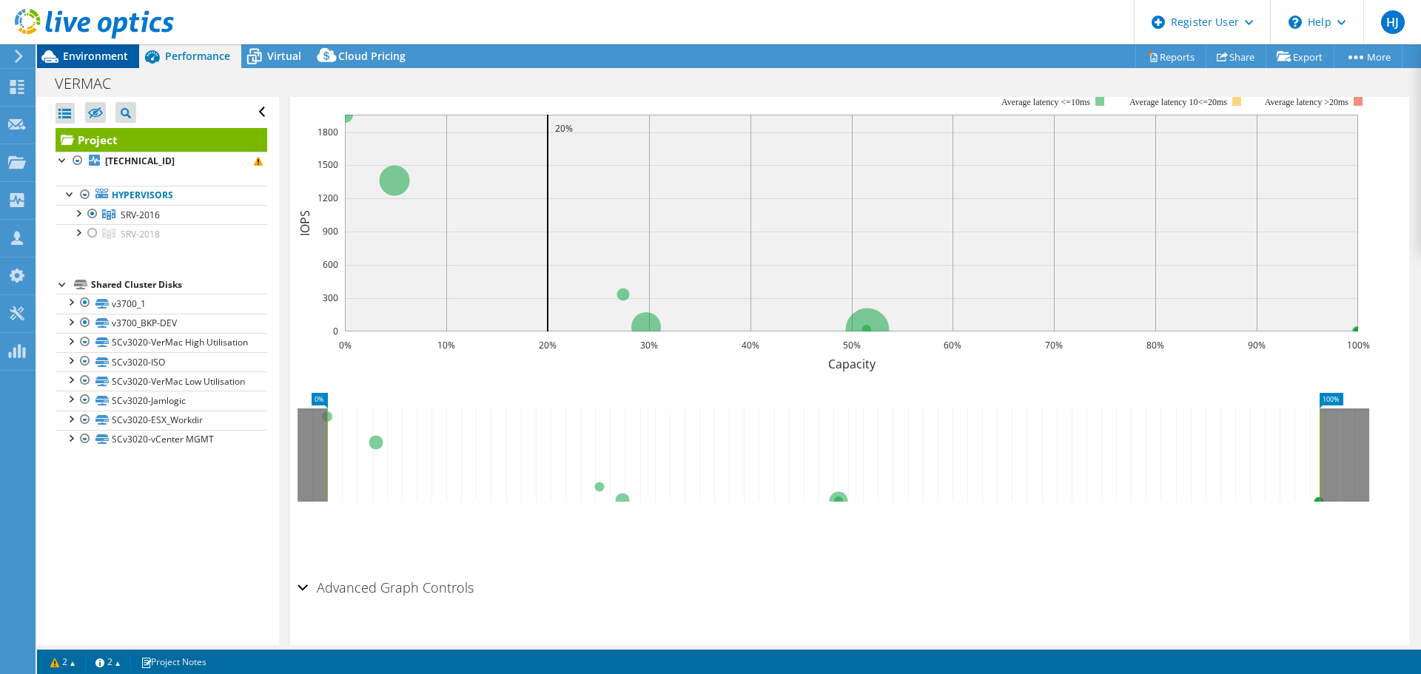
click at [95, 64] on div "Environment" at bounding box center [88, 56] width 102 height 24
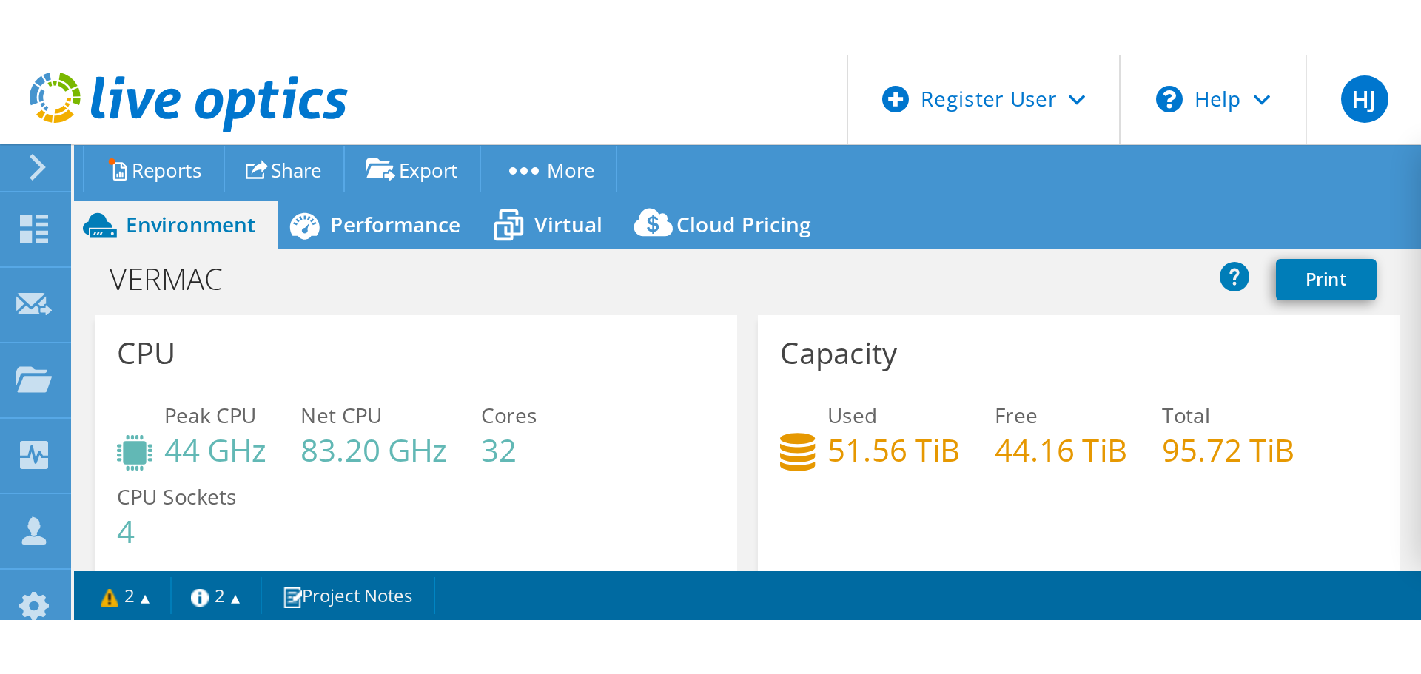
scroll to position [404, 0]
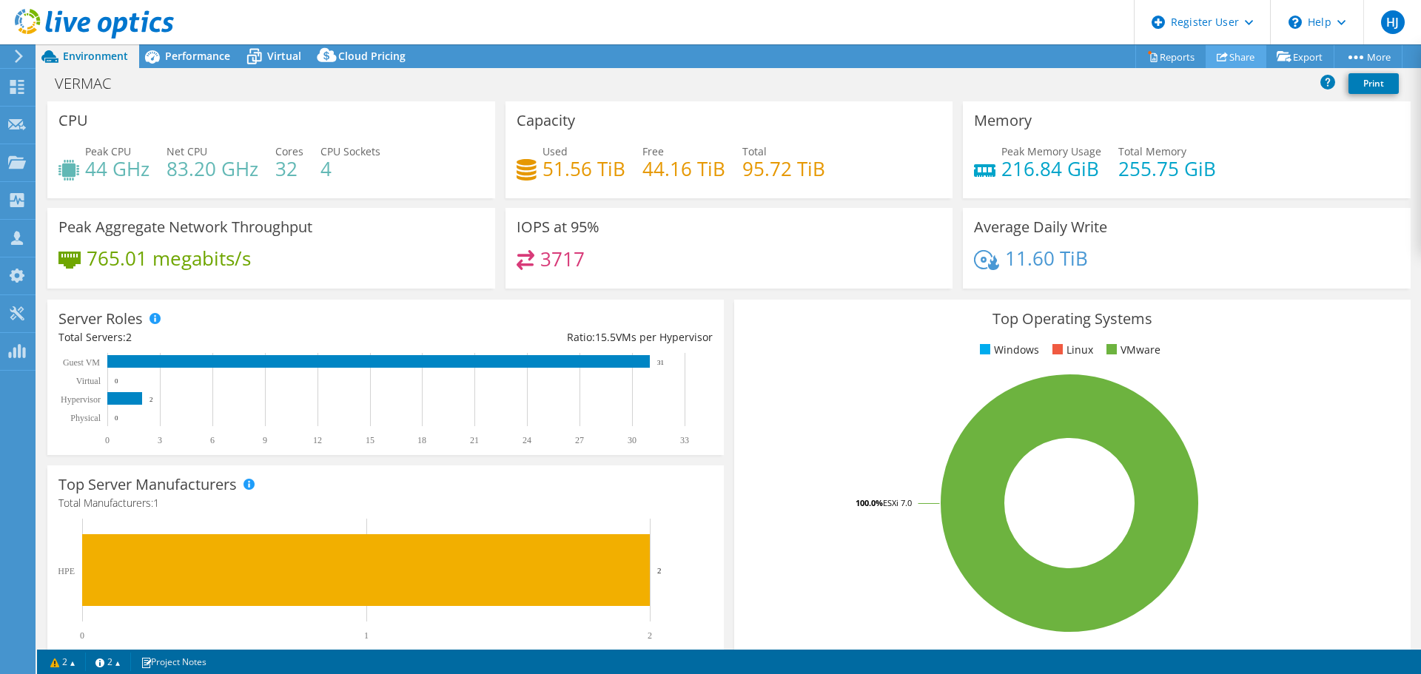
click at [1248, 57] on link "Share" at bounding box center [1235, 56] width 61 height 23
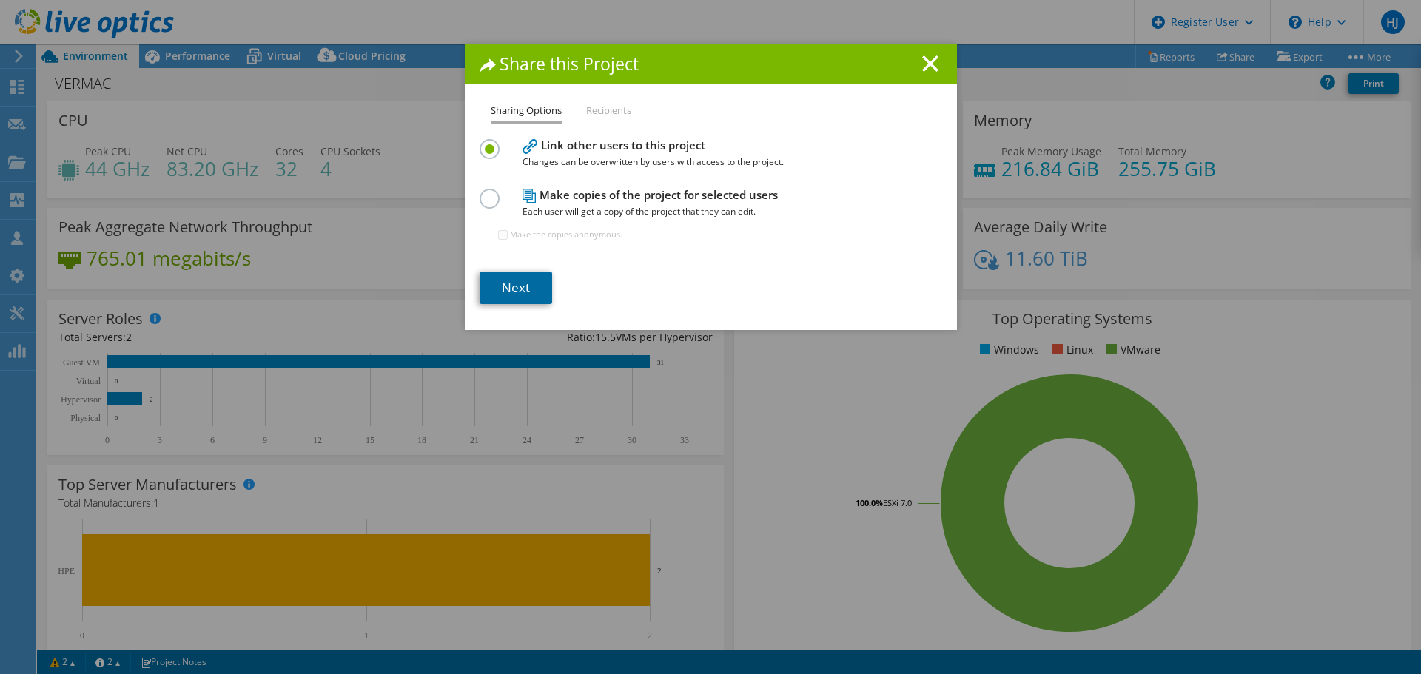
click at [517, 278] on link "Next" at bounding box center [516, 288] width 73 height 33
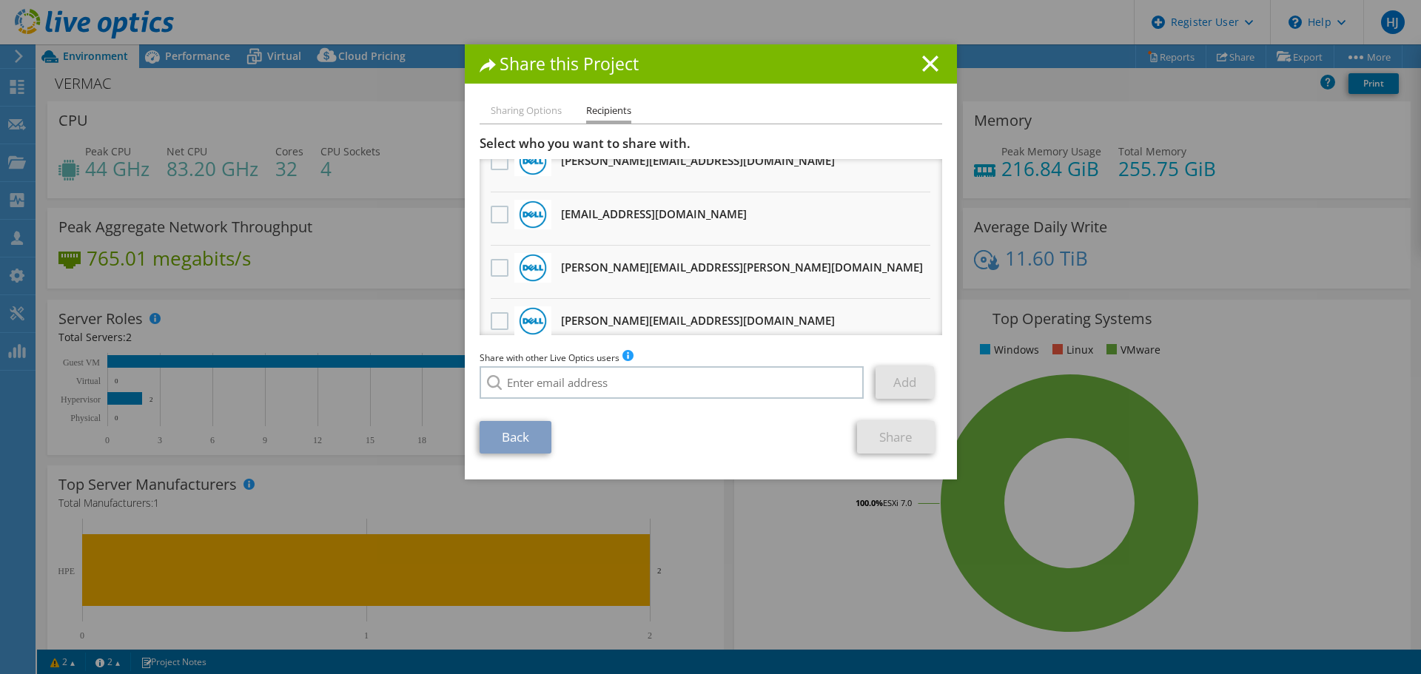
scroll to position [570, 0]
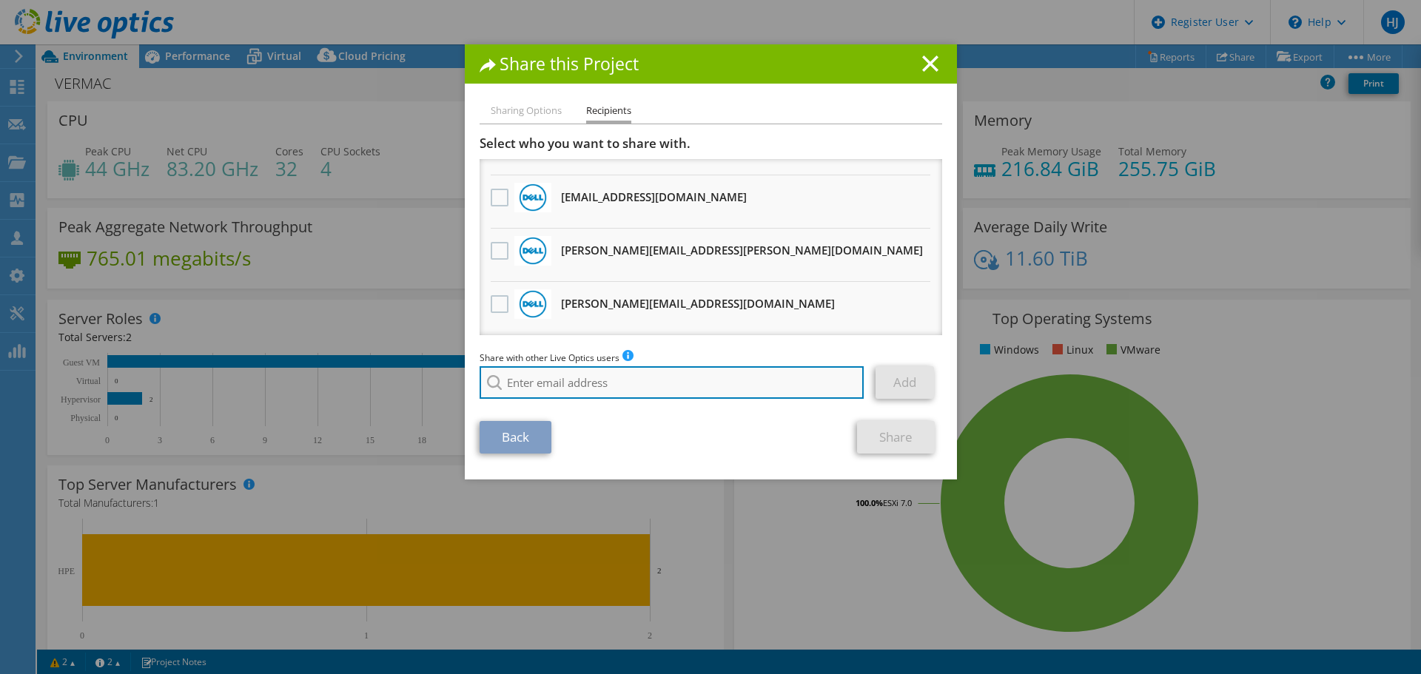
click at [619, 393] on input "search" at bounding box center [672, 382] width 385 height 33
type input "louis andre"
drag, startPoint x: 585, startPoint y: 382, endPoint x: 420, endPoint y: 377, distance: 165.1
click at [420, 377] on div "Share this Project Sharing Options Recipients Link other users to this project …" at bounding box center [710, 336] width 1421 height 585
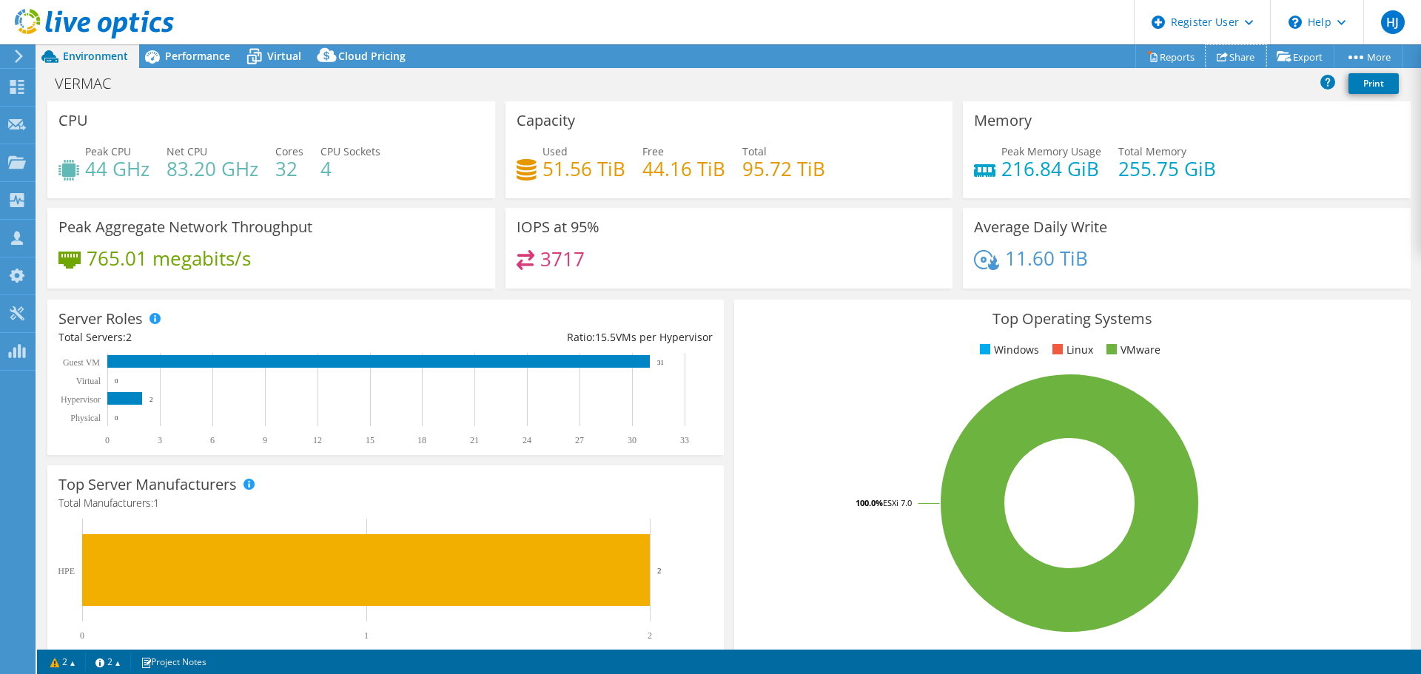
click at [1241, 57] on link "Share" at bounding box center [1235, 56] width 61 height 23
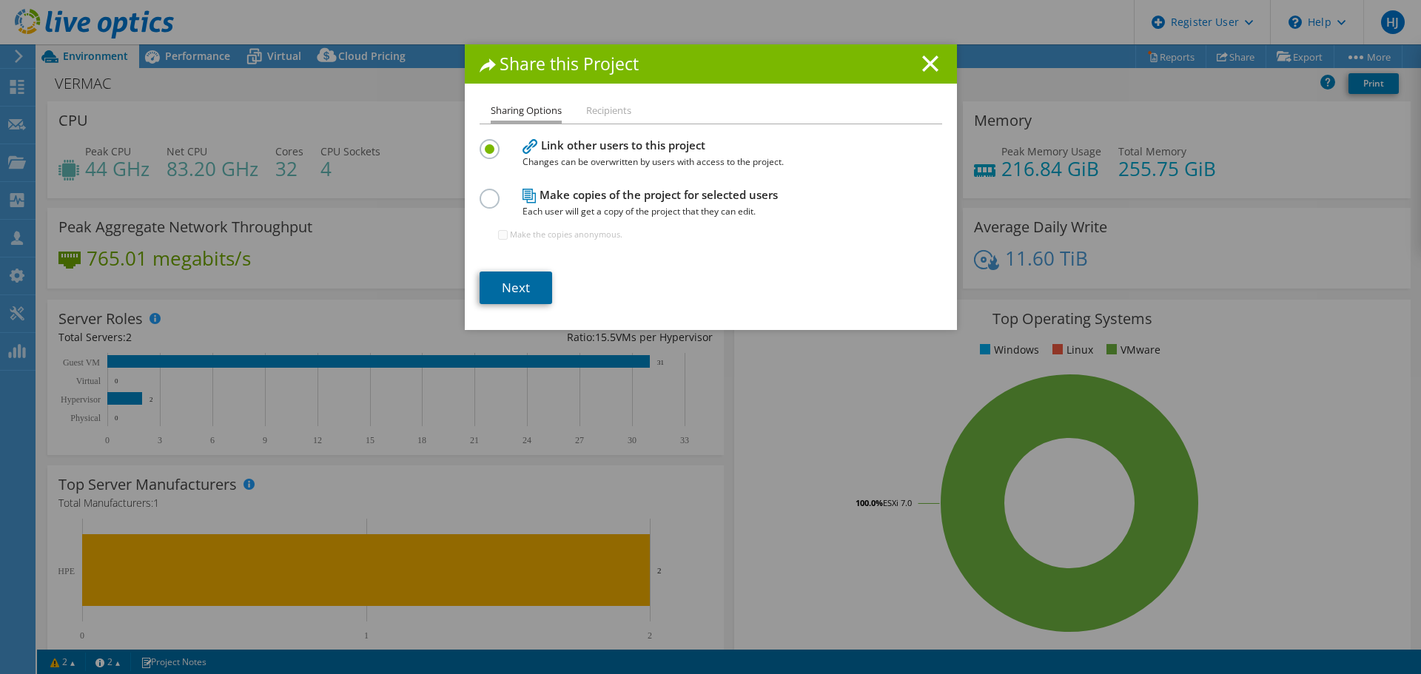
click at [502, 282] on link "Next" at bounding box center [516, 288] width 73 height 33
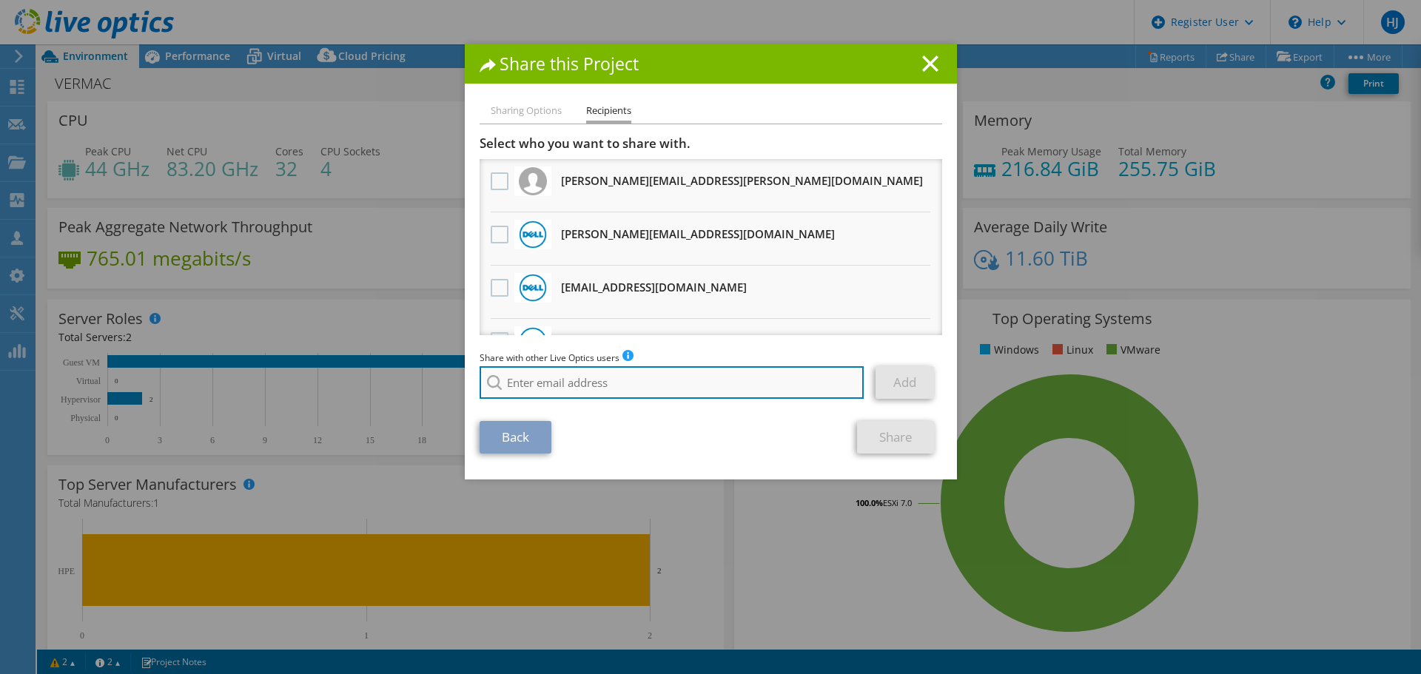
click at [557, 372] on input "search" at bounding box center [672, 382] width 385 height 33
type input "Louis"
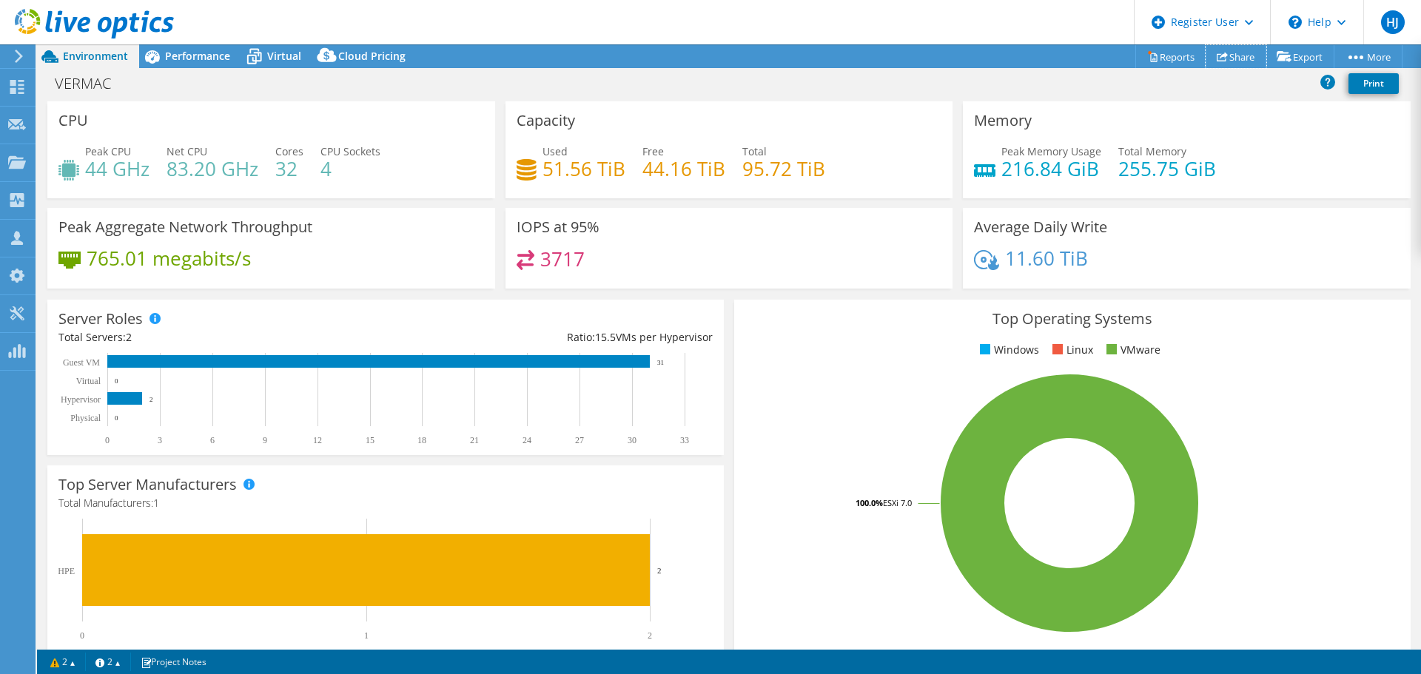
click at [1238, 56] on link "Share" at bounding box center [1235, 56] width 61 height 23
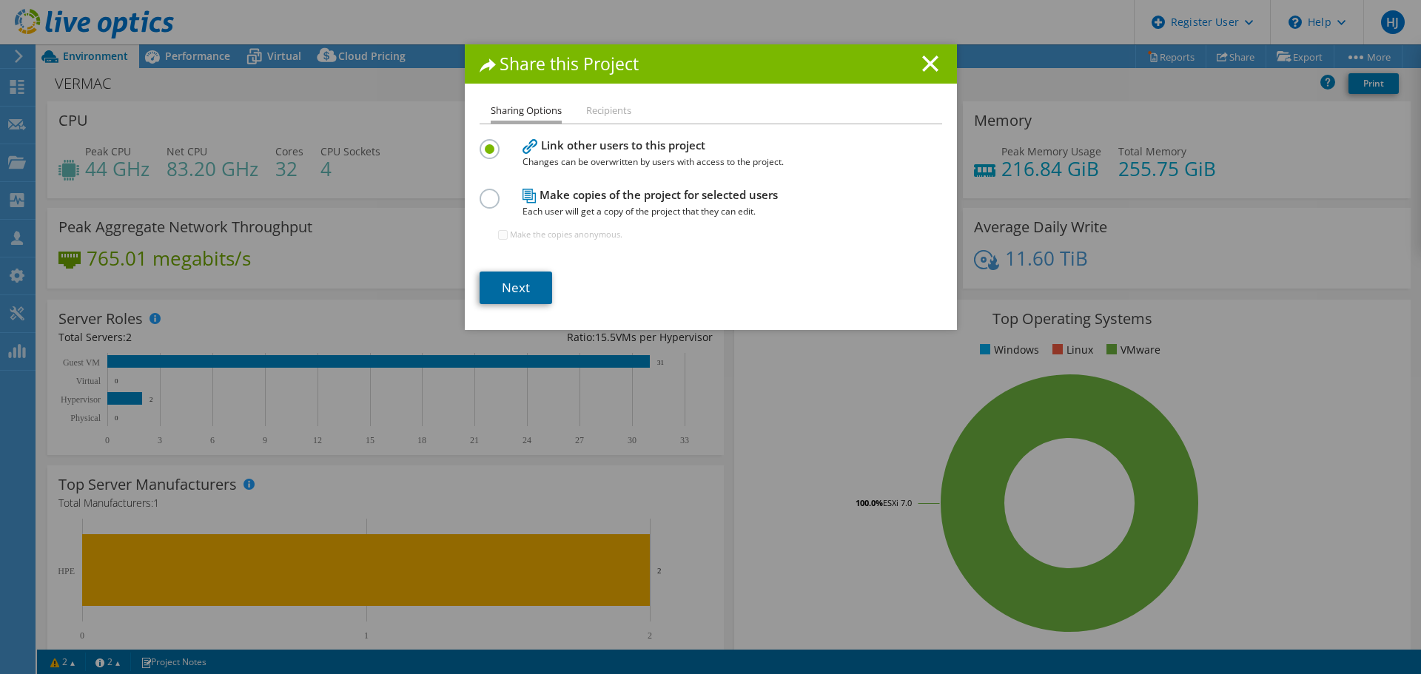
click at [545, 292] on link "Next" at bounding box center [516, 288] width 73 height 33
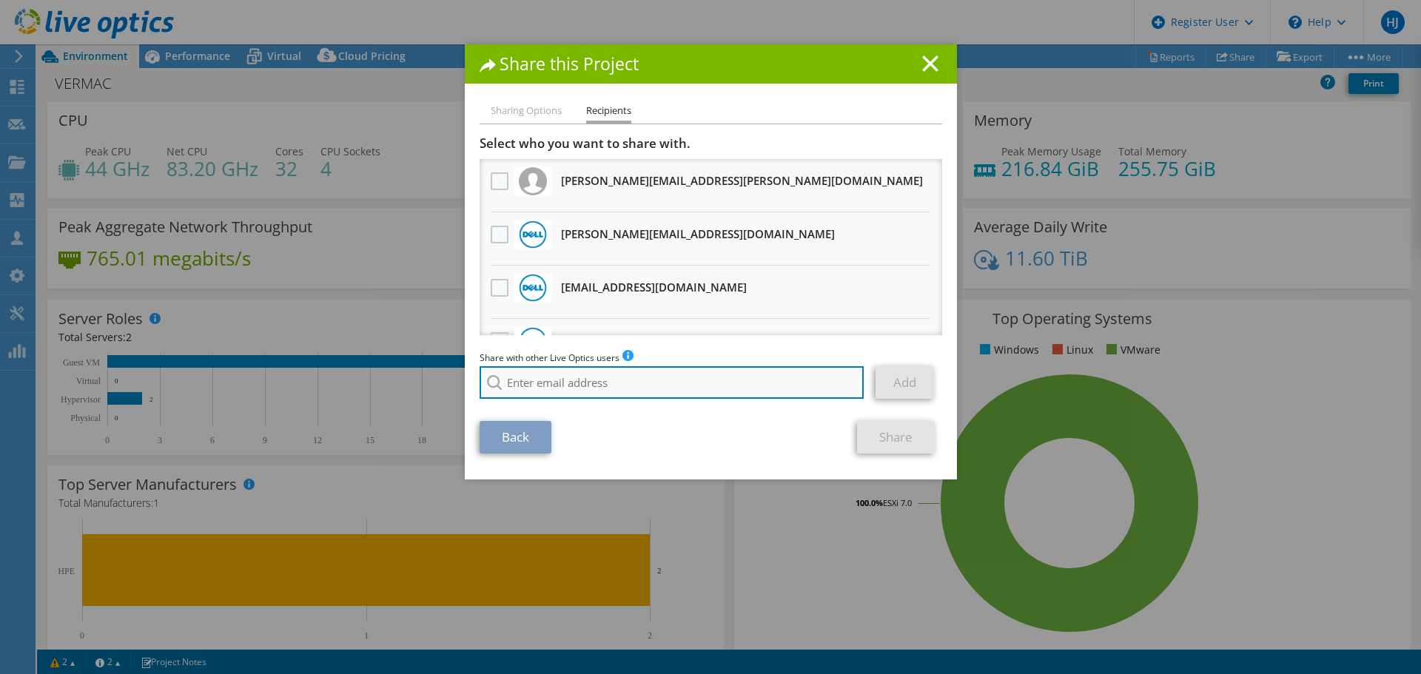
click at [561, 380] on input "search" at bounding box center [672, 382] width 385 height 33
paste input "ladeschamps@asntech.com"
type input "ladeschamps@asntech."
drag, startPoint x: 687, startPoint y: 387, endPoint x: 355, endPoint y: 381, distance: 331.6
click at [355, 381] on div "Share this Project Sharing Options Recipients Link other users to this project …" at bounding box center [710, 336] width 1421 height 585
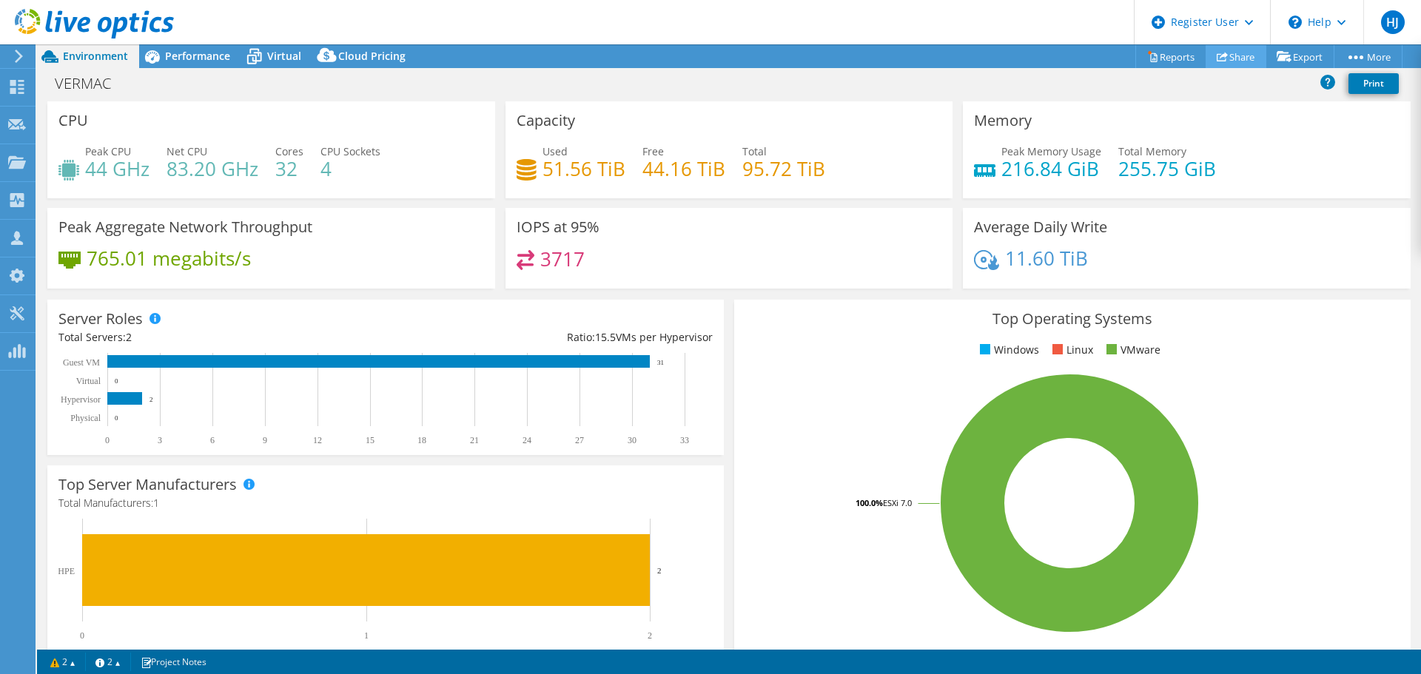
click at [1237, 63] on link "Share" at bounding box center [1235, 56] width 61 height 23
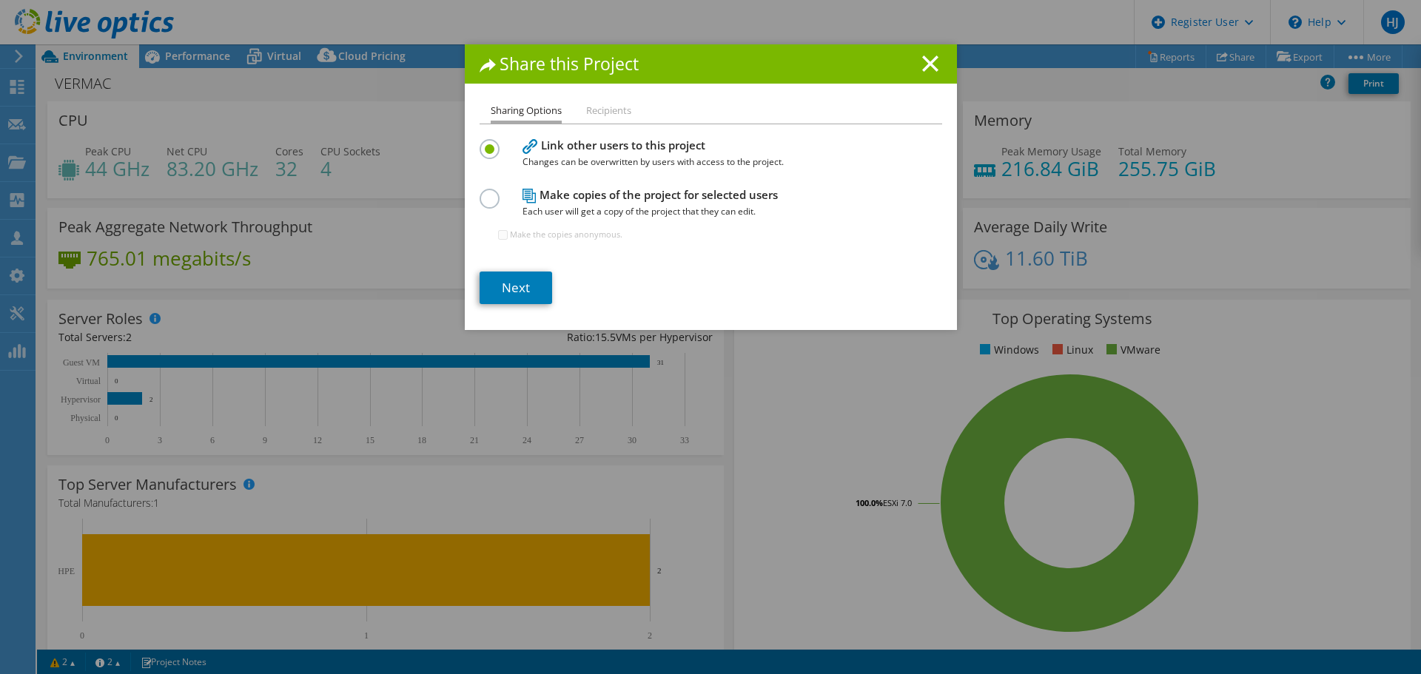
click at [534, 266] on section "Link other users to this project Changes can be overwritten by users with acces…" at bounding box center [711, 219] width 463 height 169
click at [531, 280] on link "Next" at bounding box center [516, 288] width 73 height 33
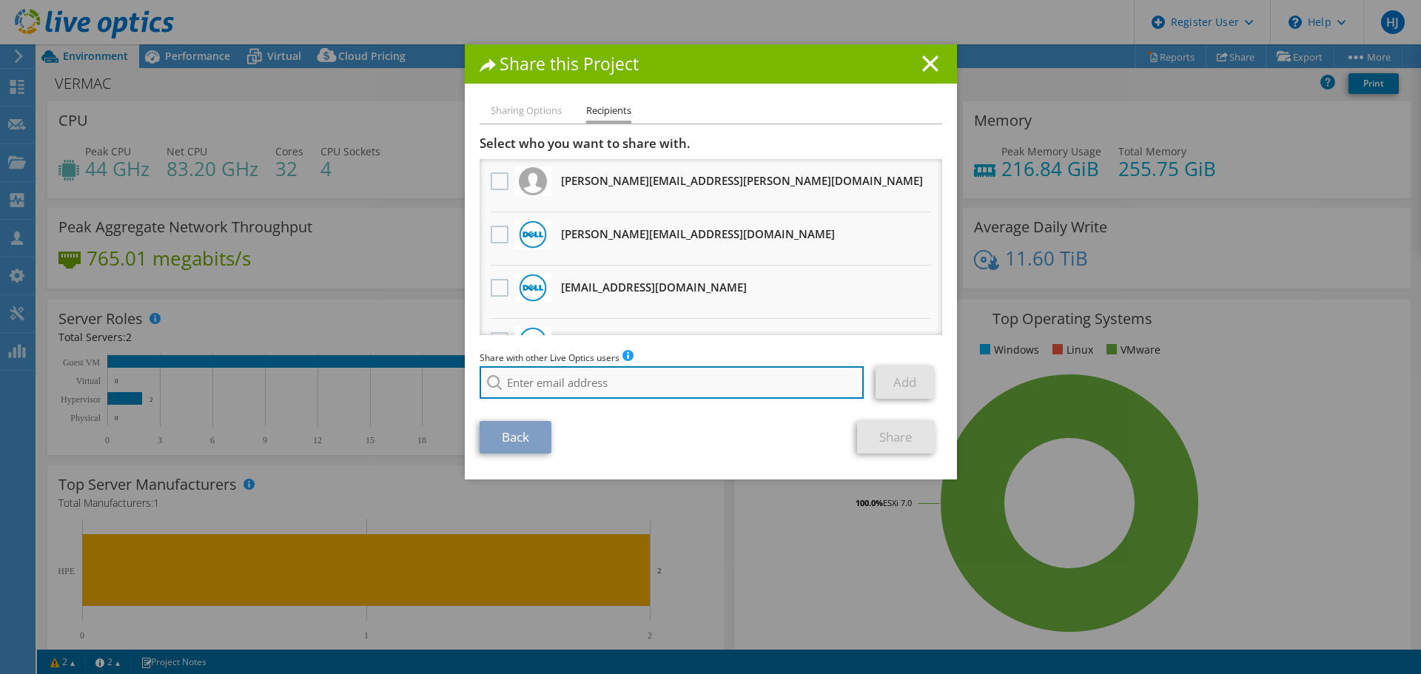
click at [594, 393] on input "search" at bounding box center [672, 382] width 385 height 33
paste input "ladeschamps@asntech.com"
type input "ladeschamps@asntech.com"
drag, startPoint x: 598, startPoint y: 373, endPoint x: 454, endPoint y: 374, distance: 144.3
click at [454, 374] on div "Share this Project Sharing Options Recipients Link other users to this project …" at bounding box center [710, 336] width 1421 height 585
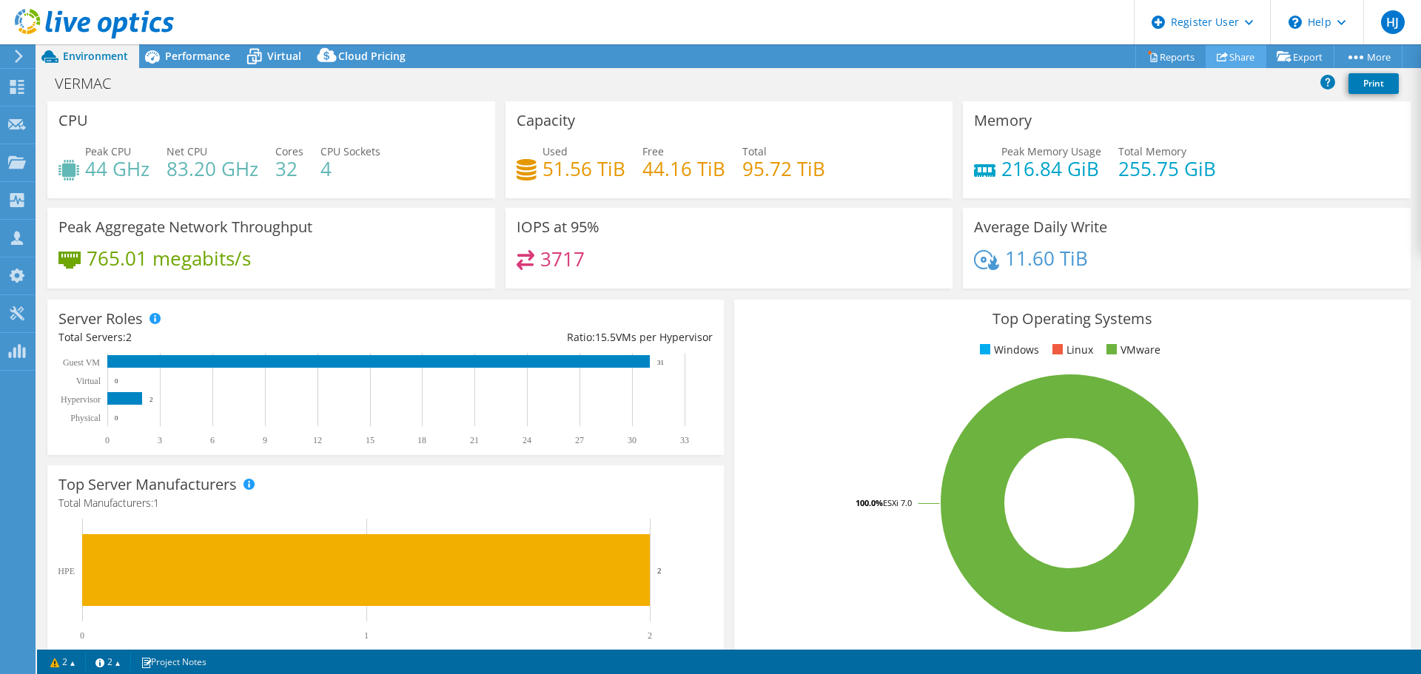
click at [1228, 61] on link "Share" at bounding box center [1235, 56] width 61 height 23
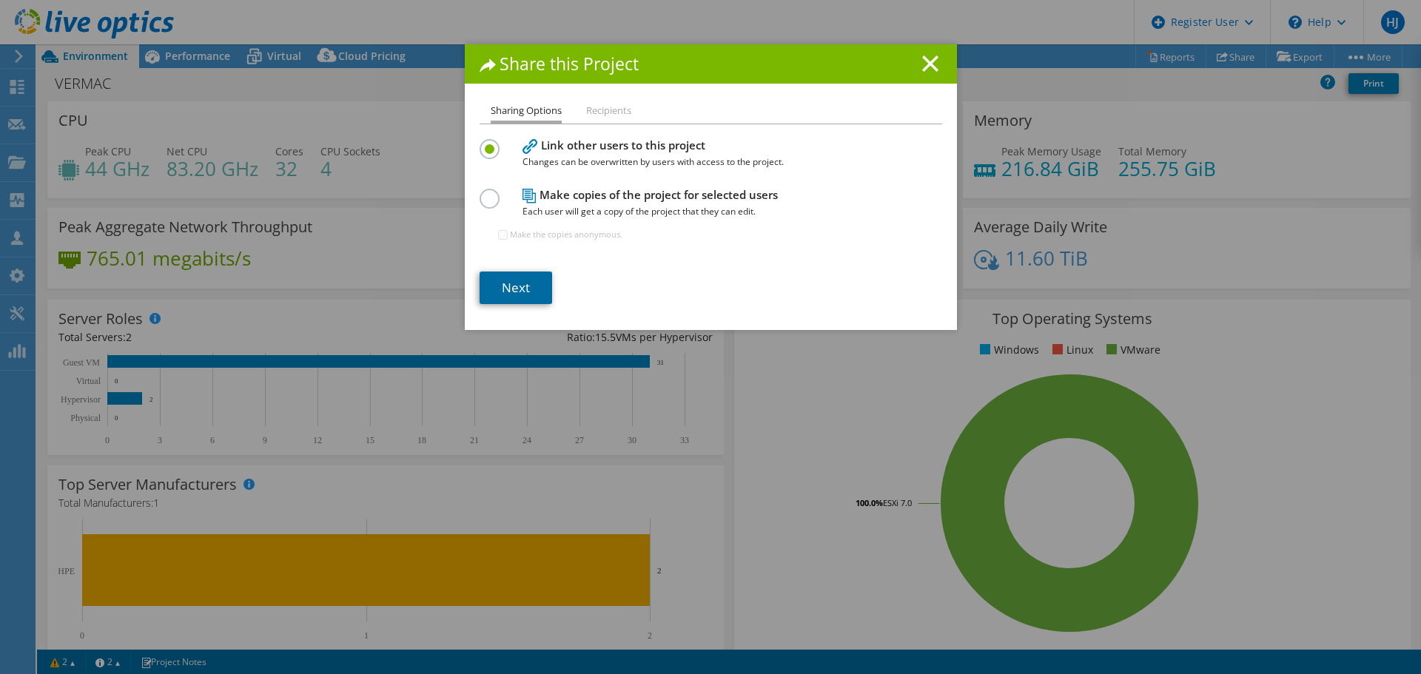
click at [523, 282] on link "Next" at bounding box center [516, 288] width 73 height 33
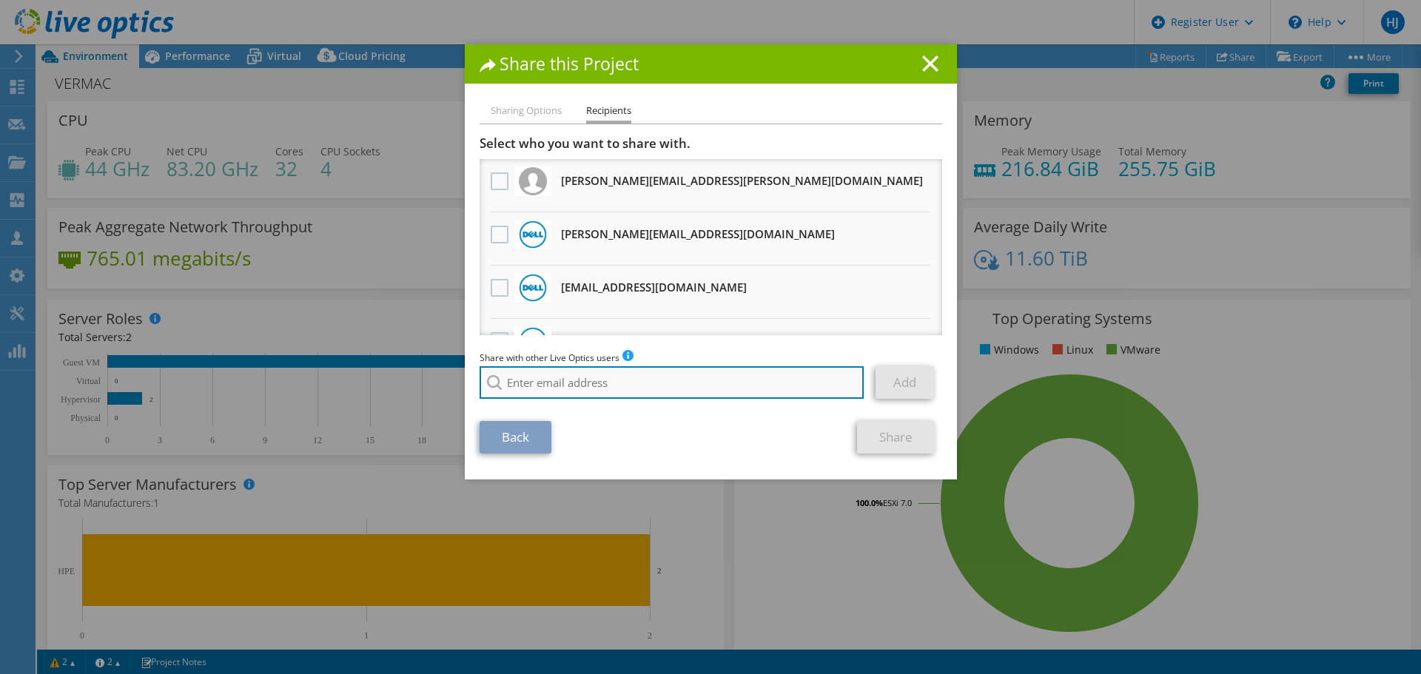
click at [572, 381] on input "search" at bounding box center [672, 382] width 385 height 33
paste input "louis-andre@asntech.ca"
type input "louis-andre@asntech.ca"
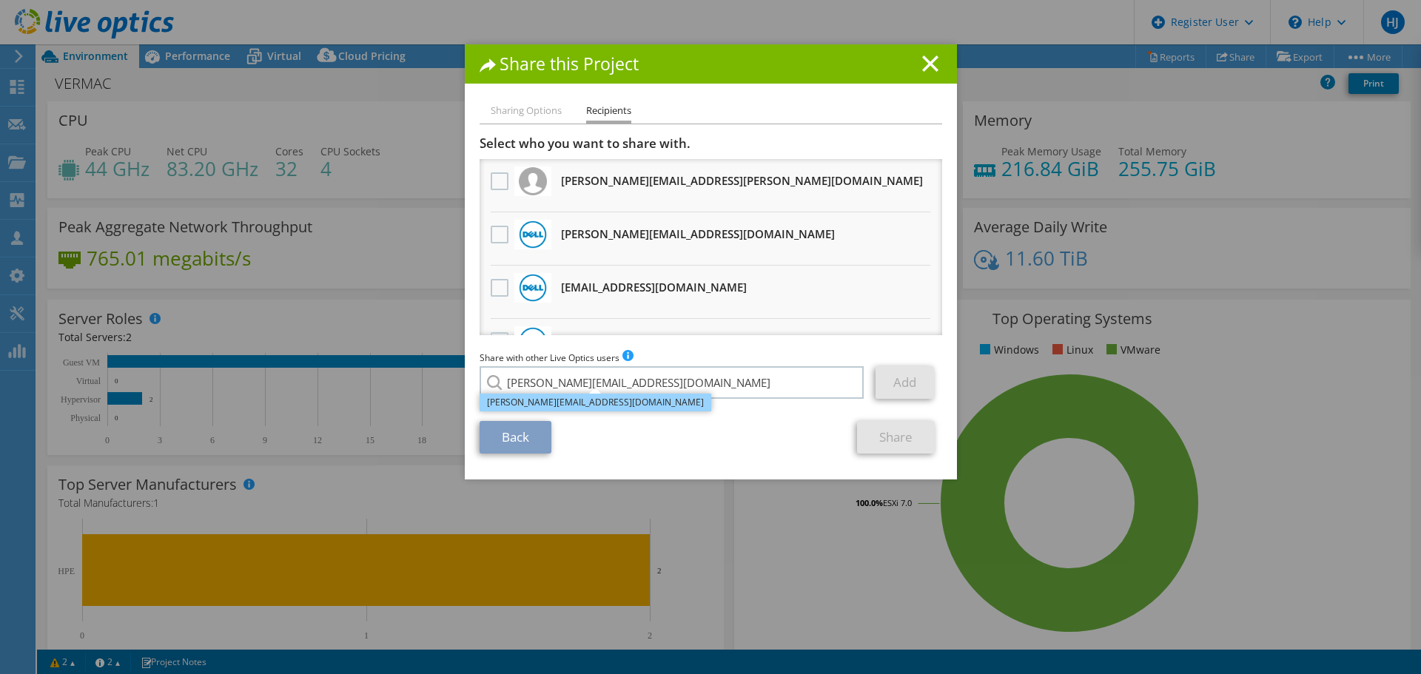
click at [583, 404] on li "louis-andre@asntech.ca" at bounding box center [596, 403] width 232 height 18
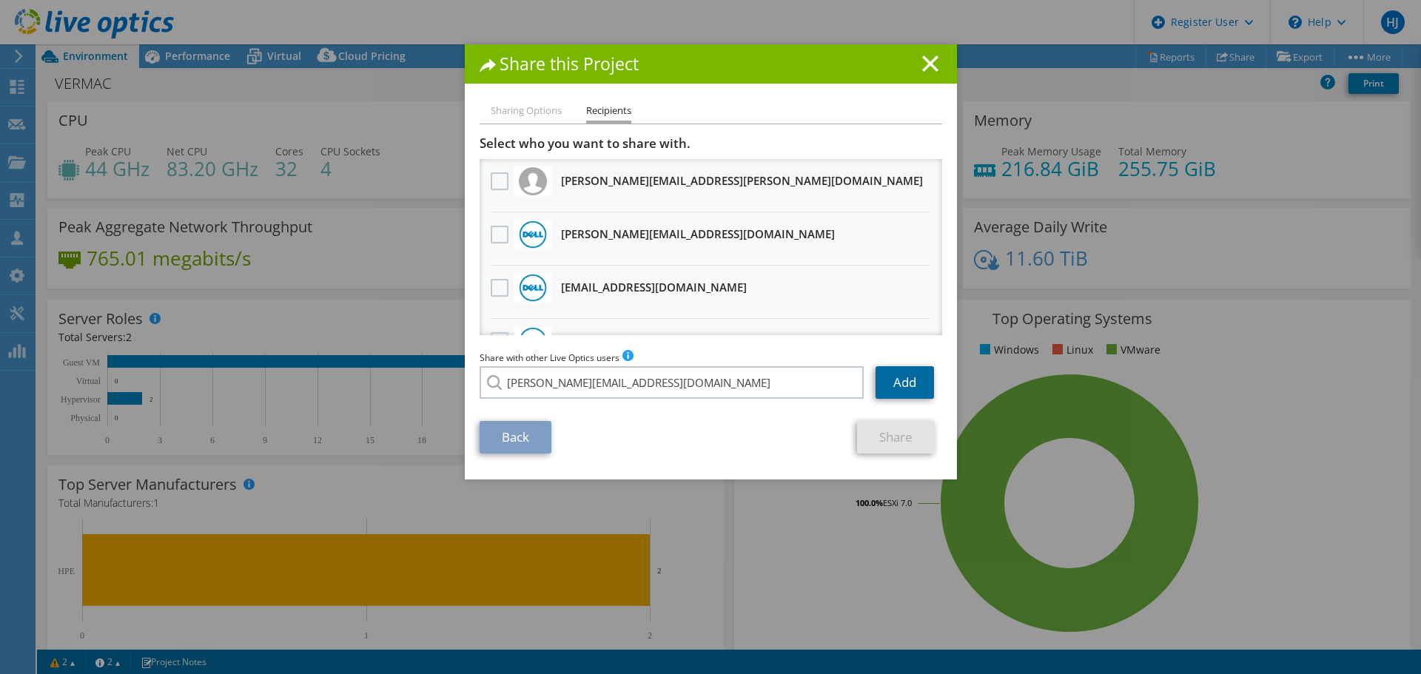
click at [902, 377] on link "Add" at bounding box center [904, 382] width 58 height 33
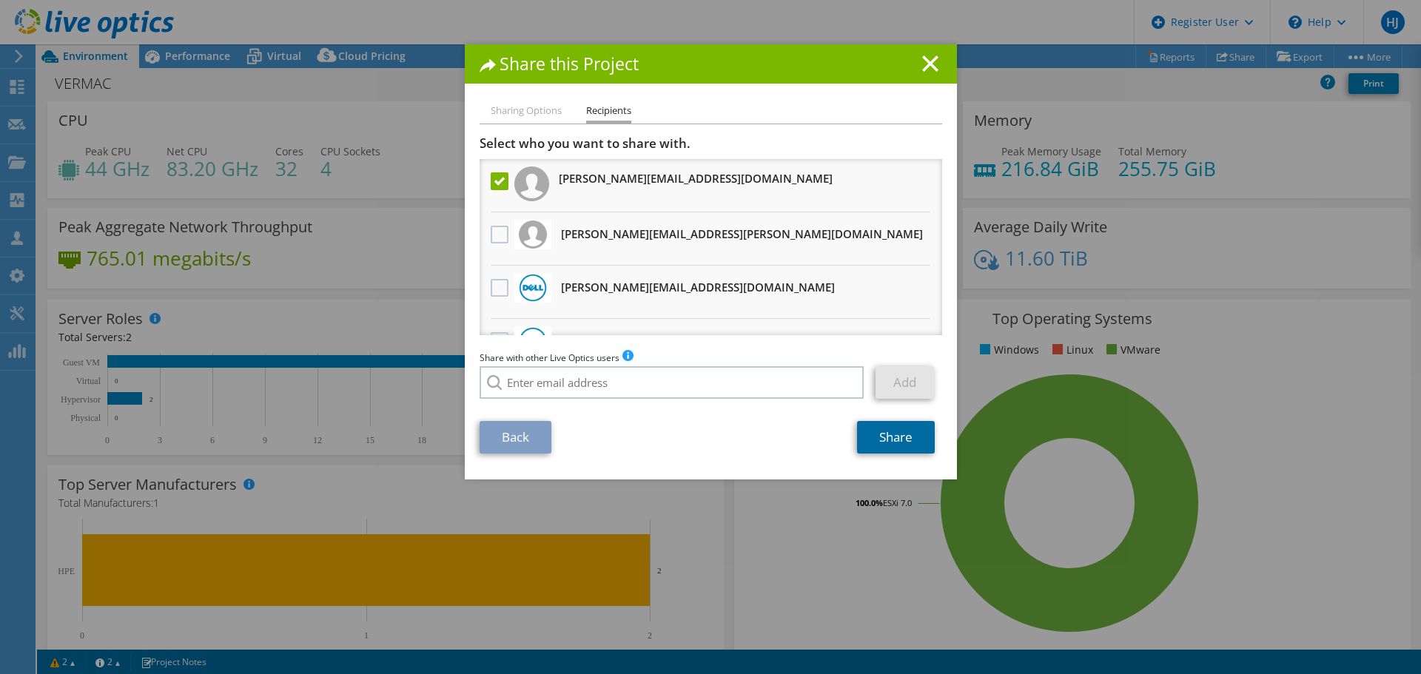
click at [884, 437] on link "Share" at bounding box center [896, 437] width 78 height 33
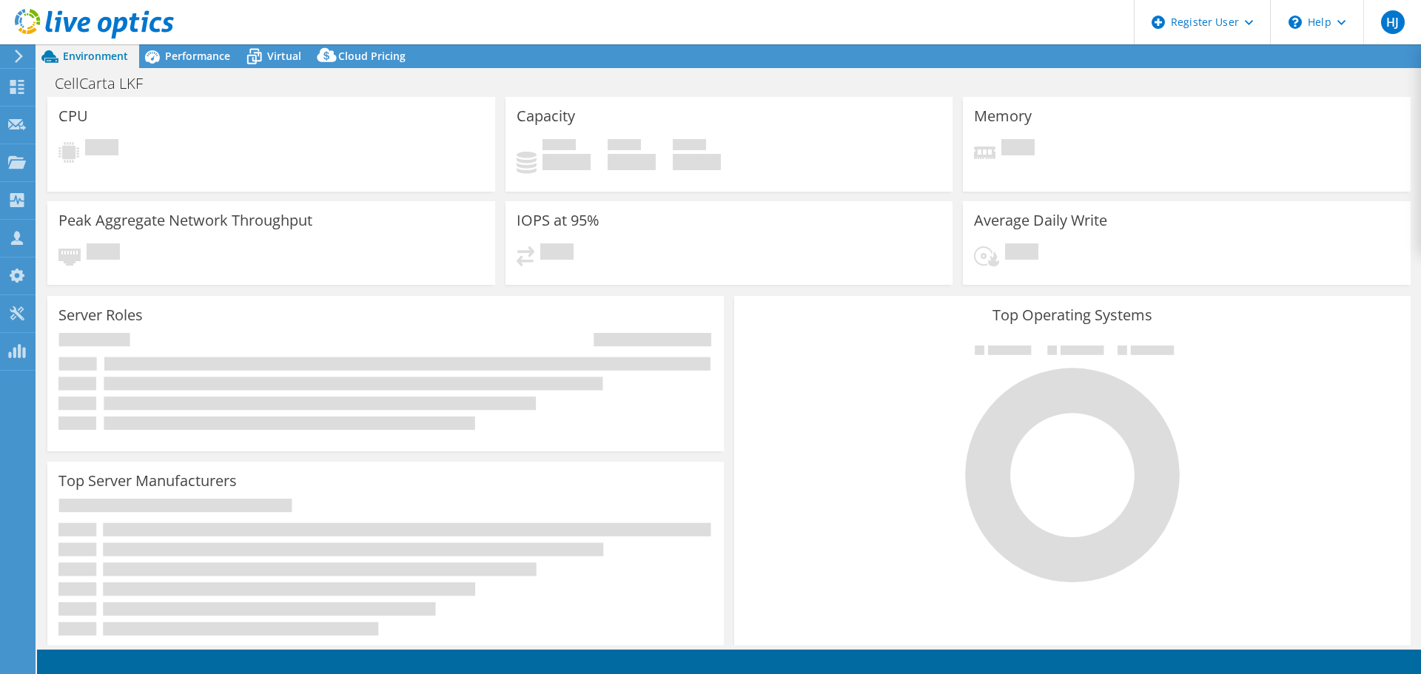
drag, startPoint x: 0, startPoint y: 0, endPoint x: 252, endPoint y: 135, distance: 286.4
drag, startPoint x: 252, startPoint y: 133, endPoint x: 260, endPoint y: 141, distance: 11.0
